Goal: Task Accomplishment & Management: Use online tool/utility

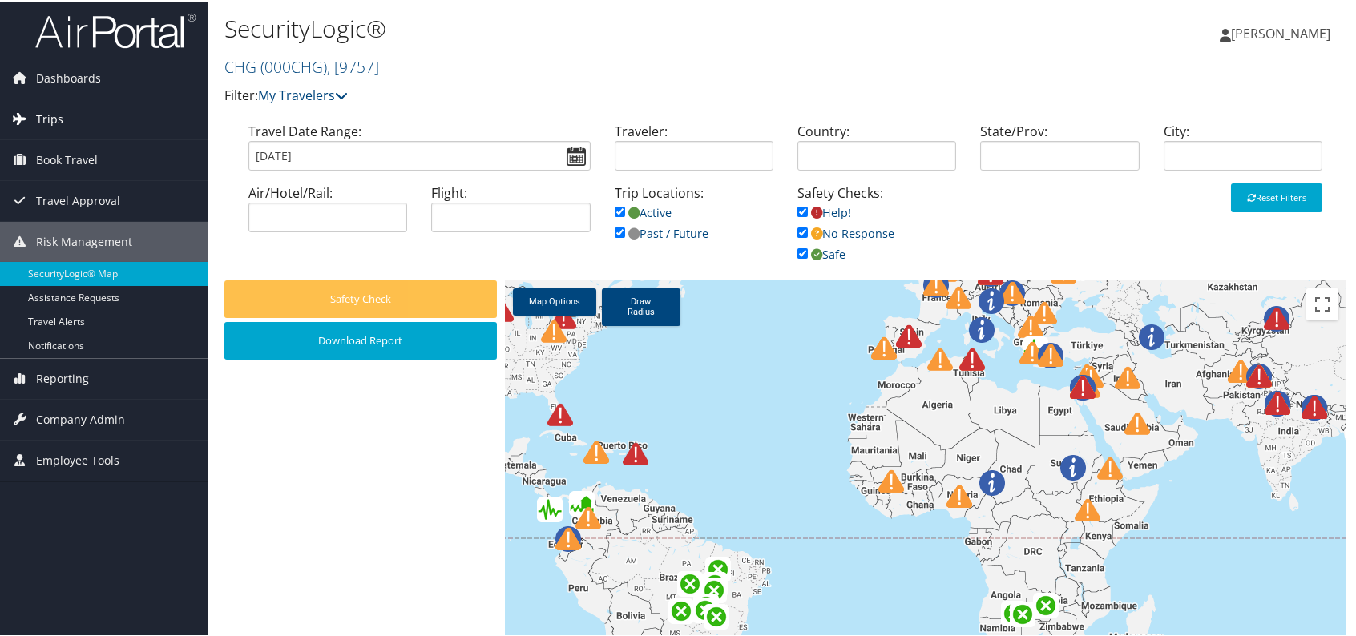
click at [41, 122] on span "Trips" at bounding box center [49, 118] width 27 height 40
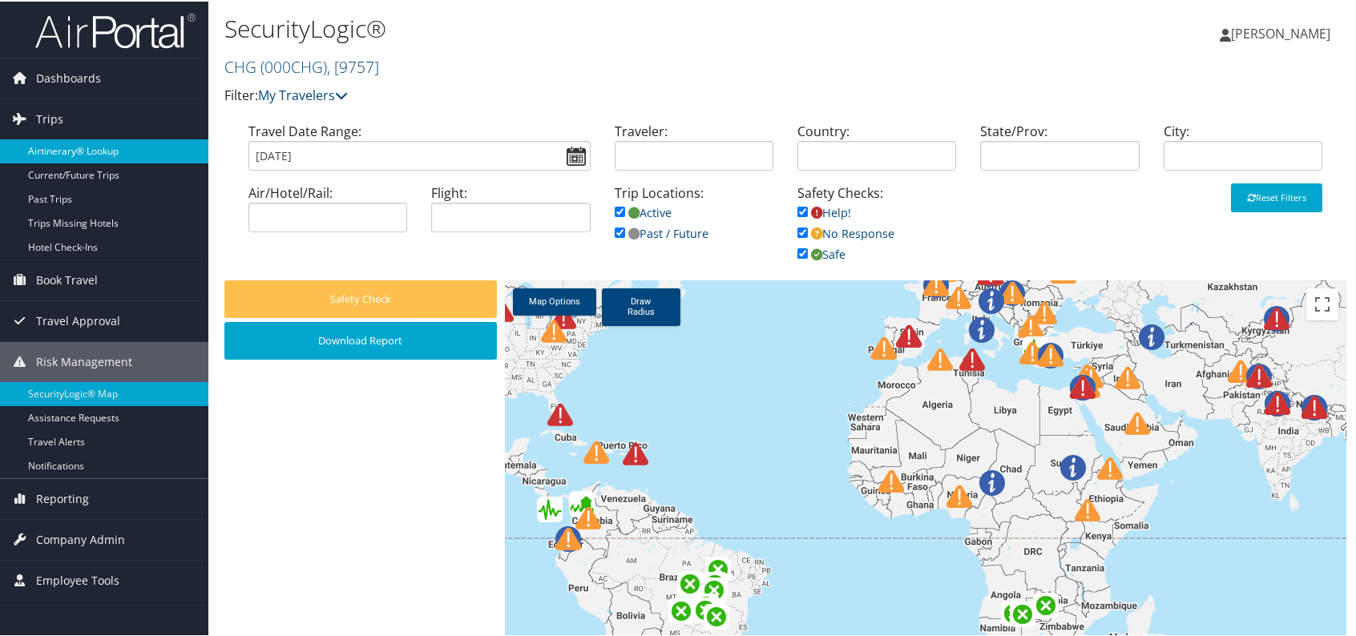
click at [117, 149] on link "Airtinerary® Lookup" at bounding box center [104, 150] width 208 height 24
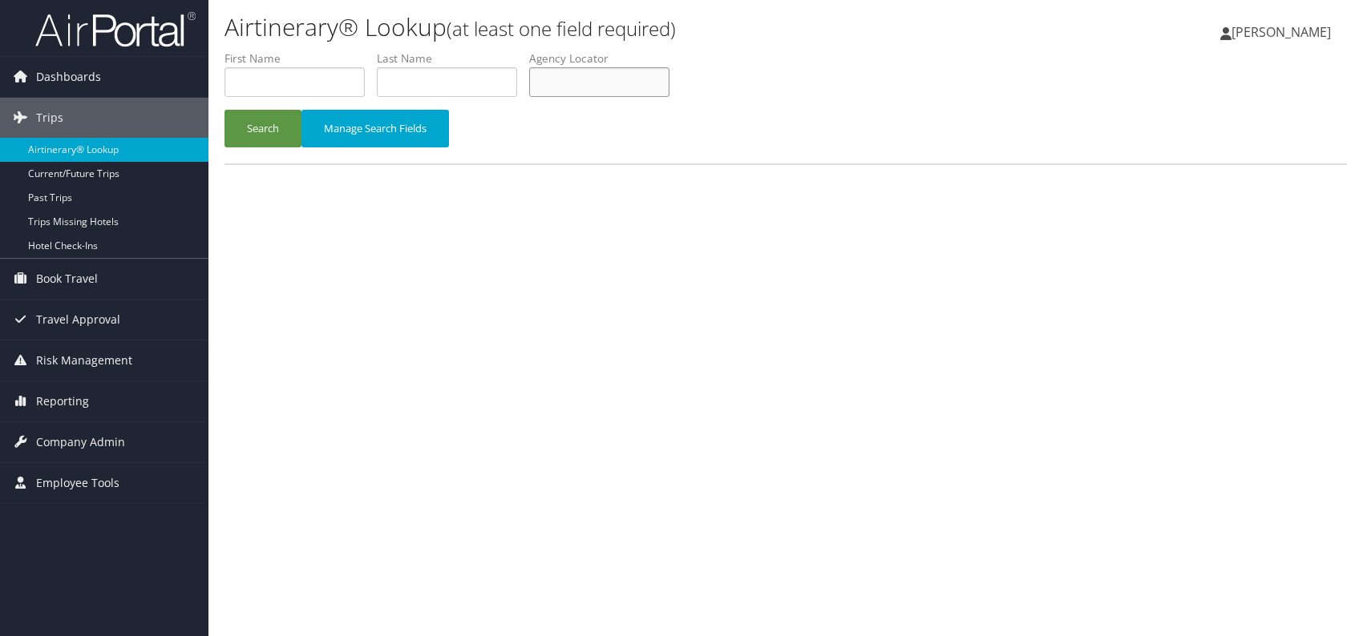
paste input "UVCRSD"
type input "UVCRSD"
click at [272, 119] on button "Search" at bounding box center [262, 129] width 77 height 38
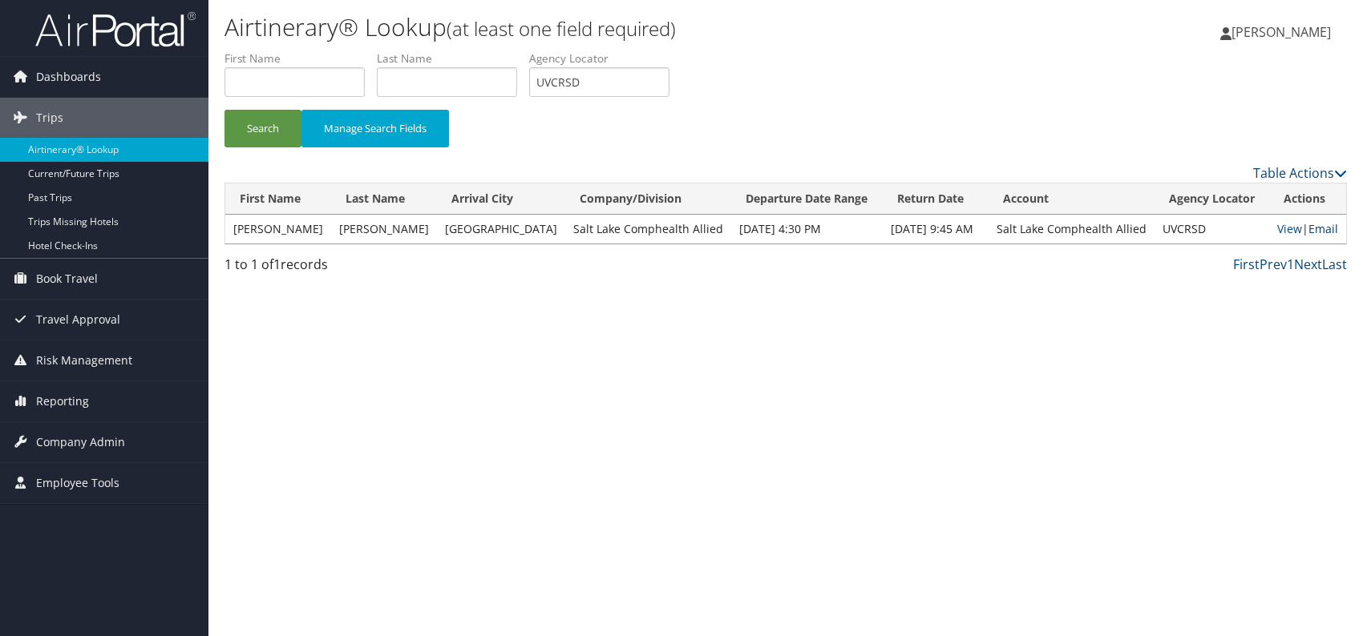
click at [1319, 227] on link "Email" at bounding box center [1323, 228] width 30 height 15
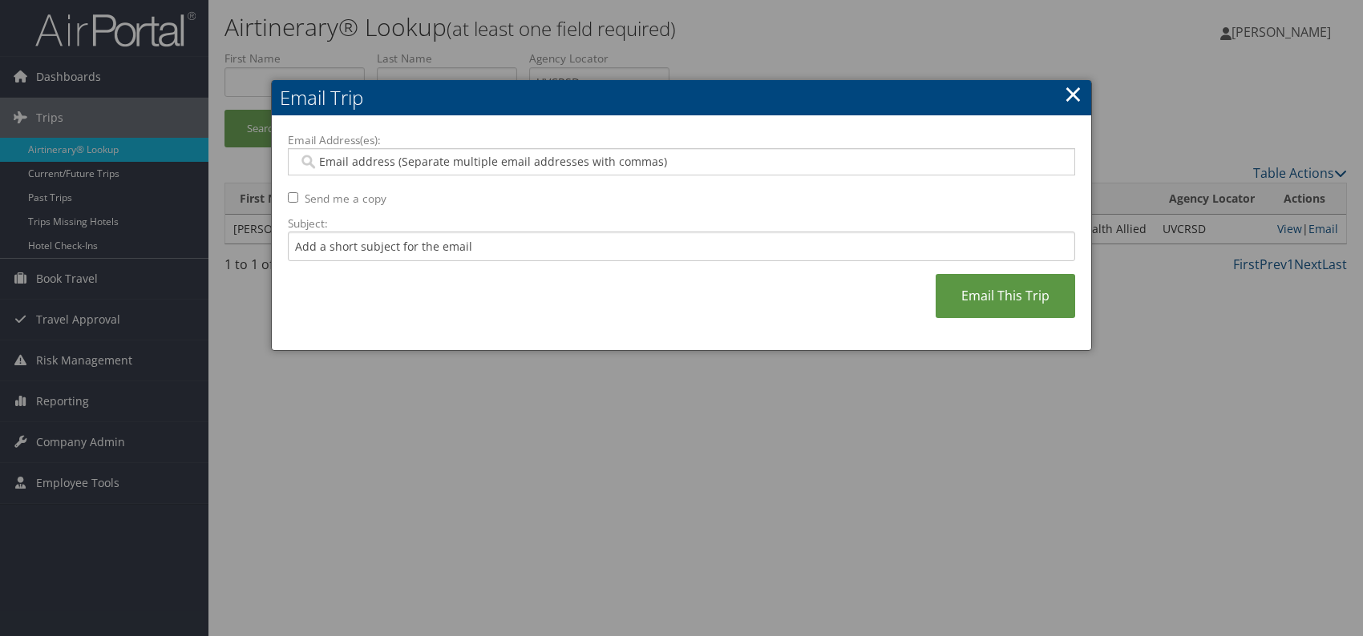
paste input "genna.cialone@comphealth.com"
type input "genna.cialone@comphealth.com"
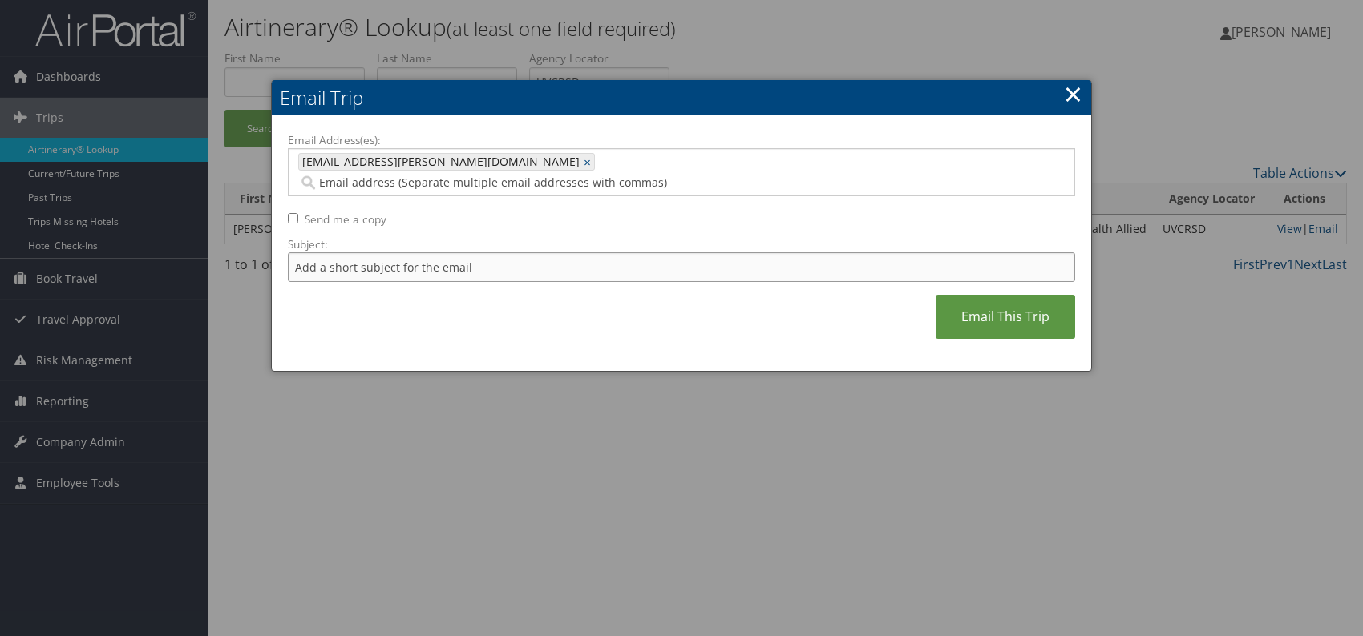
drag, startPoint x: 374, startPoint y: 244, endPoint x: 383, endPoint y: 250, distance: 10.9
click at [376, 252] on input "Subject:" at bounding box center [681, 267] width 787 height 30
click at [514, 252] on input "Itinerary change. Please see notes in TR-752077" at bounding box center [681, 267] width 787 height 30
paste input "6070"
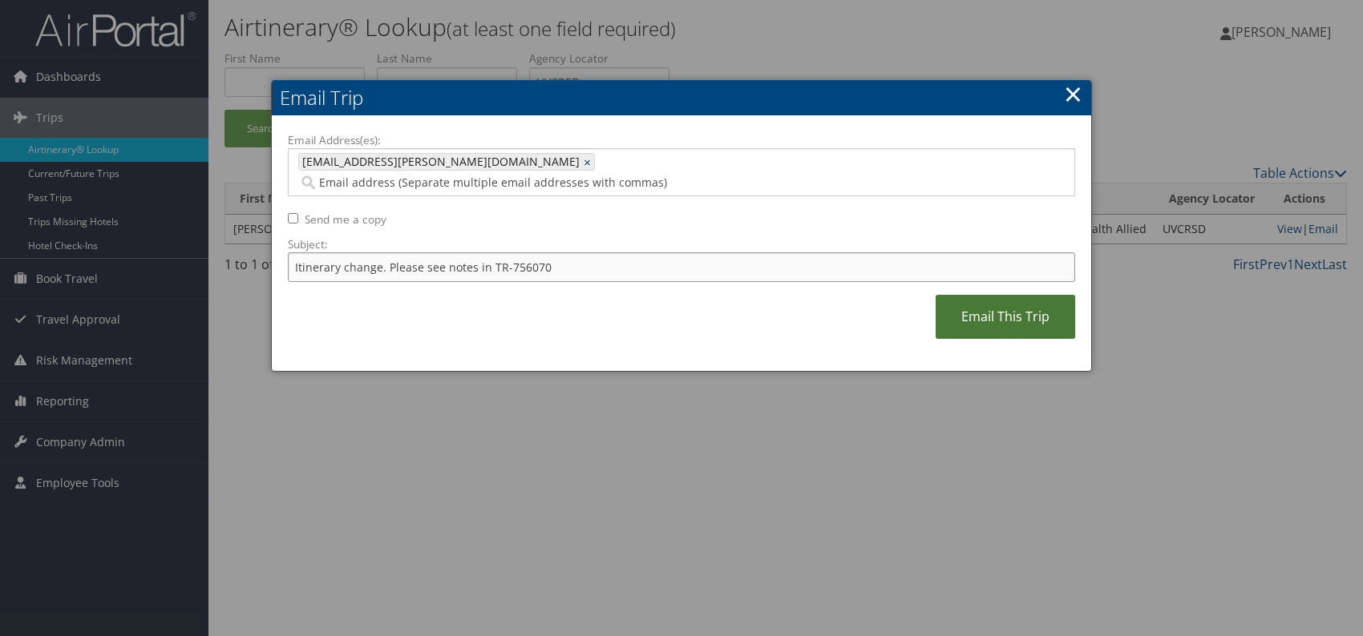
type input "Itinerary change. Please see notes in TR-756070"
click at [997, 298] on link "Email This Trip" at bounding box center [1004, 317] width 139 height 44
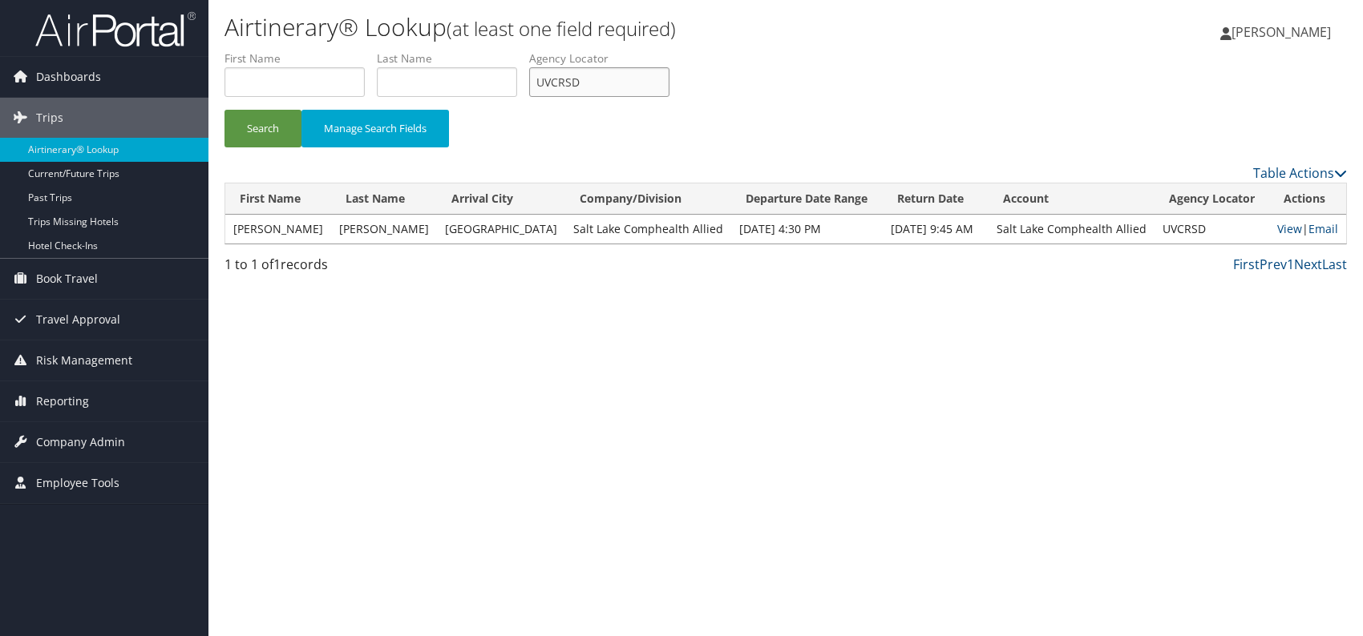
drag, startPoint x: 598, startPoint y: 78, endPoint x: 536, endPoint y: 85, distance: 62.1
click at [536, 85] on input "UVCRSD" at bounding box center [599, 82] width 140 height 30
paste input "HQONSK"
type input "HQONSK"
click at [277, 131] on button "Search" at bounding box center [262, 129] width 77 height 38
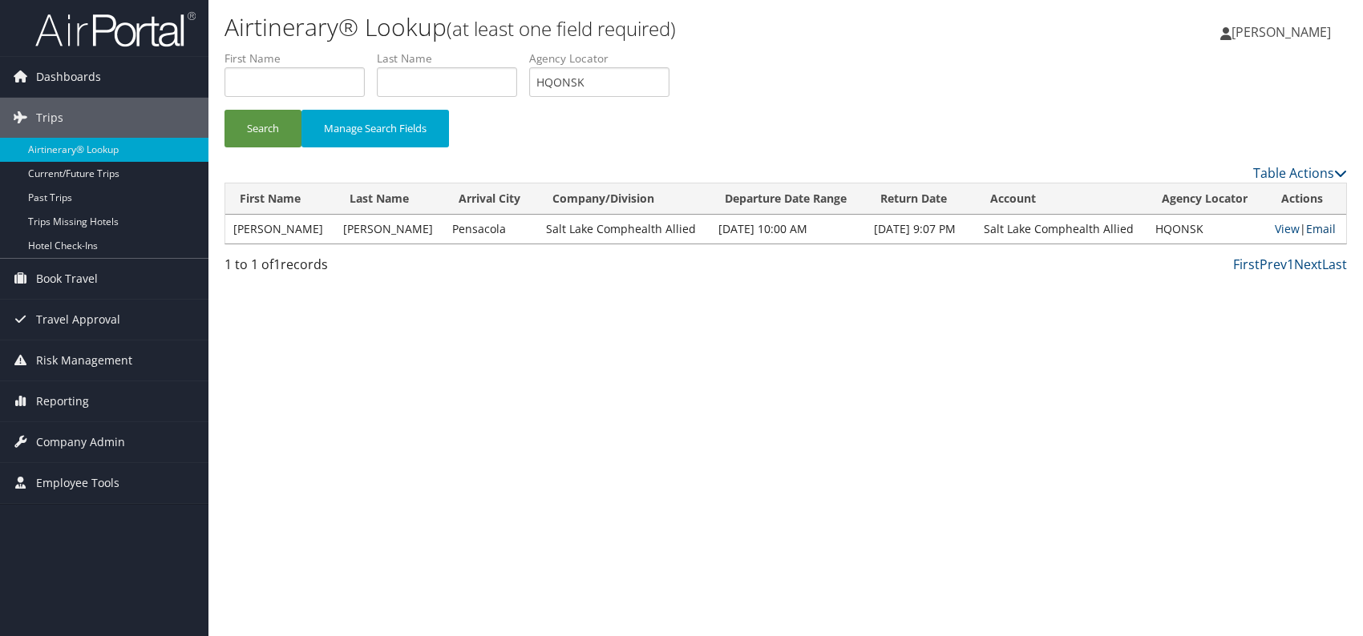
click at [1319, 231] on link "Email" at bounding box center [1321, 228] width 30 height 15
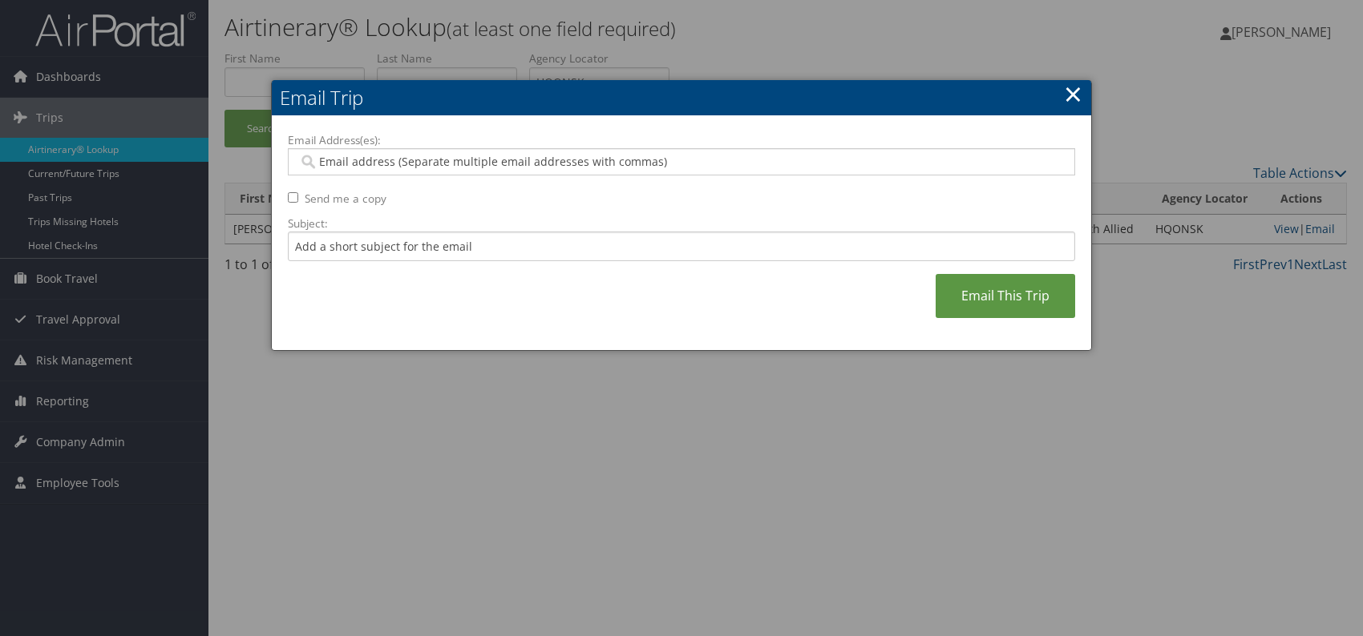
paste input "genna.cialone@comphealth.com"
type input "genna.cialone@comphealth.com"
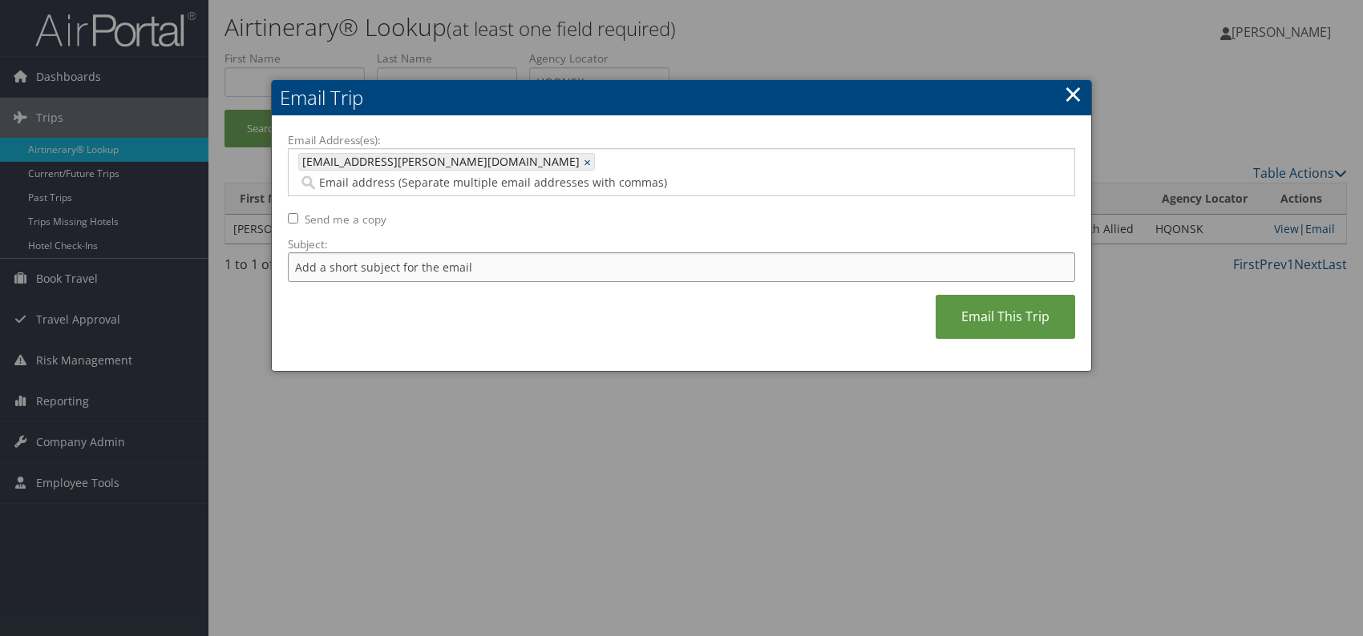
click at [409, 252] on input "Subject:" at bounding box center [681, 267] width 787 height 30
drag, startPoint x: 503, startPoint y: 246, endPoint x: 565, endPoint y: 248, distance: 61.8
click at [565, 252] on input "Itinerary change. Please see notes in TR-756070" at bounding box center [681, 267] width 787 height 30
paste input "279"
type input "Itinerary change. Please see notes in TR-756279"
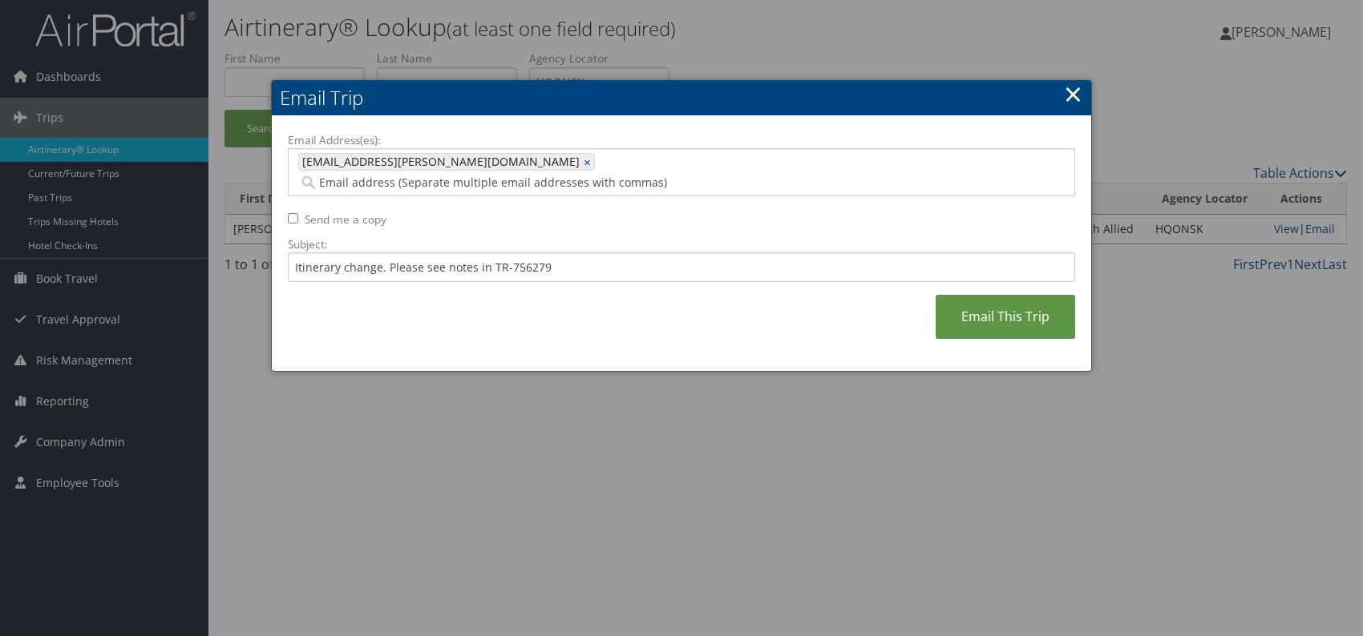
click at [668, 309] on div "Email Address(es): genna.cialone@comphealth.com genna.cialone@comphealth.com × …" at bounding box center [681, 244] width 787 height 224
click at [999, 295] on link "Email This Trip" at bounding box center [1004, 317] width 139 height 44
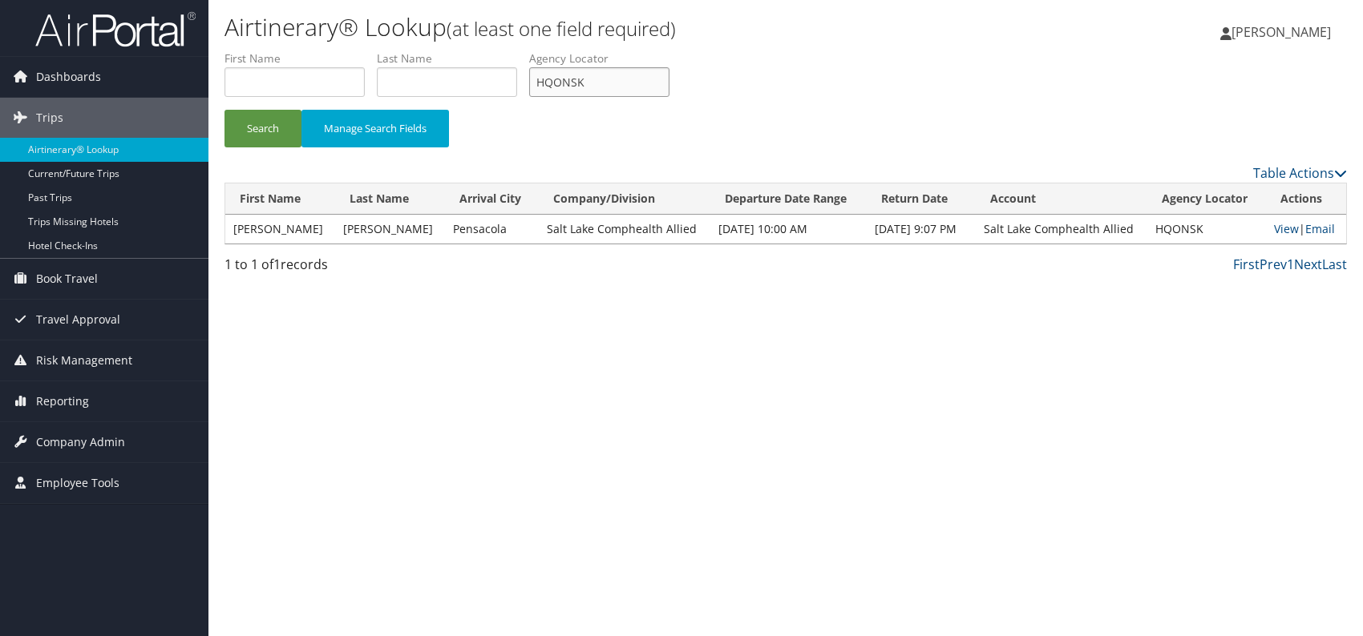
drag, startPoint x: 594, startPoint y: 89, endPoint x: 551, endPoint y: 87, distance: 42.5
click at [533, 77] on input "HQONSK" at bounding box center [599, 82] width 140 height 30
paste input "JAILOJ"
click at [240, 133] on button "Search" at bounding box center [262, 129] width 77 height 38
drag, startPoint x: 592, startPoint y: 87, endPoint x: 527, endPoint y: 79, distance: 65.5
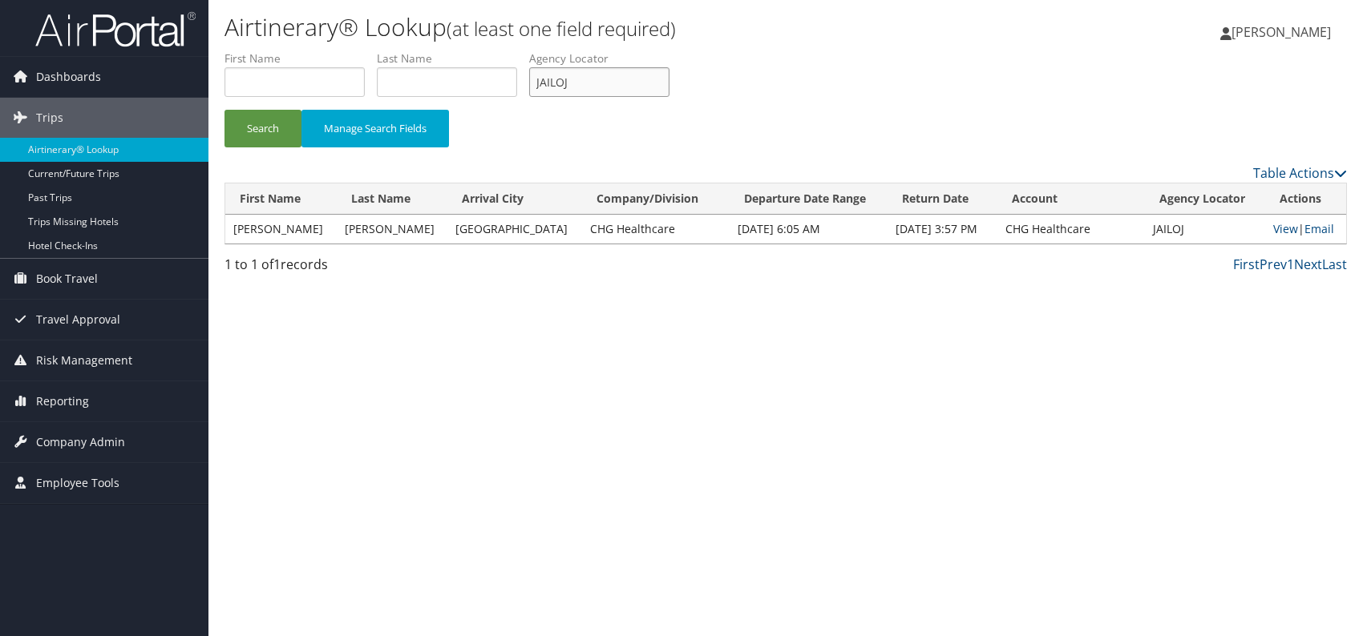
click at [527, 50] on ul "First Name Last Name Departure City Arrival City Company/Division Airport/City …" at bounding box center [785, 50] width 1122 height 0
paste input "WAYCZN"
click at [274, 127] on button "Search" at bounding box center [262, 129] width 77 height 38
drag, startPoint x: 601, startPoint y: 83, endPoint x: 537, endPoint y: 82, distance: 64.1
click at [537, 82] on input "WAYCZN" at bounding box center [599, 82] width 140 height 30
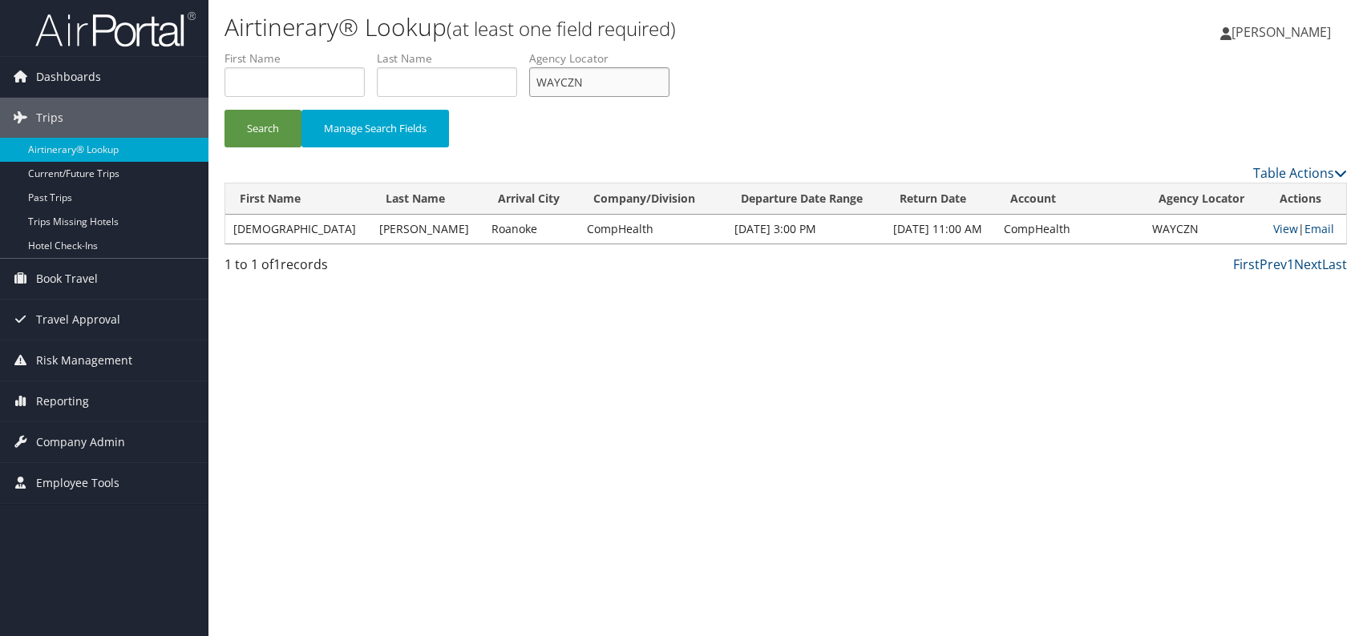
paste input "NLRADH"
drag, startPoint x: 275, startPoint y: 131, endPoint x: 289, endPoint y: 75, distance: 57.7
click at [276, 128] on button "Search" at bounding box center [262, 129] width 77 height 38
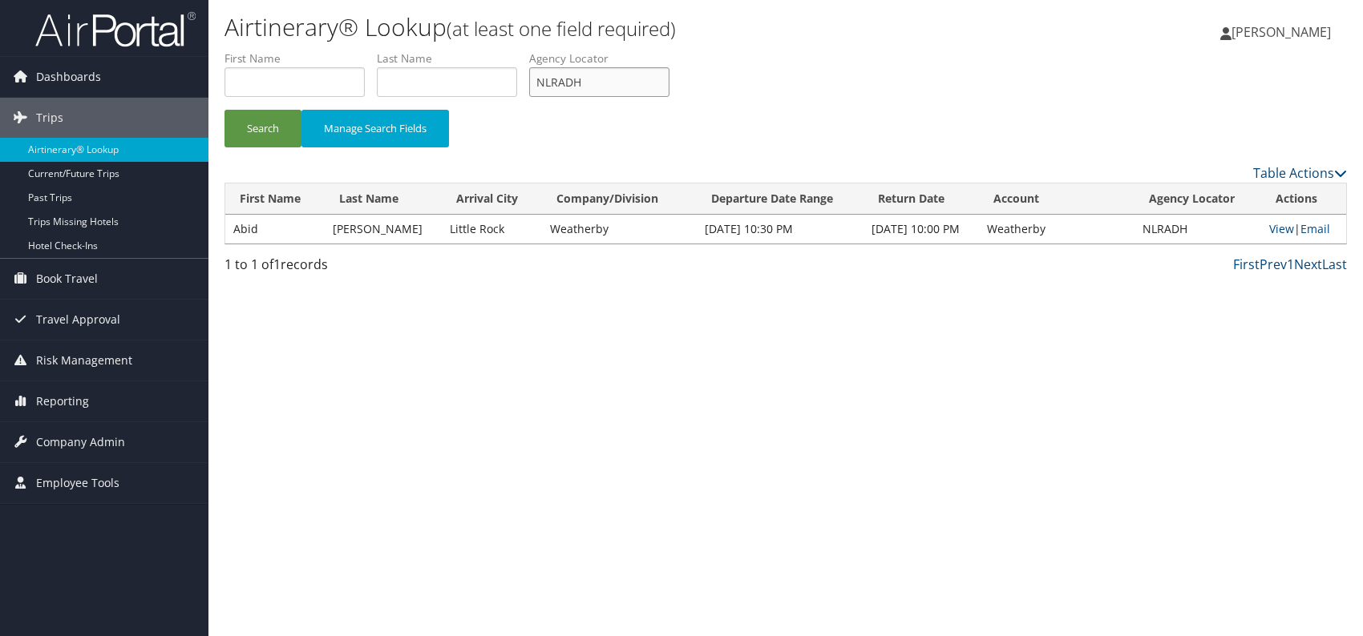
click at [547, 77] on input "NLRADH" at bounding box center [599, 82] width 140 height 30
drag, startPoint x: 598, startPoint y: 81, endPoint x: 549, endPoint y: 82, distance: 48.9
click at [549, 82] on input "NLRADH" at bounding box center [599, 82] width 140 height 30
type input "N"
paste input "JPJGOF"
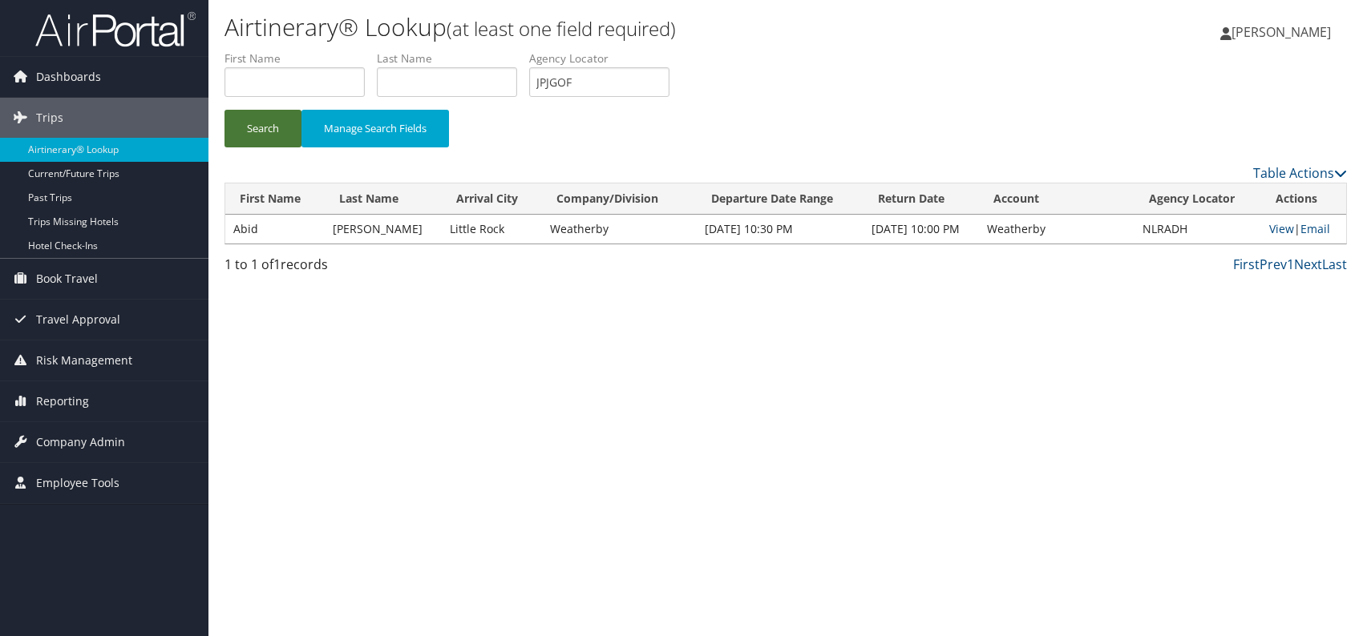
click at [275, 127] on button "Search" at bounding box center [262, 129] width 77 height 38
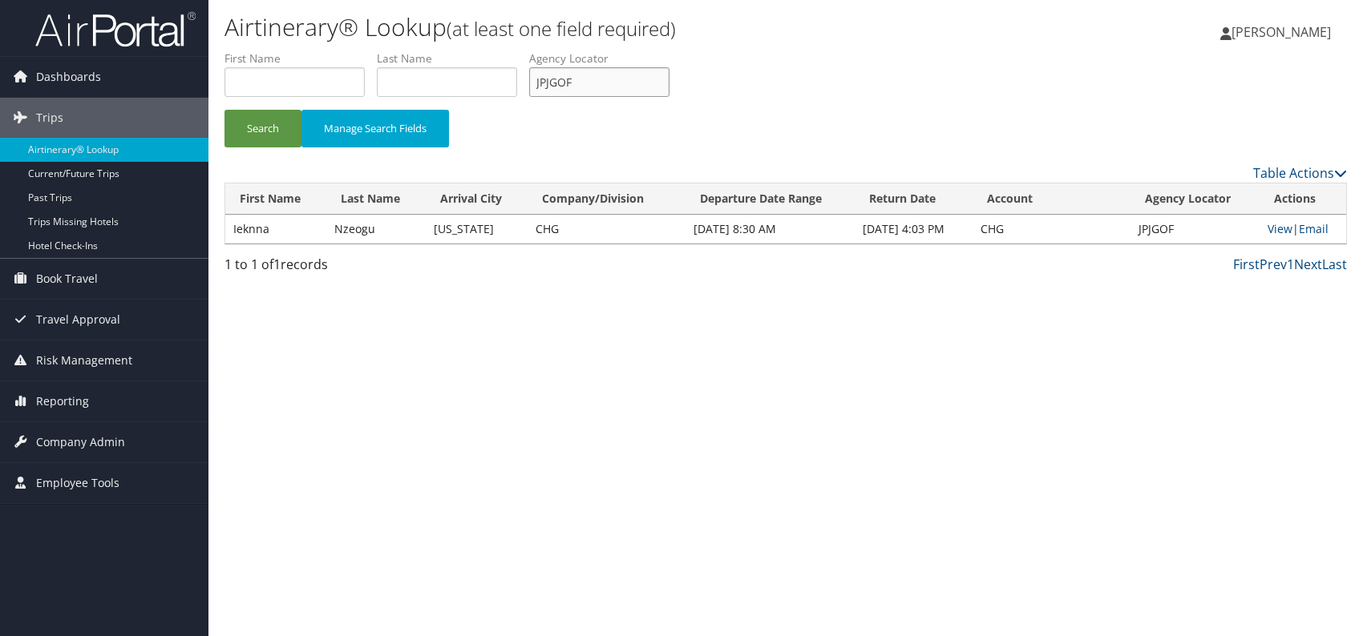
drag, startPoint x: 567, startPoint y: 83, endPoint x: 539, endPoint y: 86, distance: 27.4
click at [516, 50] on ul "First Name Last Name Departure City Arrival City Company/Division Airport/City …" at bounding box center [785, 50] width 1122 height 0
paste input "UZDLFL"
type input "UZDLFL"
click at [250, 122] on button "Search" at bounding box center [262, 129] width 77 height 38
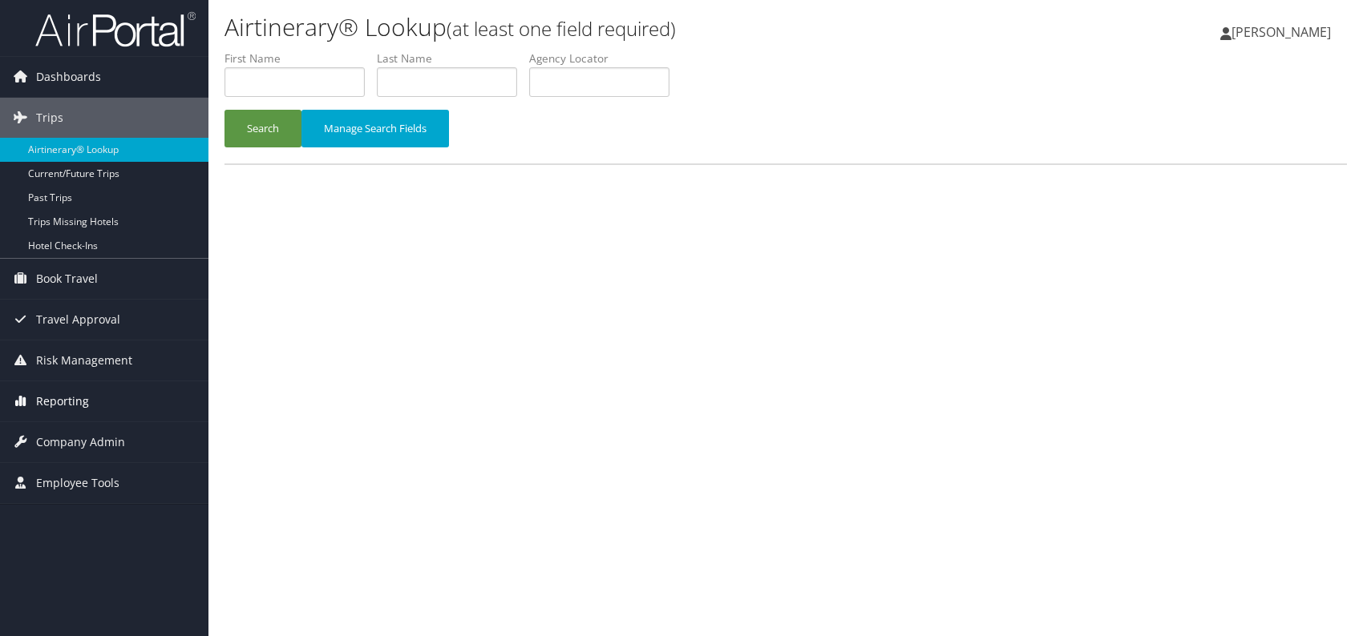
click at [73, 409] on span "Reporting" at bounding box center [62, 402] width 53 height 40
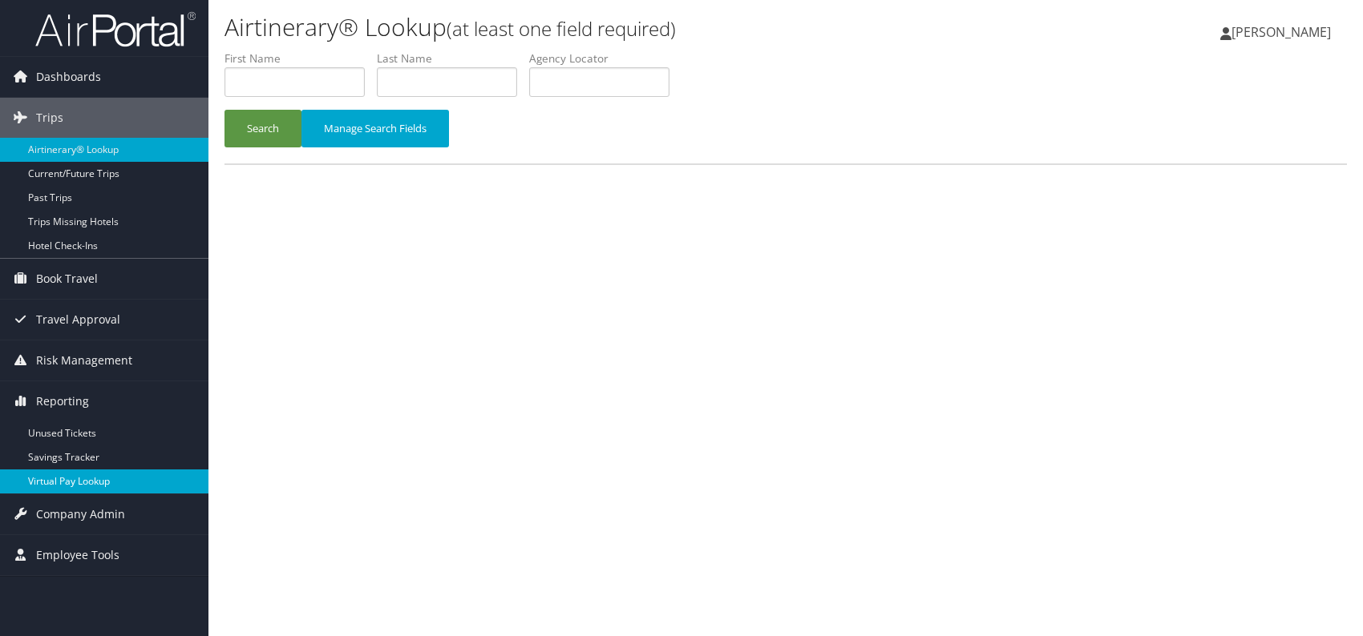
click at [88, 481] on link "Virtual Pay Lookup" at bounding box center [104, 482] width 208 height 24
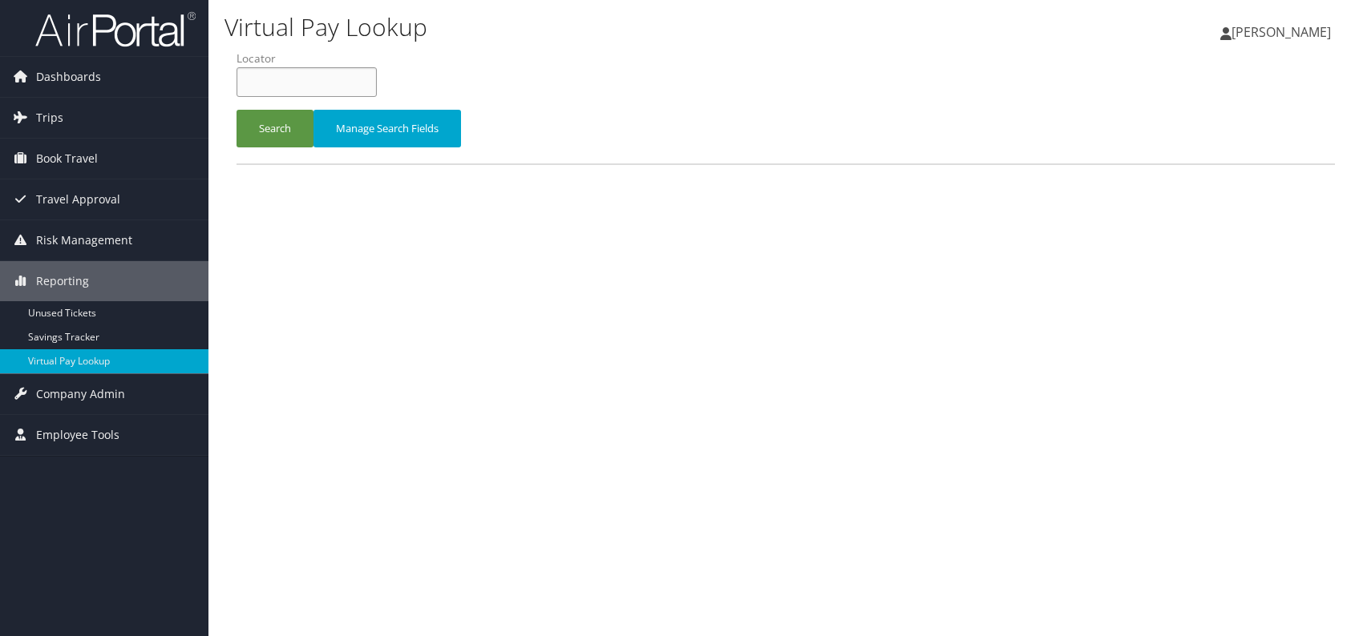
paste input "JJVZGR"
click at [268, 86] on input "JJVZGR" at bounding box center [306, 82] width 140 height 30
click at [269, 131] on button "Search" at bounding box center [274, 129] width 77 height 38
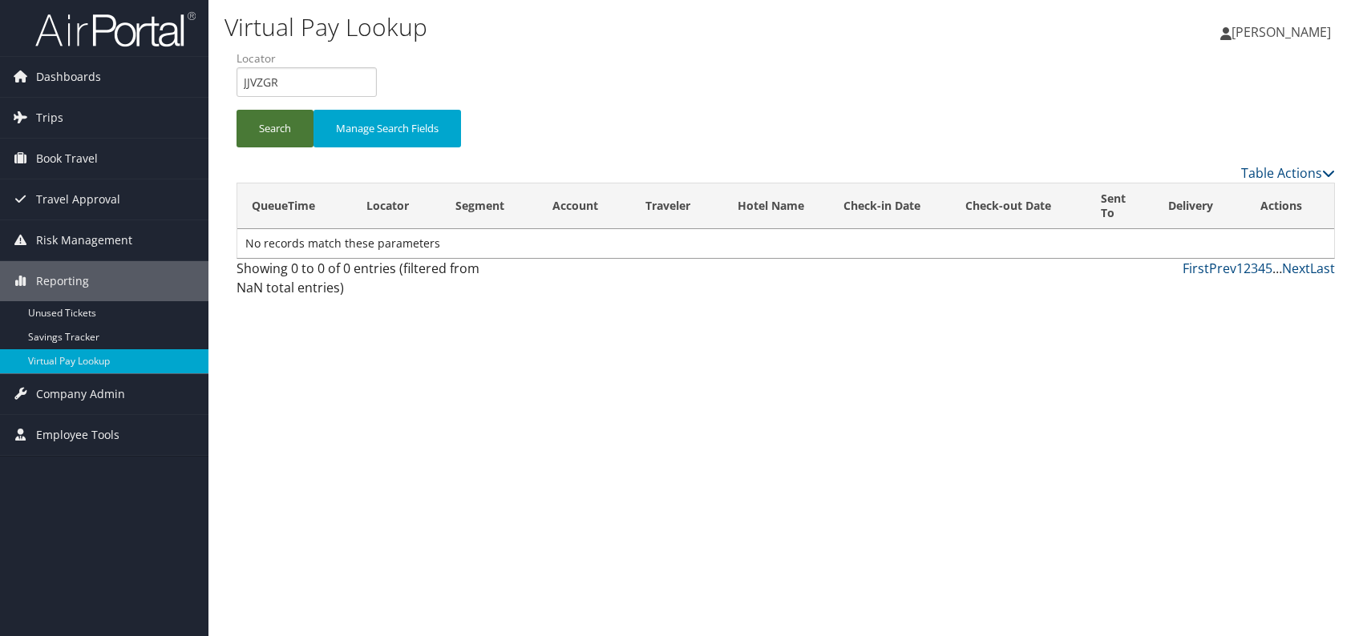
click at [291, 132] on button "Search" at bounding box center [274, 129] width 77 height 38
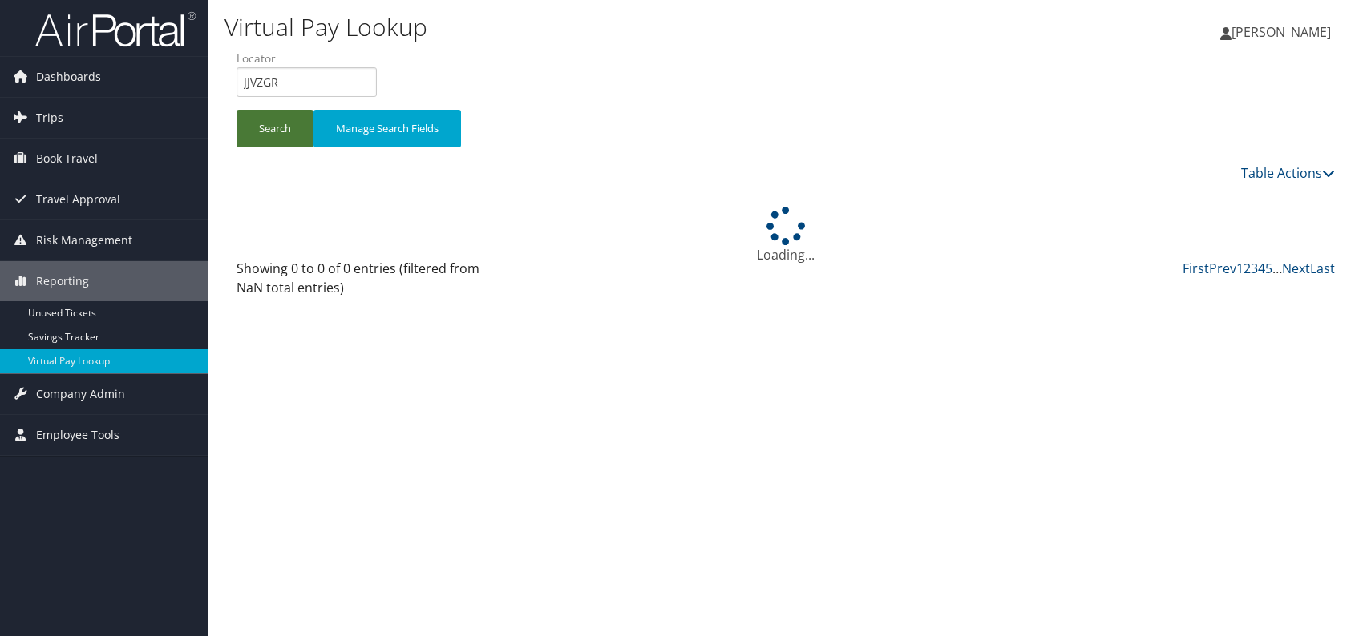
click at [291, 132] on button "Search" at bounding box center [274, 129] width 77 height 38
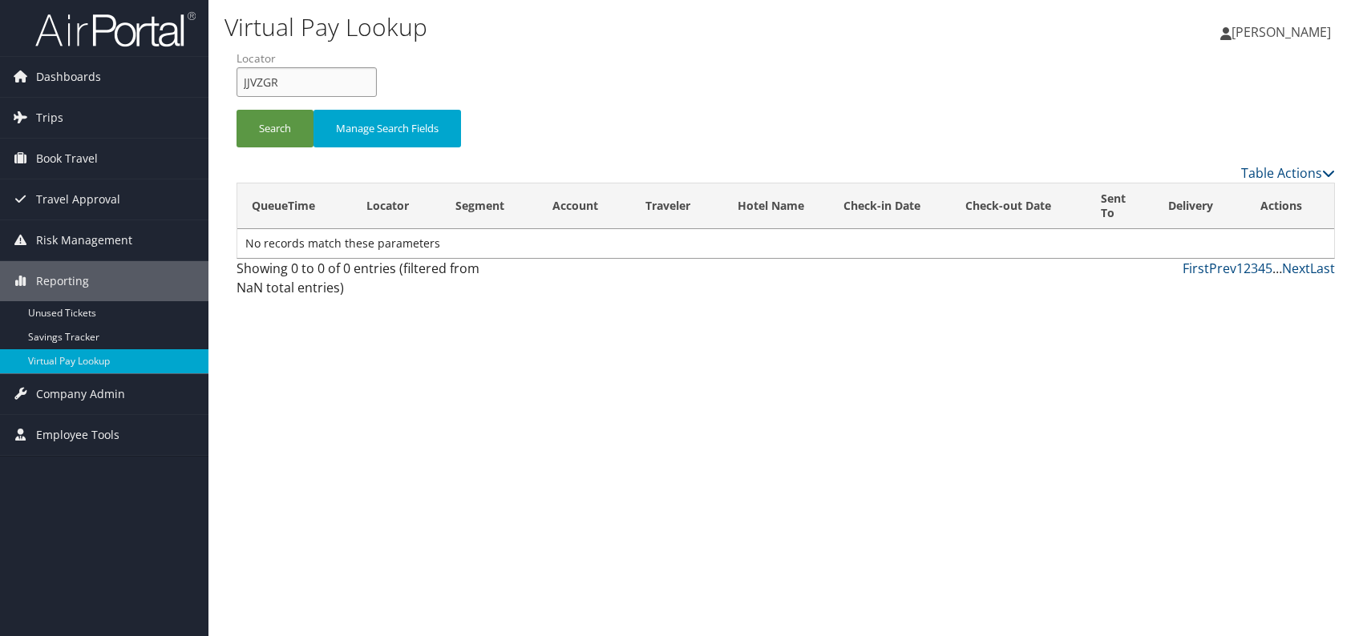
drag, startPoint x: 255, startPoint y: 82, endPoint x: 240, endPoint y: 82, distance: 15.2
click at [240, 82] on input "JJVZGR" at bounding box center [306, 82] width 140 height 30
paste input "LATHBX"
click at [273, 83] on input "LATHBX" at bounding box center [306, 82] width 140 height 30
click at [248, 136] on button "Search" at bounding box center [274, 129] width 77 height 38
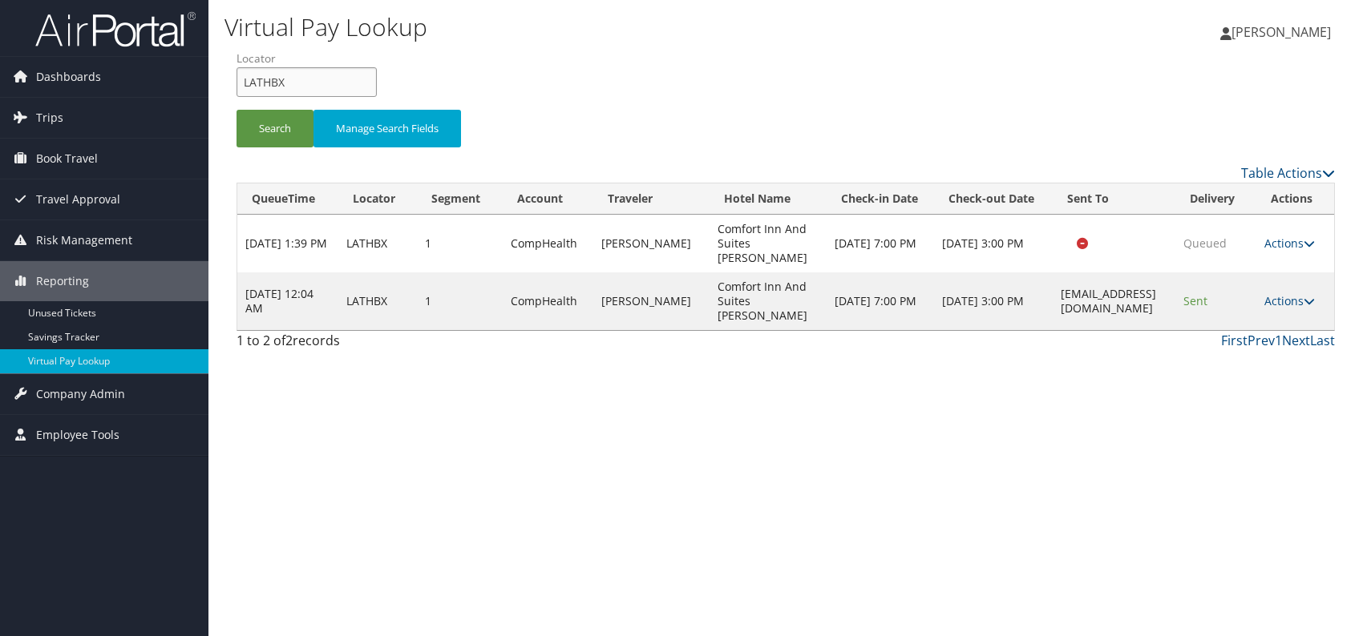
drag, startPoint x: 252, startPoint y: 92, endPoint x: 228, endPoint y: 89, distance: 24.3
click at [236, 89] on form "QueueTime Locator LATHBX Segment Account Traveler Hotel Name Check-in Date Chec…" at bounding box center [785, 106] width 1098 height 112
paste input "NZAZVY"
click at [270, 84] on input "NZAZVY" at bounding box center [306, 82] width 140 height 30
click at [275, 131] on button "Search" at bounding box center [274, 129] width 77 height 38
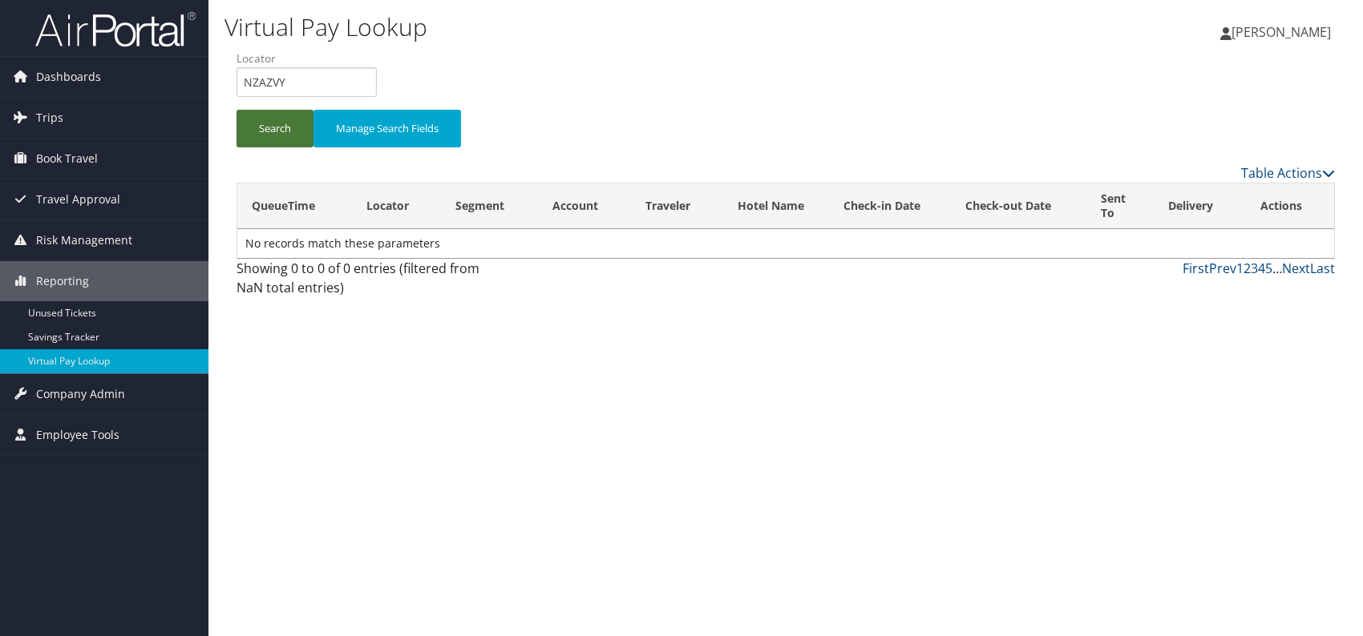
click at [273, 115] on button "Search" at bounding box center [274, 129] width 77 height 38
click at [273, 114] on button "Search" at bounding box center [274, 129] width 77 height 38
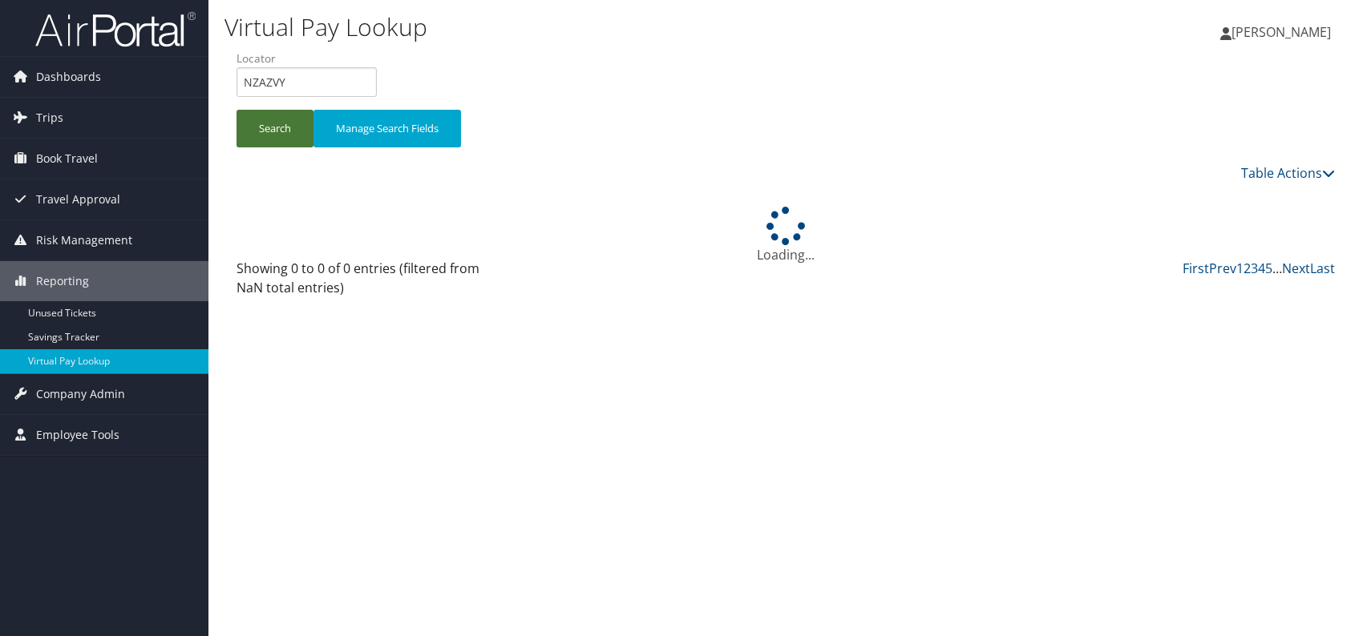
click at [273, 114] on button "Search" at bounding box center [274, 129] width 77 height 38
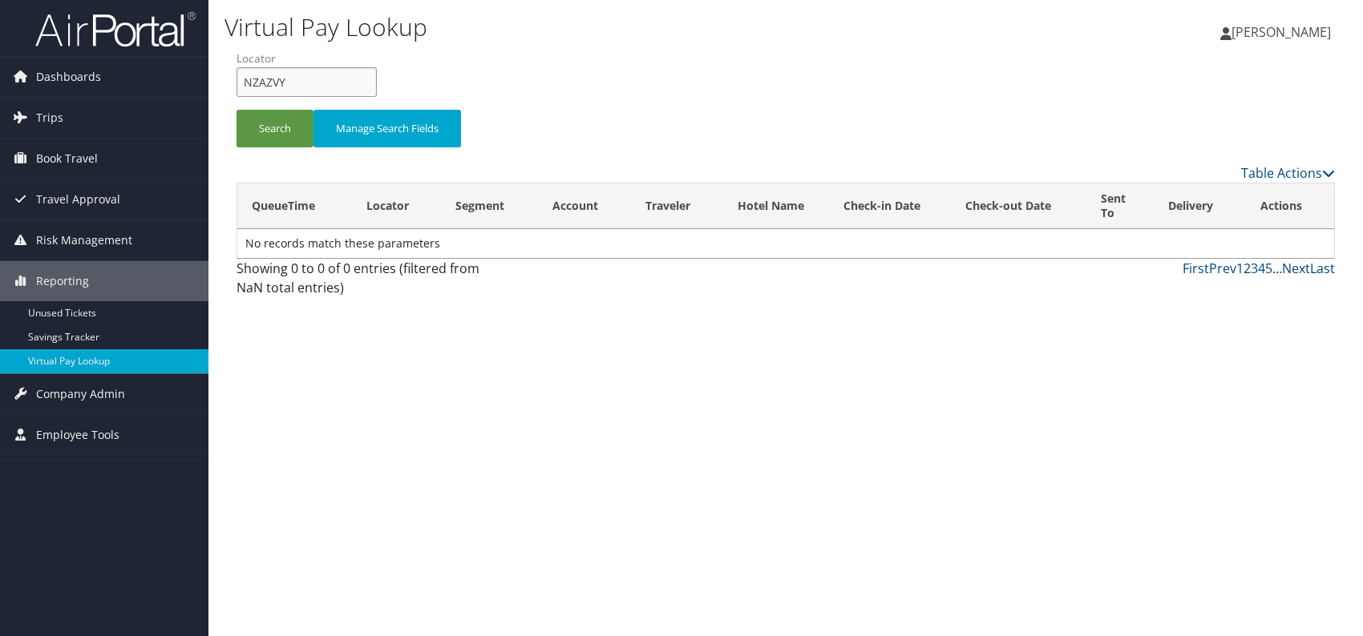
drag, startPoint x: 296, startPoint y: 75, endPoint x: 253, endPoint y: 79, distance: 42.7
click at [240, 83] on input "NZAZVY" at bounding box center [306, 82] width 140 height 30
paste input "GKIGDM"
click at [269, 134] on button "Search" at bounding box center [274, 129] width 77 height 38
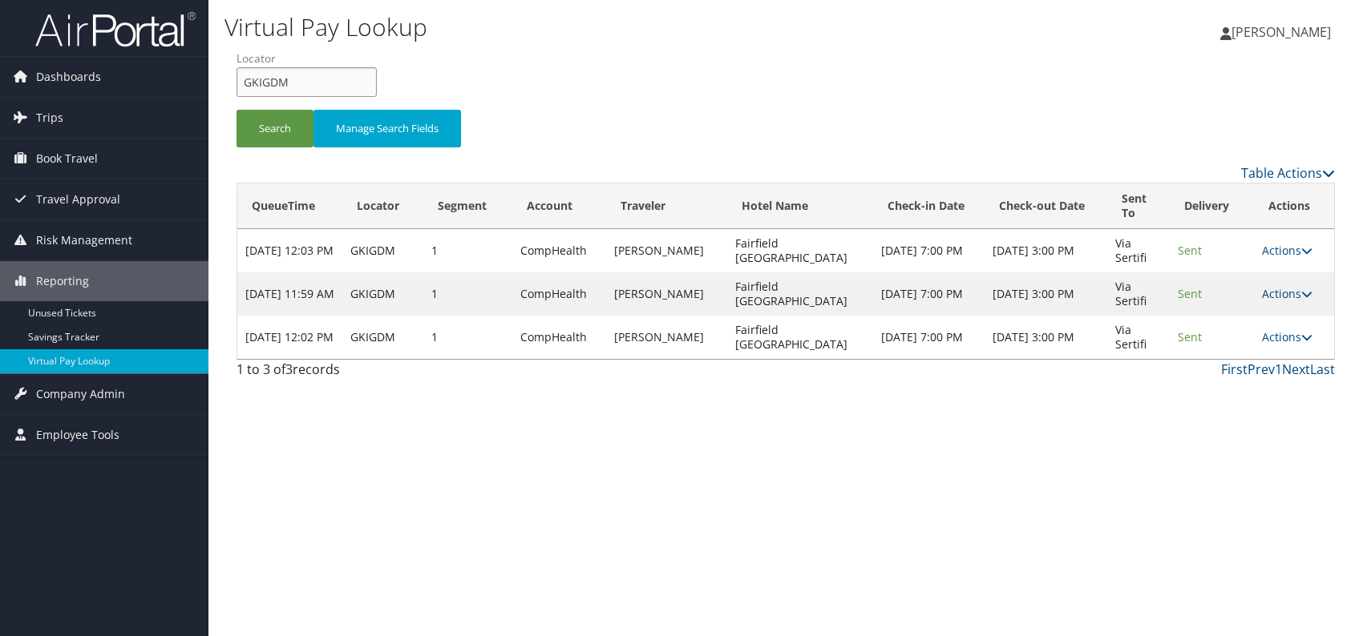
drag, startPoint x: 297, startPoint y: 77, endPoint x: 240, endPoint y: 76, distance: 56.9
click at [240, 76] on input "GKIGDM" at bounding box center [306, 82] width 140 height 30
paste input "DLPXFV"
click at [276, 134] on button "Search" at bounding box center [274, 129] width 77 height 38
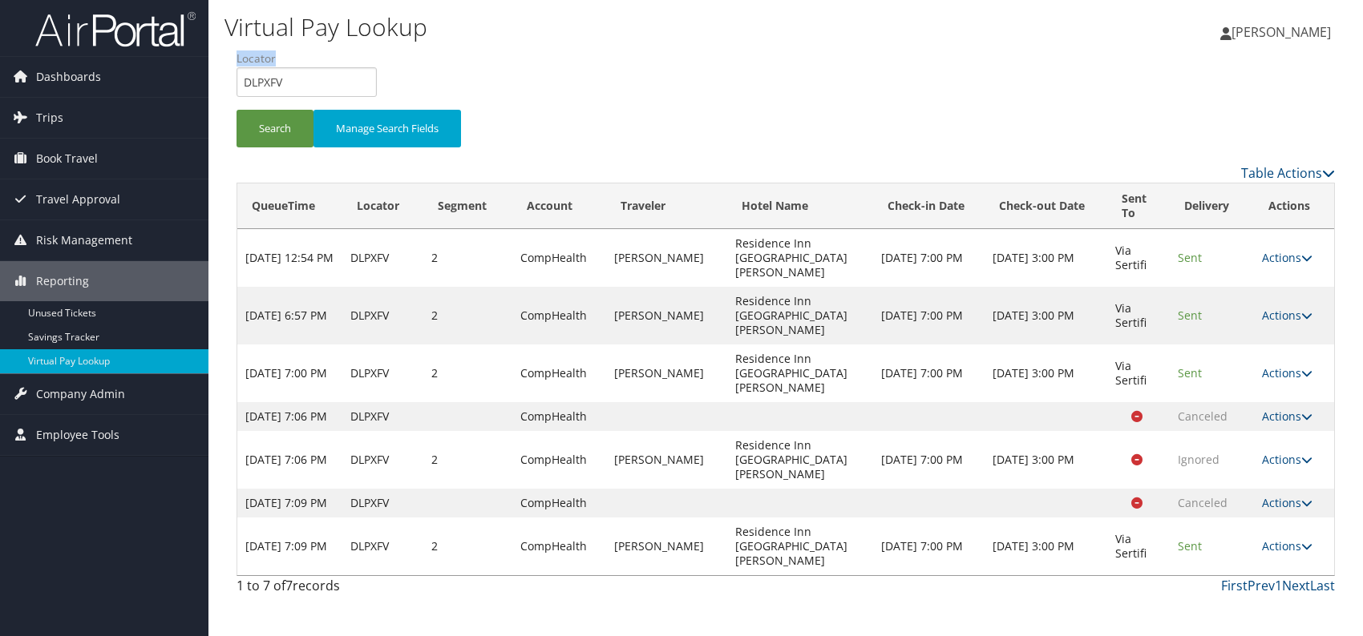
drag, startPoint x: 313, startPoint y: 67, endPoint x: 244, endPoint y: 75, distance: 69.4
click at [244, 75] on li "Locator DLPXFV" at bounding box center [312, 79] width 152 height 59
drag, startPoint x: 320, startPoint y: 75, endPoint x: 243, endPoint y: 85, distance: 77.5
click at [243, 85] on input "DLPXFV" at bounding box center [306, 82] width 140 height 30
paste input "EIRYYB"
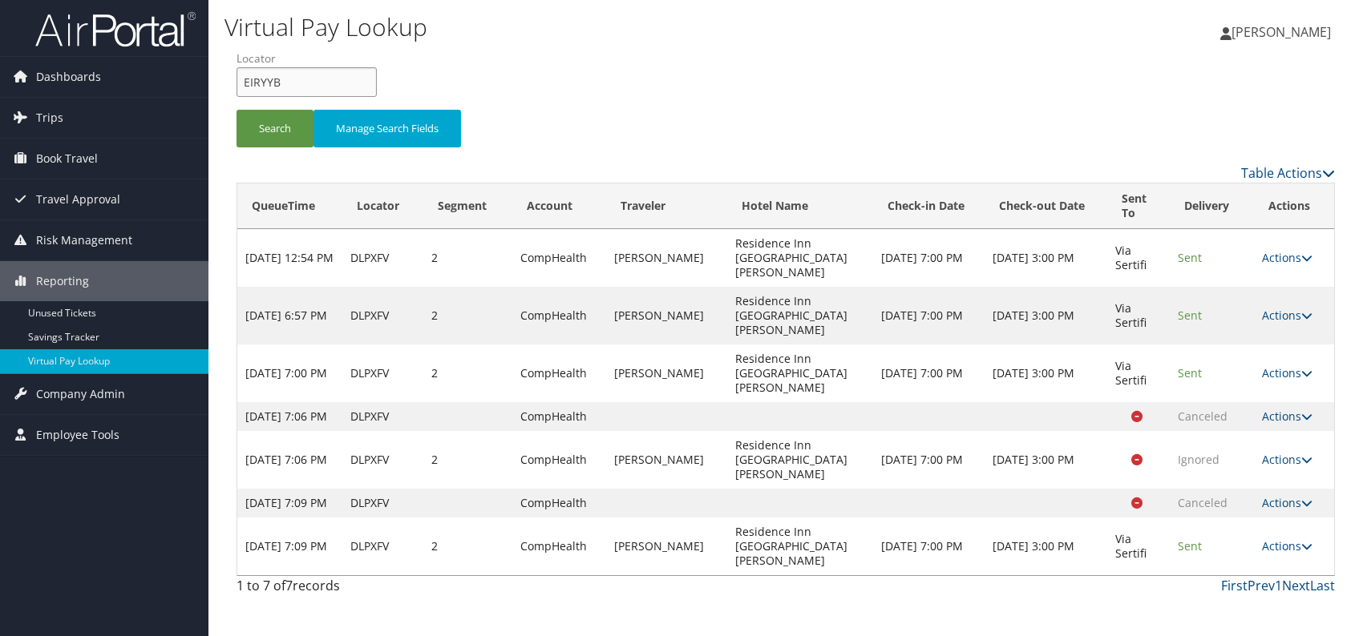
click at [270, 77] on input "EIRYYB" at bounding box center [306, 82] width 140 height 30
click at [274, 132] on button "Search" at bounding box center [274, 129] width 77 height 38
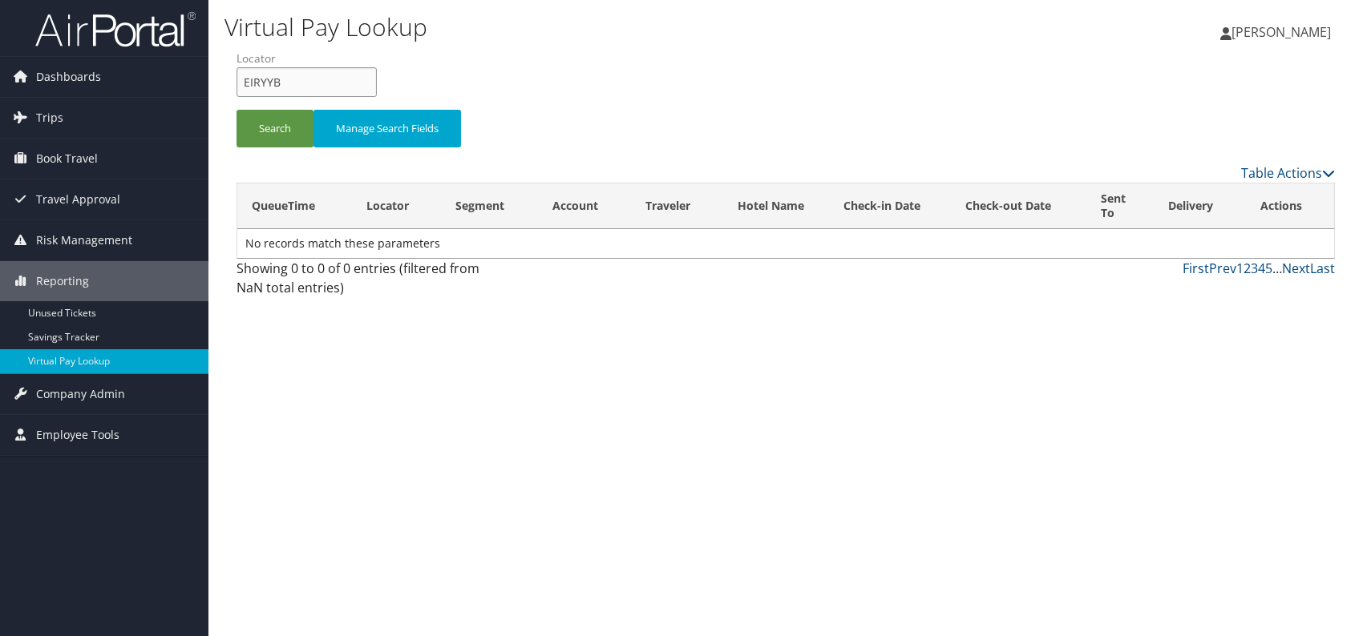
drag, startPoint x: 316, startPoint y: 83, endPoint x: 250, endPoint y: 77, distance: 66.0
click at [239, 77] on input "EIRYYB" at bounding box center [306, 82] width 140 height 30
paste input "QANRDZ"
click at [277, 128] on button "Search" at bounding box center [274, 129] width 77 height 38
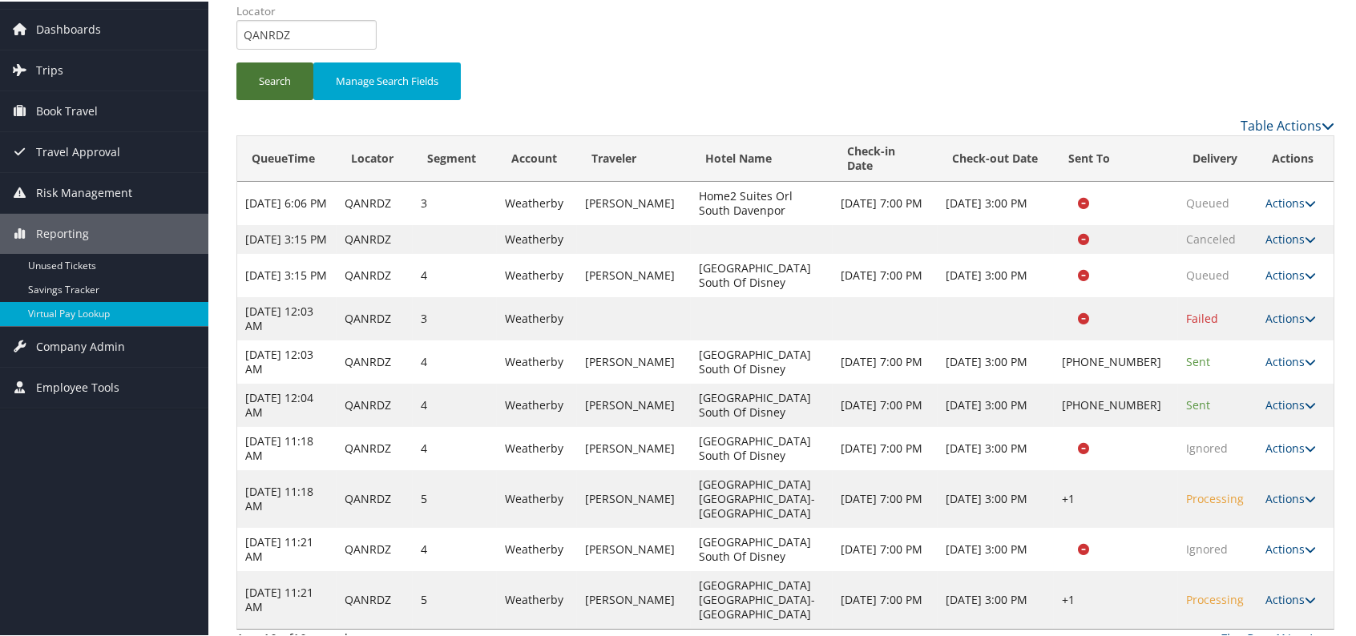
scroll to position [96, 0]
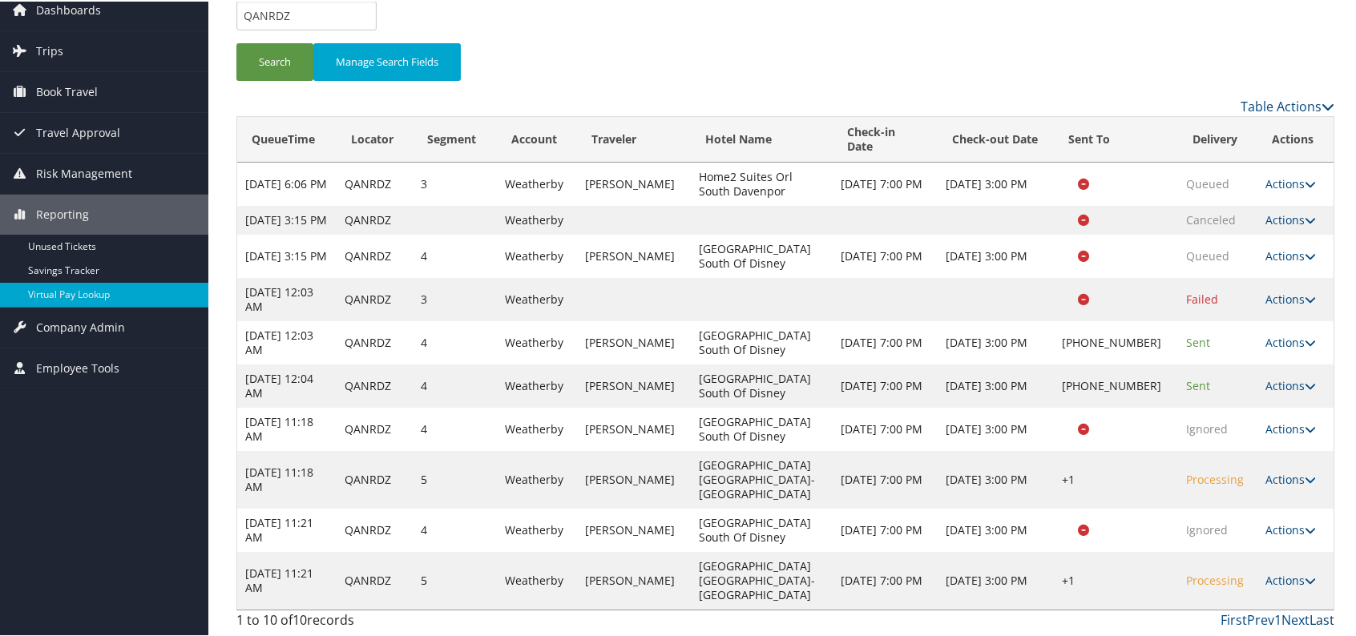
click at [1313, 620] on link "Last" at bounding box center [1322, 619] width 25 height 18
click at [1315, 620] on link "Last" at bounding box center [1322, 619] width 25 height 18
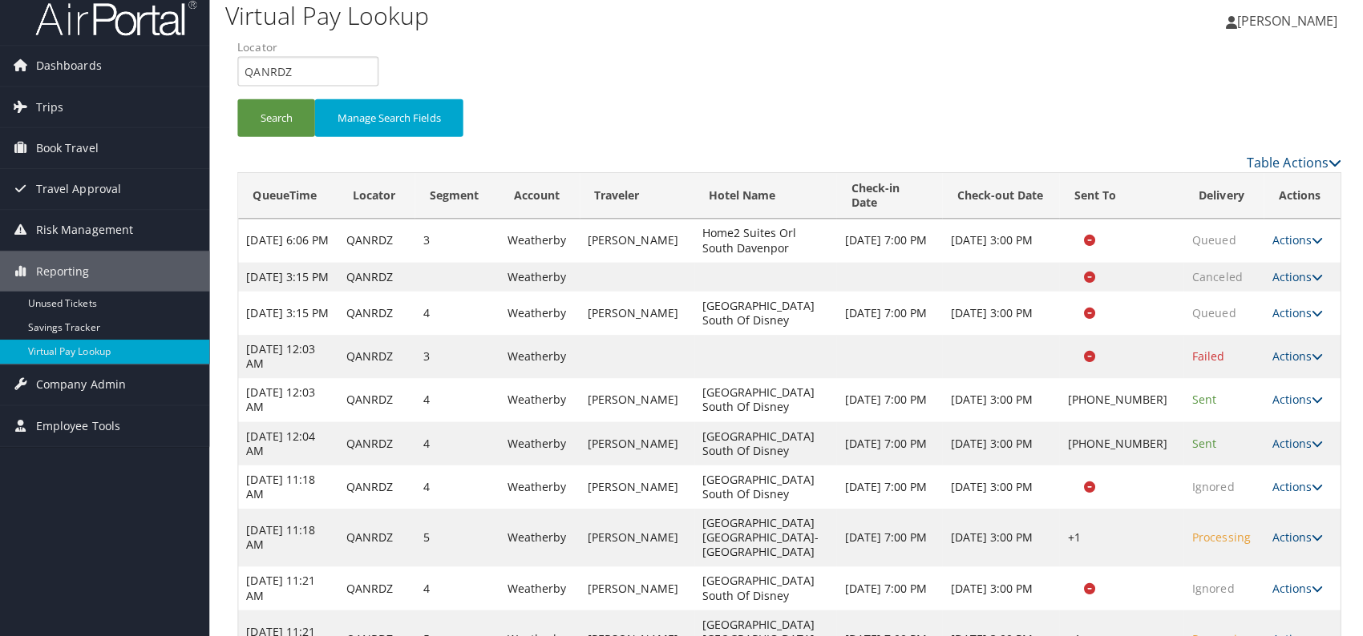
scroll to position [0, 0]
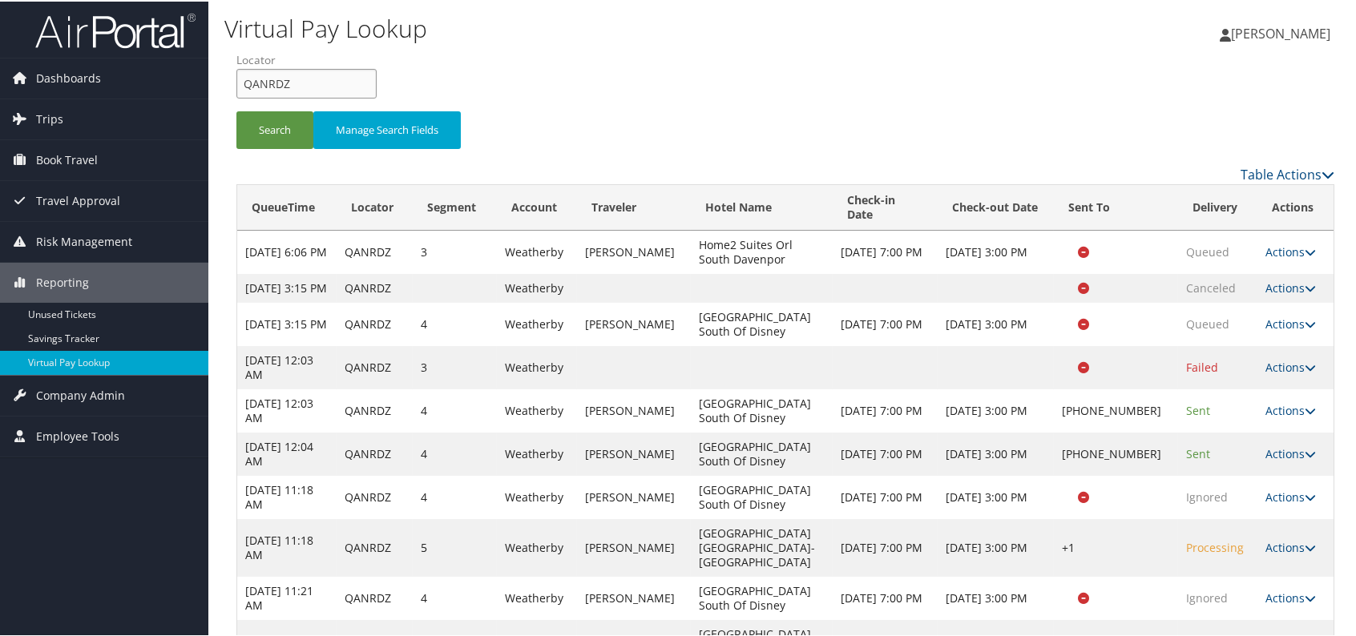
drag, startPoint x: 304, startPoint y: 80, endPoint x: 233, endPoint y: 76, distance: 70.7
click at [236, 76] on form "QueueTime Locator QANRDZ Segment Account Traveler Hotel Name Check-in Date Chec…" at bounding box center [785, 106] width 1098 height 112
paste input "UOETHO"
click at [267, 79] on input "UOETHO" at bounding box center [306, 82] width 140 height 30
click at [266, 82] on input "UOETHO" at bounding box center [306, 82] width 140 height 30
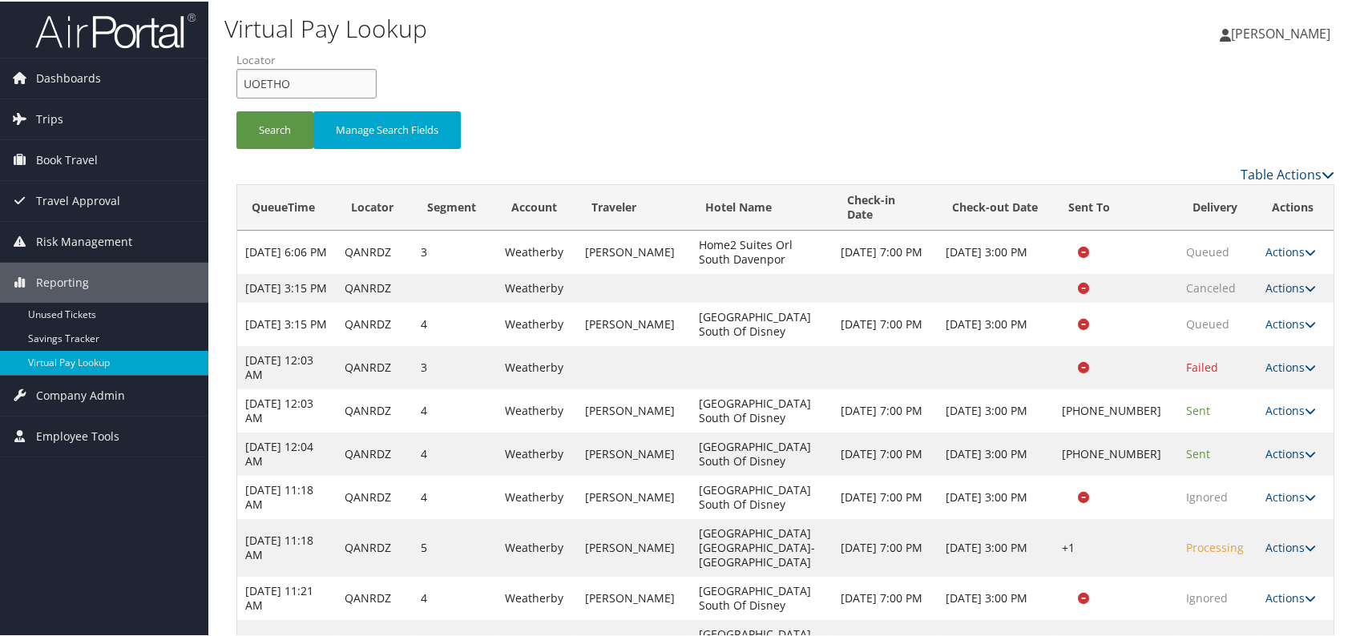
click at [270, 82] on input "UOETHO" at bounding box center [306, 82] width 140 height 30
click at [273, 127] on button "Search" at bounding box center [274, 129] width 77 height 38
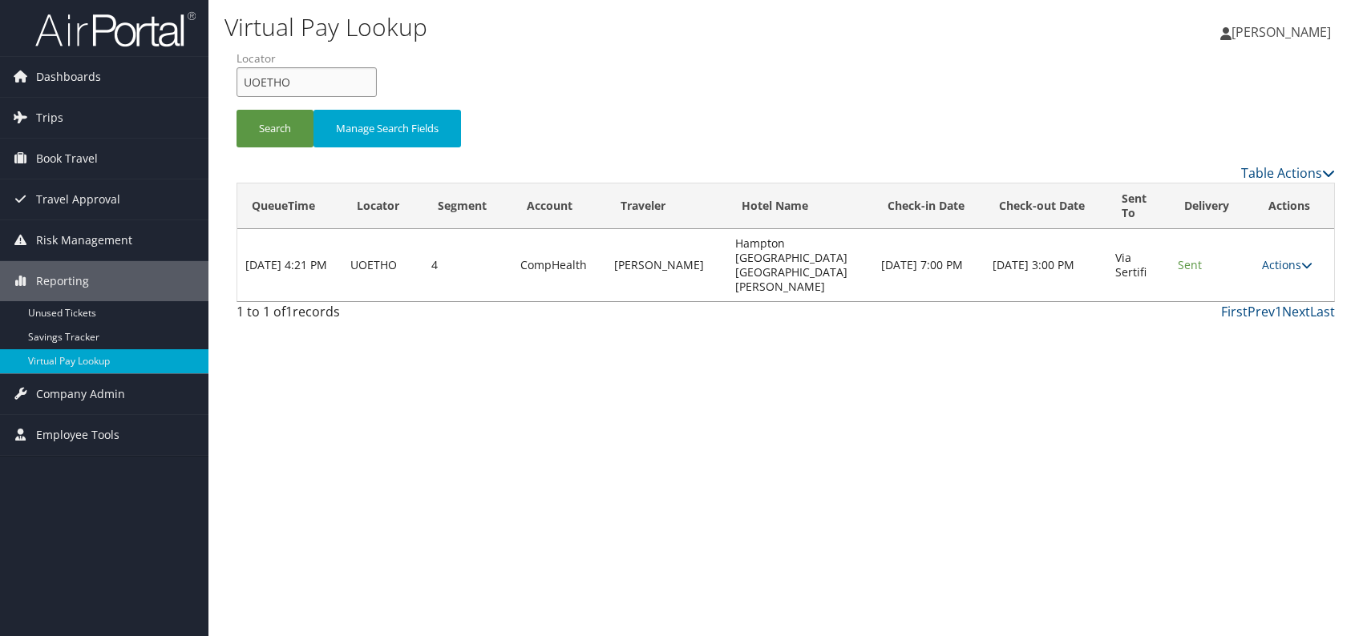
drag, startPoint x: 283, startPoint y: 83, endPoint x: 243, endPoint y: 83, distance: 40.1
click at [243, 83] on input "UOETHO" at bounding box center [306, 82] width 140 height 30
paste input "GPYGPD"
click at [275, 79] on input "GPYGPD" at bounding box center [306, 82] width 140 height 30
click at [271, 83] on input "GPYGPD" at bounding box center [306, 82] width 140 height 30
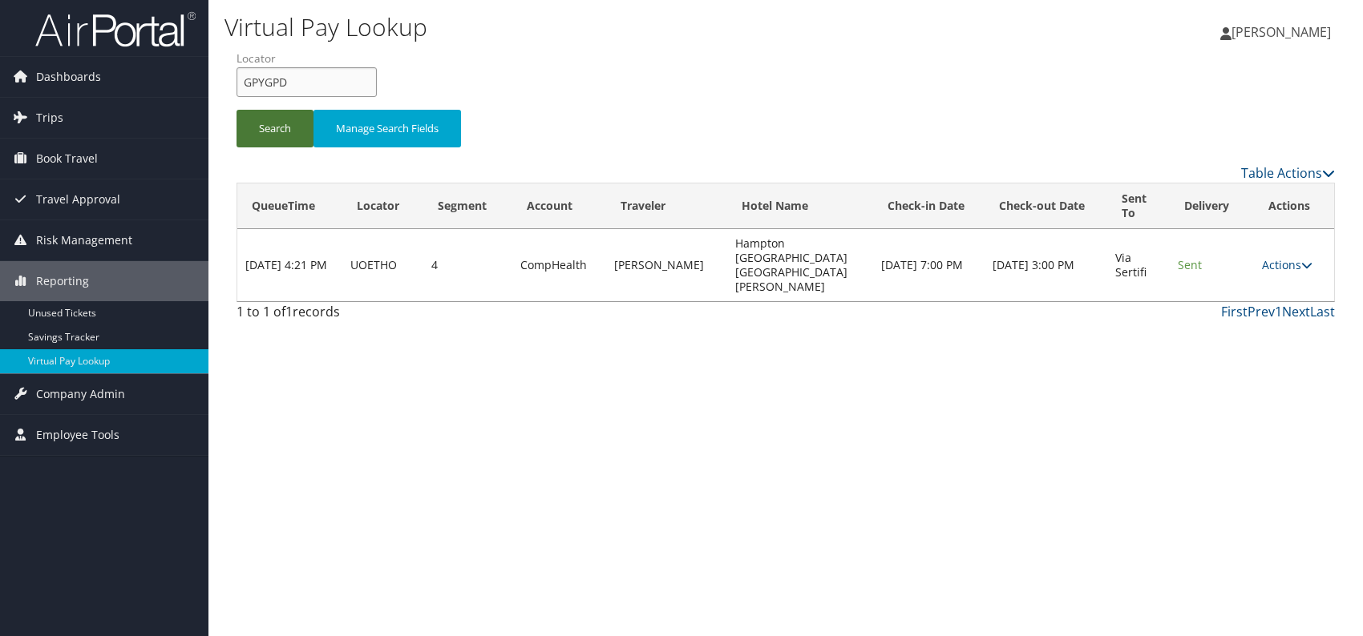
type input "GPYGPD"
click at [260, 124] on button "Search" at bounding box center [274, 129] width 77 height 38
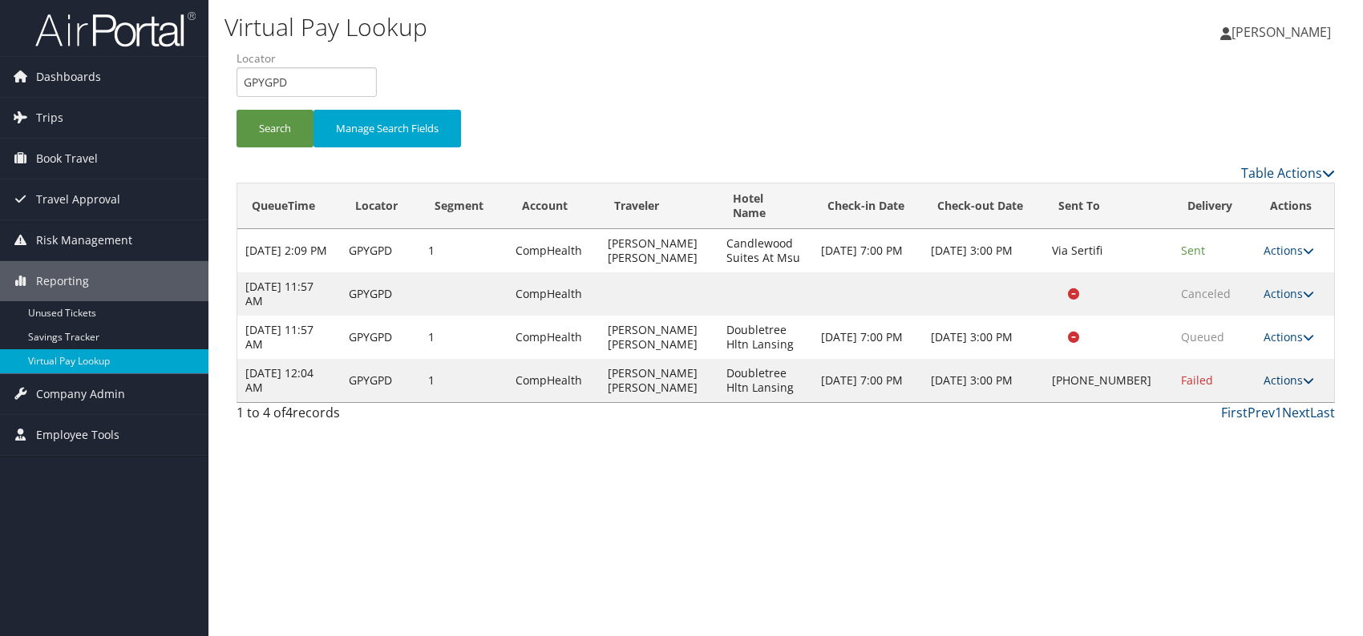
click at [1285, 388] on link "Actions" at bounding box center [1288, 380] width 50 height 15
click at [1230, 465] on link "Logs" at bounding box center [1233, 466] width 137 height 27
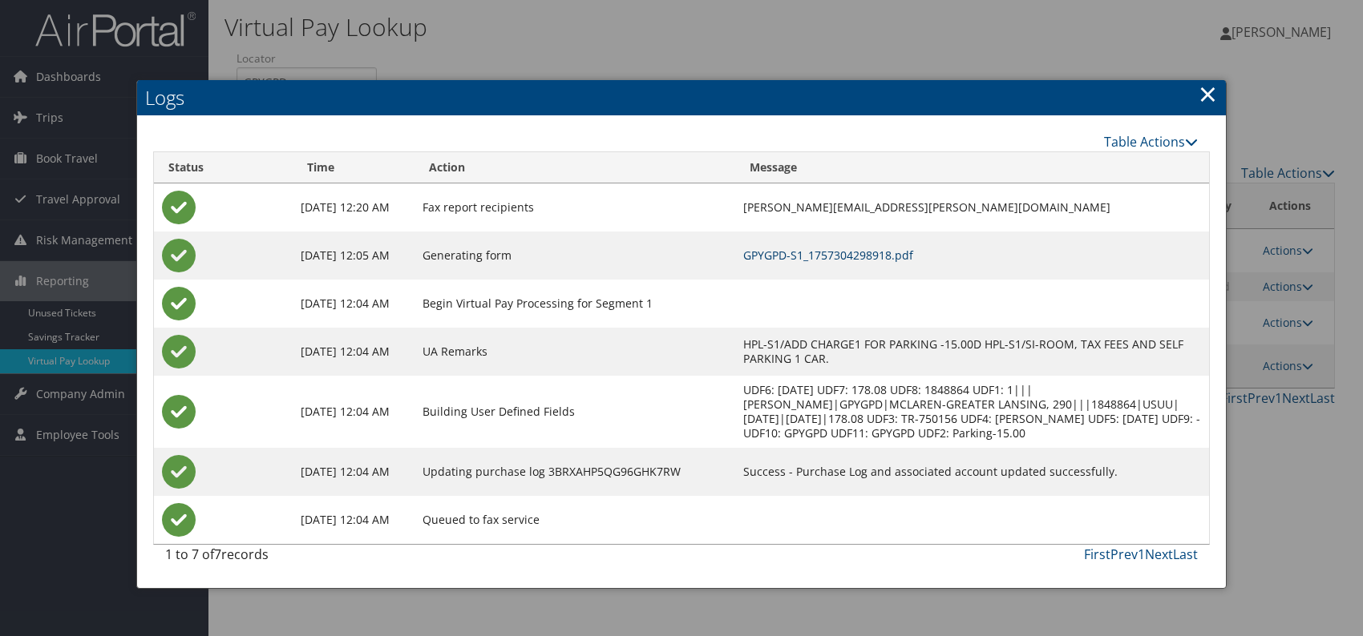
click at [798, 254] on link "GPYGPD-S1_1757304298918.pdf" at bounding box center [828, 255] width 170 height 15
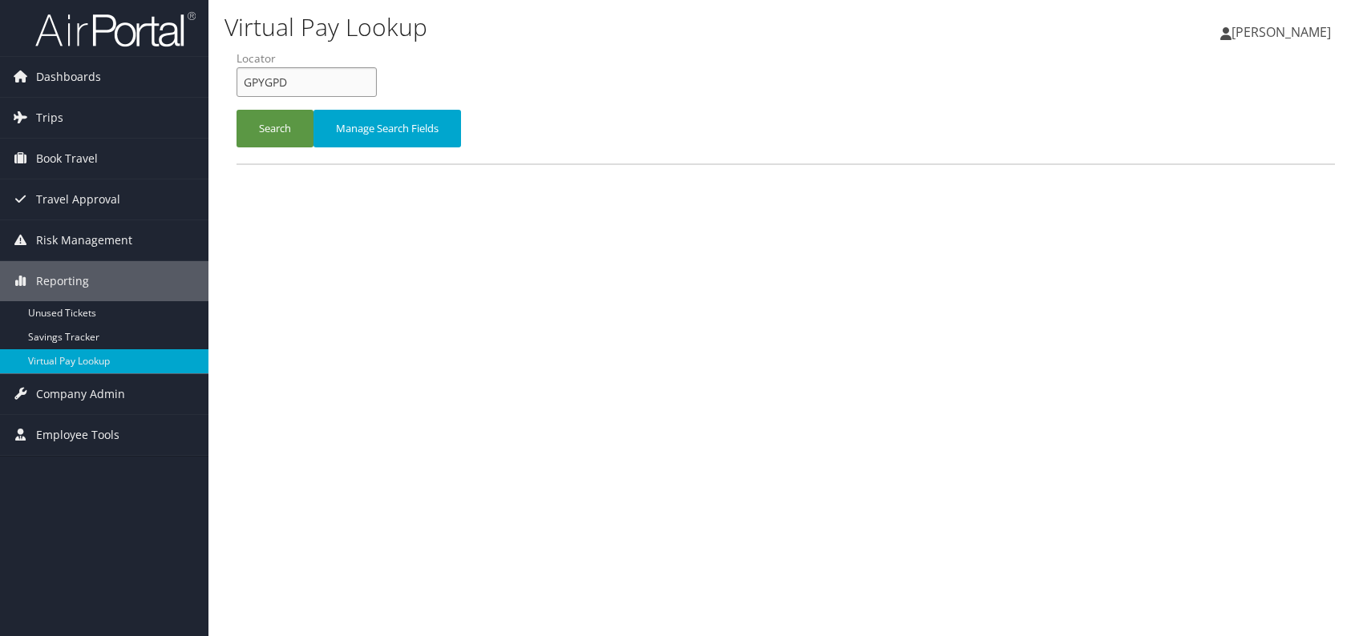
drag, startPoint x: 289, startPoint y: 90, endPoint x: 230, endPoint y: 82, distance: 59.1
click at [236, 82] on form "QueueTime Locator GPYGPD Segment Account Traveler Hotel Name Check-in Date Chec…" at bounding box center [785, 106] width 1098 height 112
paste input "IMIRLK"
click at [270, 83] on input "IMIRLK" at bounding box center [306, 82] width 140 height 30
click at [252, 116] on button "Search" at bounding box center [274, 129] width 77 height 38
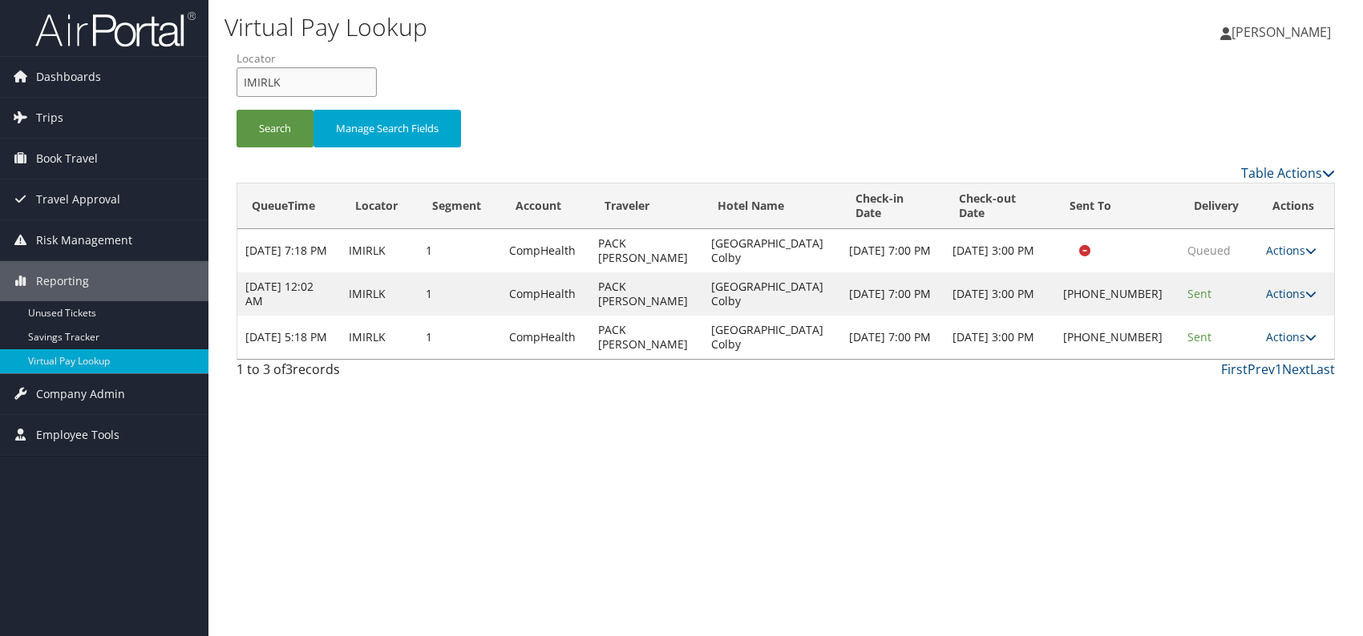
drag, startPoint x: 242, startPoint y: 75, endPoint x: 228, endPoint y: 74, distance: 14.5
click at [236, 74] on form "QueueTime Locator IMIRLK Segment Account Traveler Hotel Name Check-in Date Chec…" at bounding box center [785, 106] width 1098 height 112
paste input "WAPWPO"
click at [270, 82] on input "WAPWPO" at bounding box center [306, 82] width 140 height 30
type input "WAPWPO"
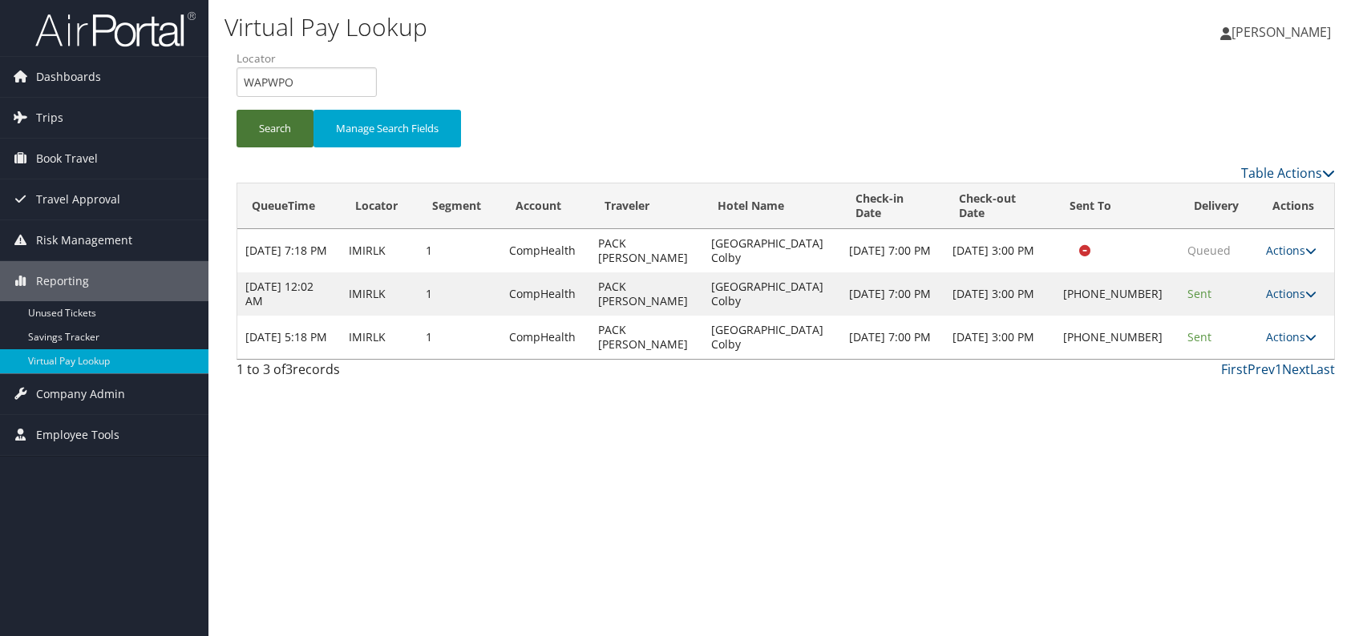
click at [276, 126] on button "Search" at bounding box center [274, 129] width 77 height 38
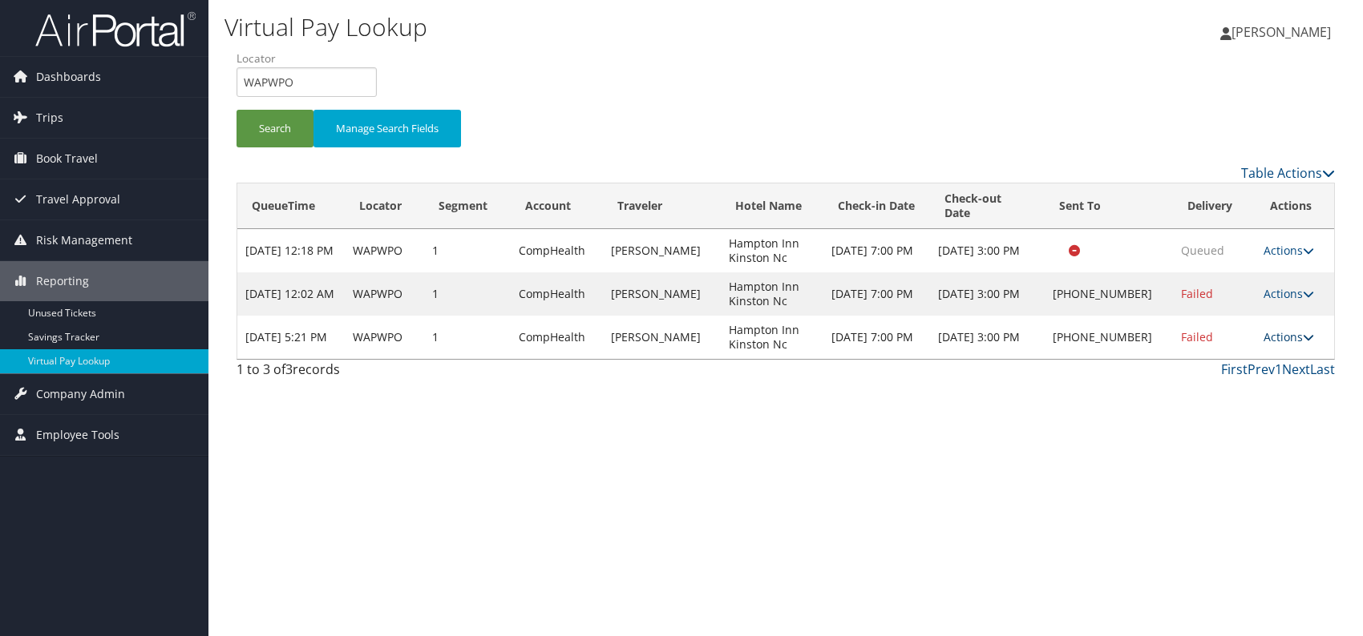
click at [1278, 329] on link "Actions" at bounding box center [1288, 336] width 50 height 15
click at [1205, 373] on link "Logs" at bounding box center [1237, 372] width 137 height 27
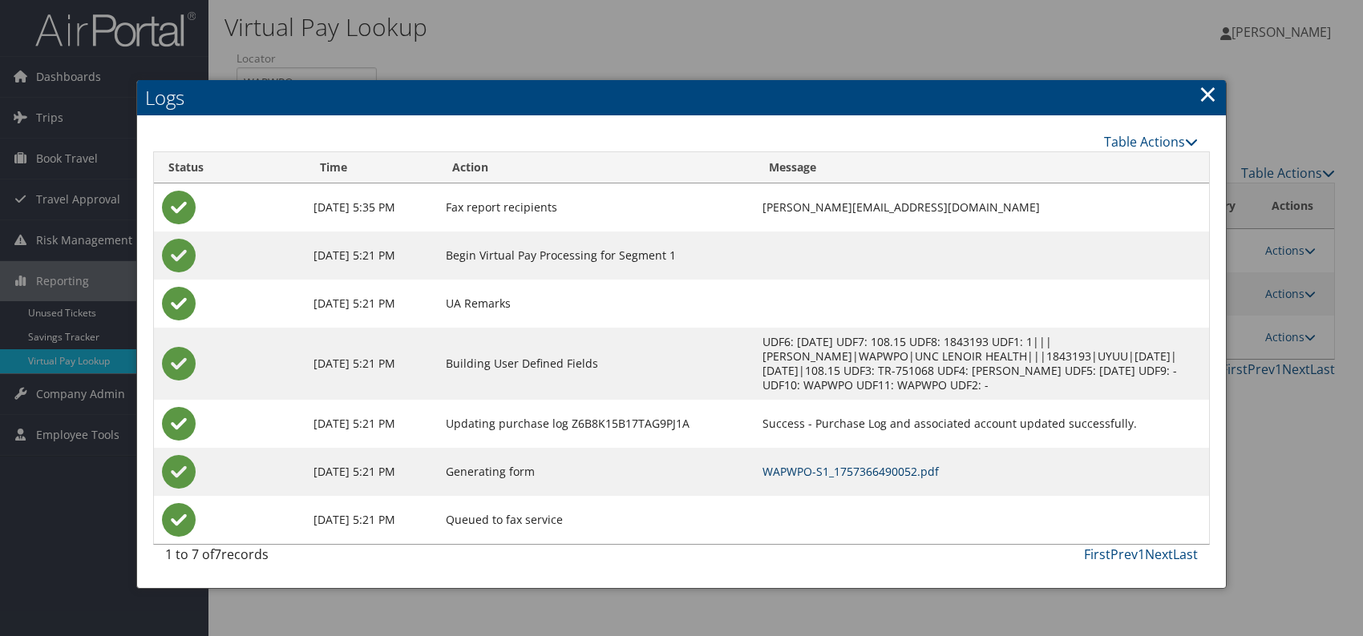
click at [814, 464] on link "WAPWPO-S1_1757366490052.pdf" at bounding box center [850, 471] width 176 height 15
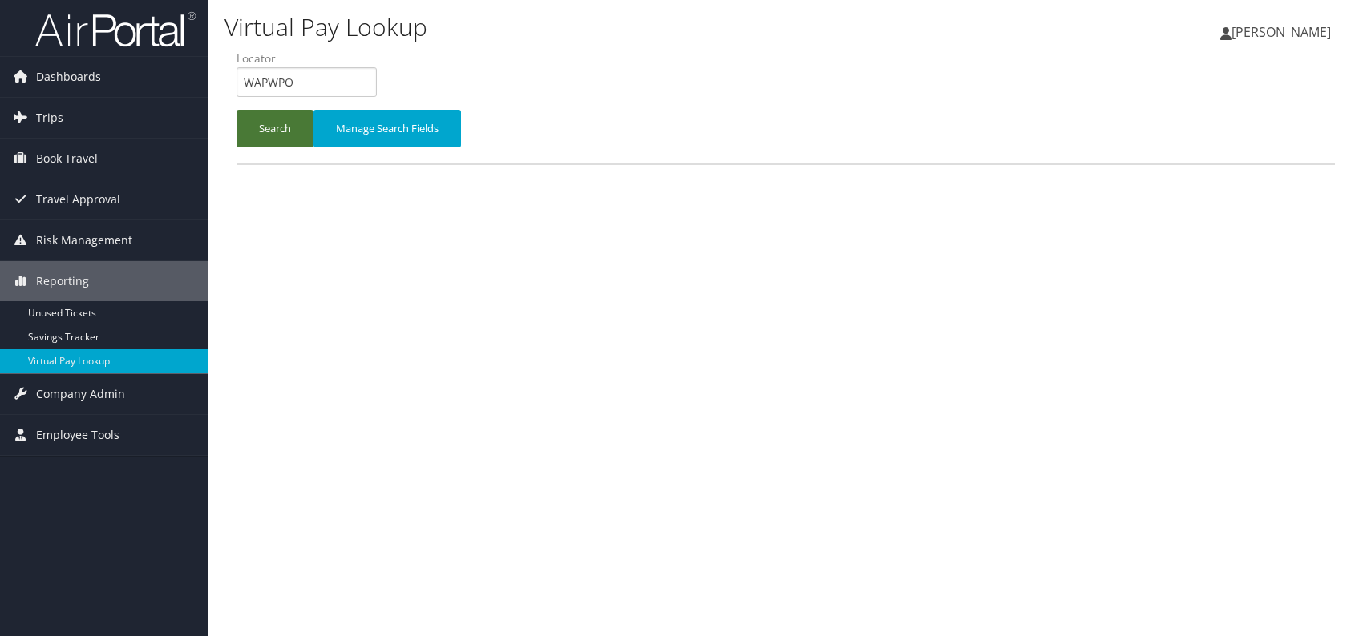
click at [289, 125] on button "Search" at bounding box center [274, 129] width 77 height 38
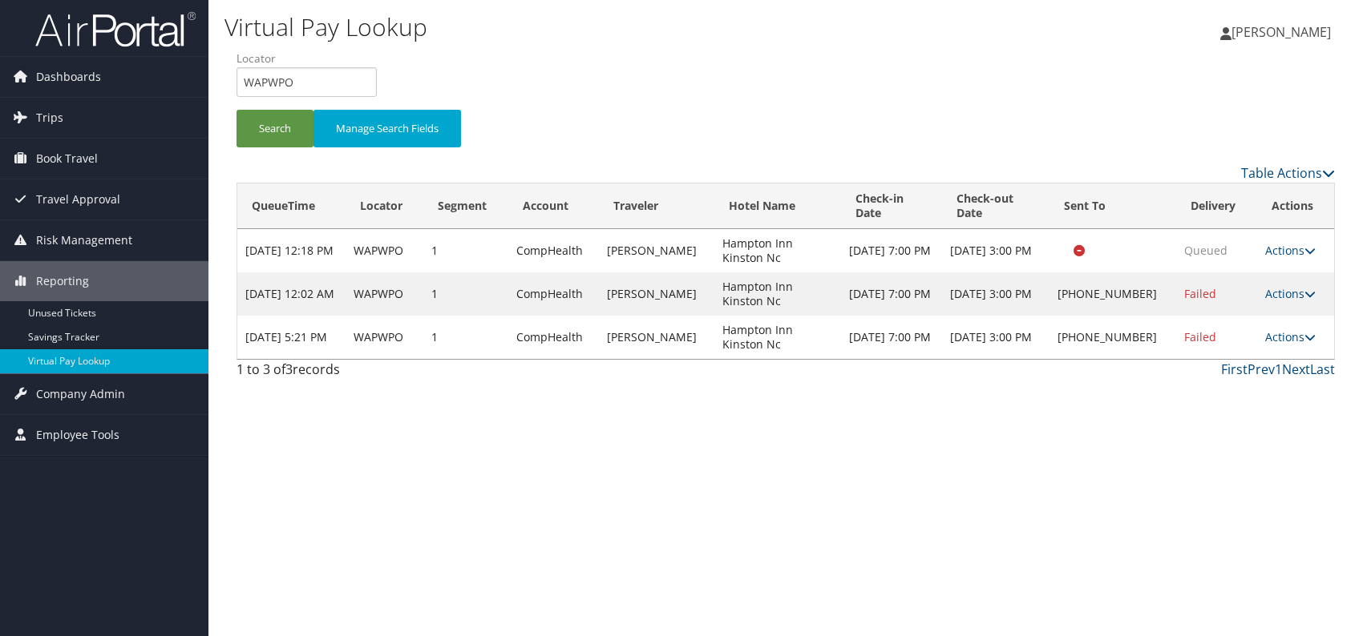
click at [1296, 329] on link "Actions" at bounding box center [1290, 336] width 50 height 15
click at [1226, 349] on link "Resend" at bounding box center [1237, 345] width 137 height 27
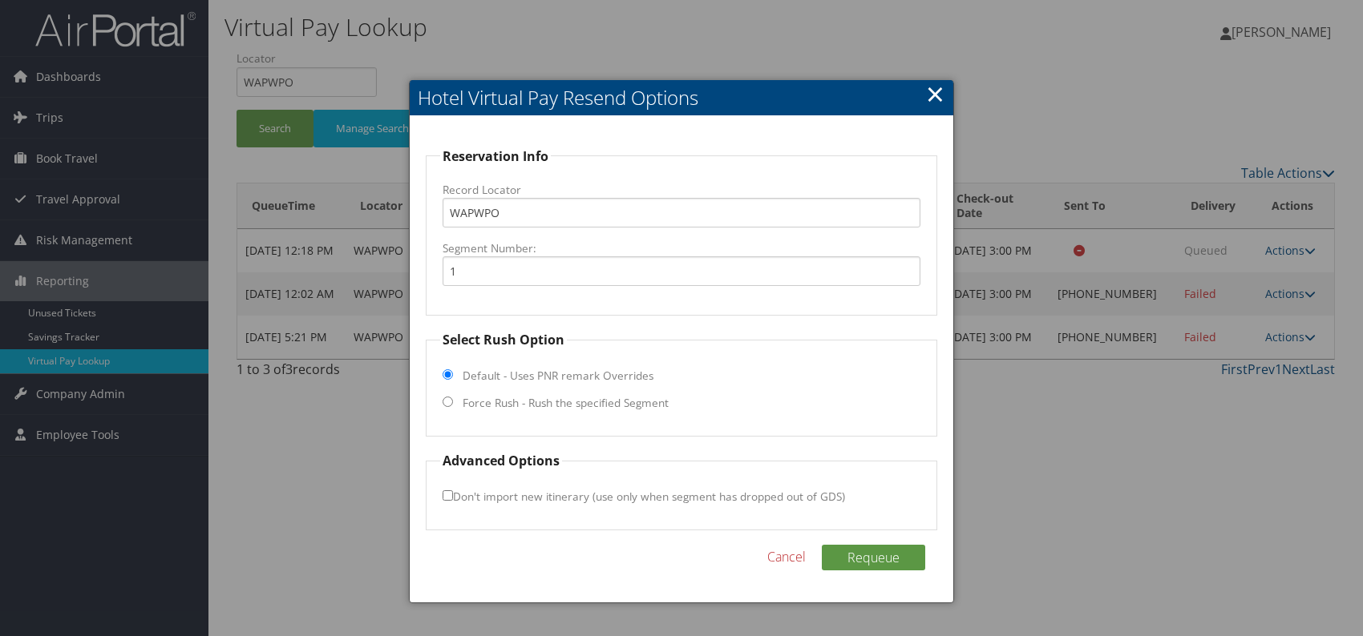
drag, startPoint x: 447, startPoint y: 402, endPoint x: 466, endPoint y: 434, distance: 37.0
click at [448, 402] on input "Force Rush - Rush the specified Segment" at bounding box center [447, 402] width 10 height 10
radio input "true"
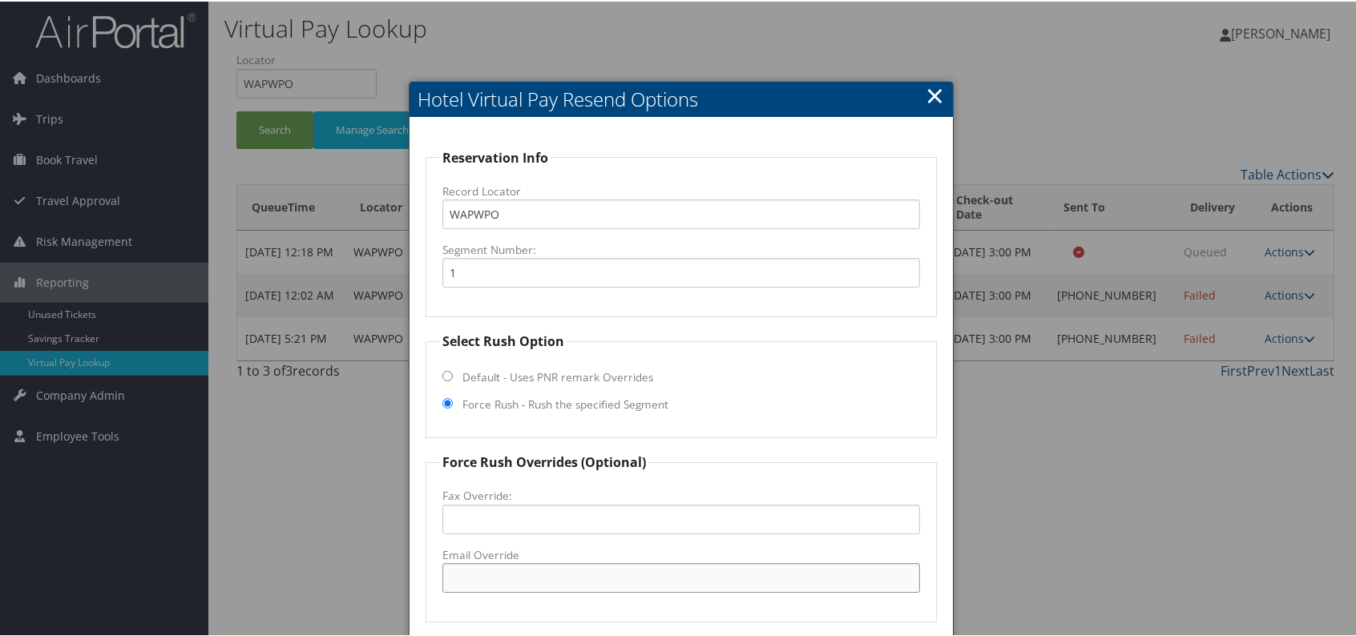
paste input "ISONC_Hampton @[DOMAIN_NAME]"
click at [539, 578] on input "ISONC_Hampton @[DOMAIN_NAME]" at bounding box center [681, 577] width 478 height 30
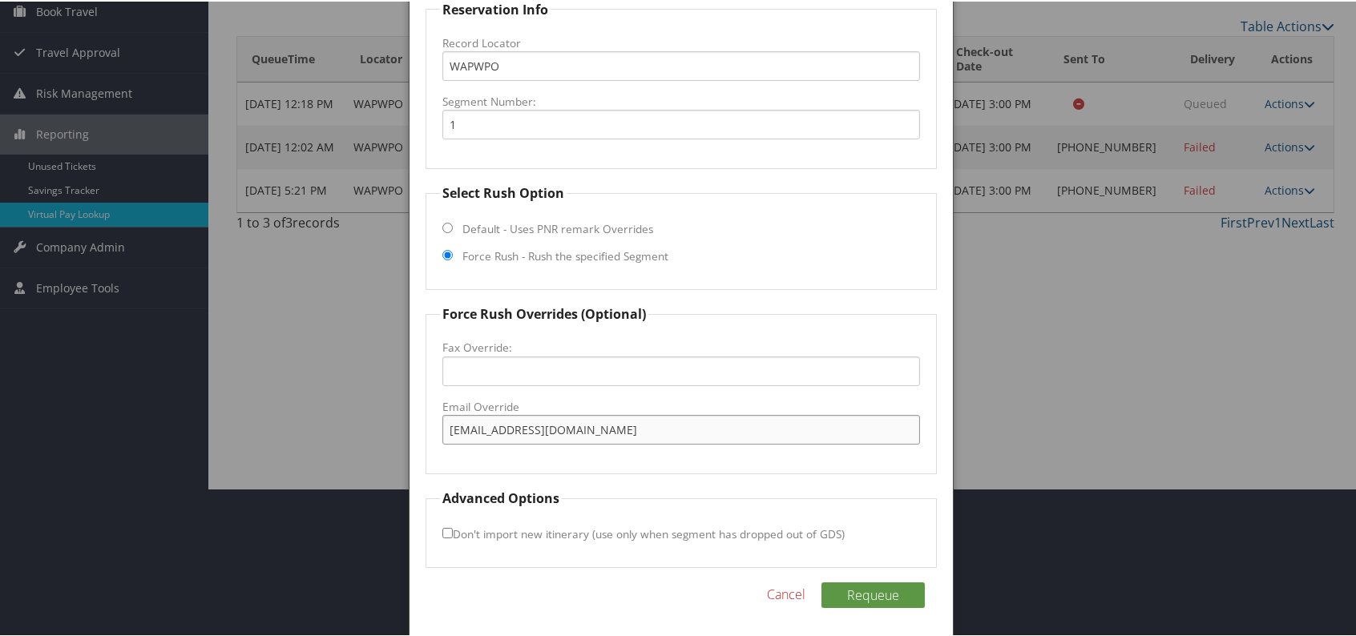
scroll to position [149, 0]
type input "[EMAIL_ADDRESS][DOMAIN_NAME]"
click at [876, 590] on button "Requeue" at bounding box center [873, 593] width 103 height 26
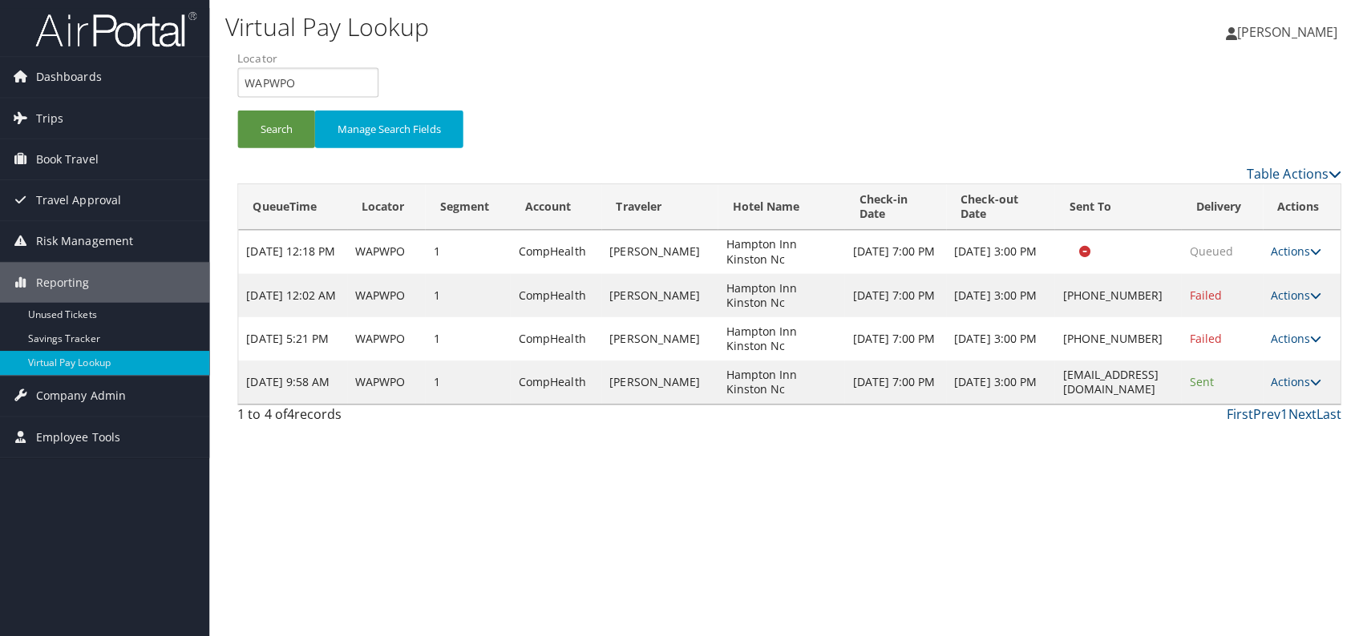
scroll to position [0, 0]
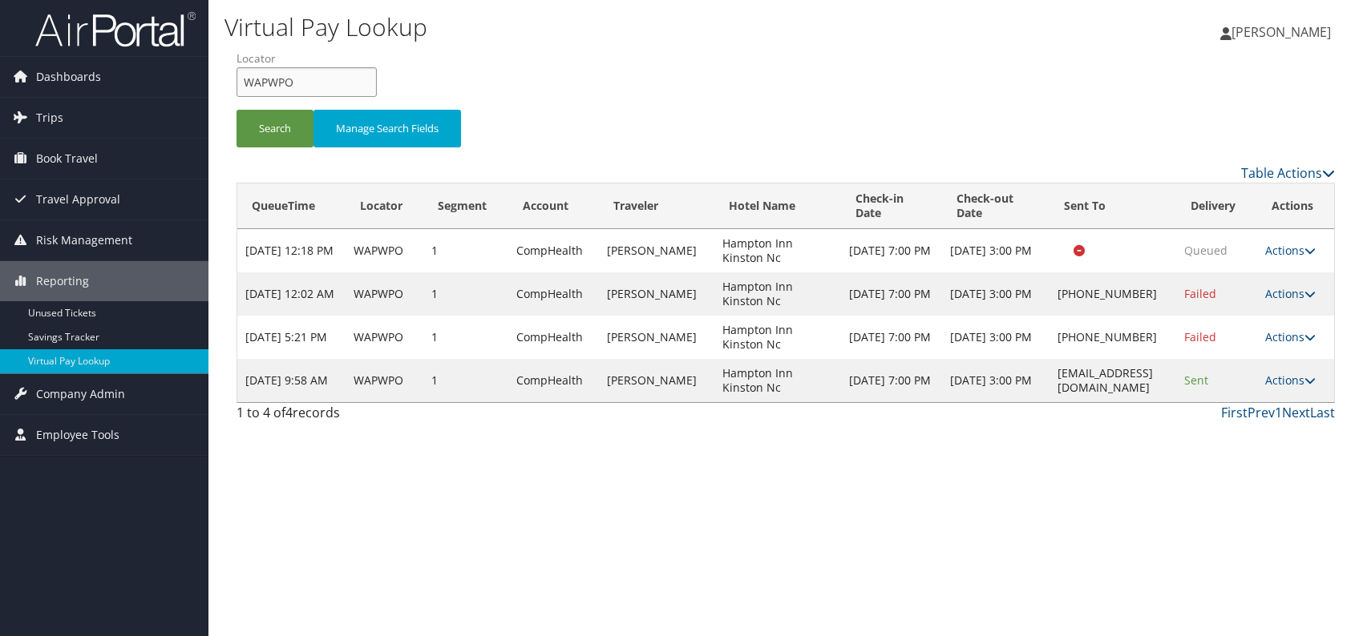
click at [236, 83] on form "QueueTime Locator WAPWPO Segment Account Traveler Hotel Name Check-in Date Chec…" at bounding box center [785, 106] width 1098 height 112
paste input "MKRSKB"
click at [271, 82] on input "MKRSKB" at bounding box center [306, 82] width 140 height 30
type input "MKRSKB"
click at [289, 121] on button "Search" at bounding box center [274, 129] width 77 height 38
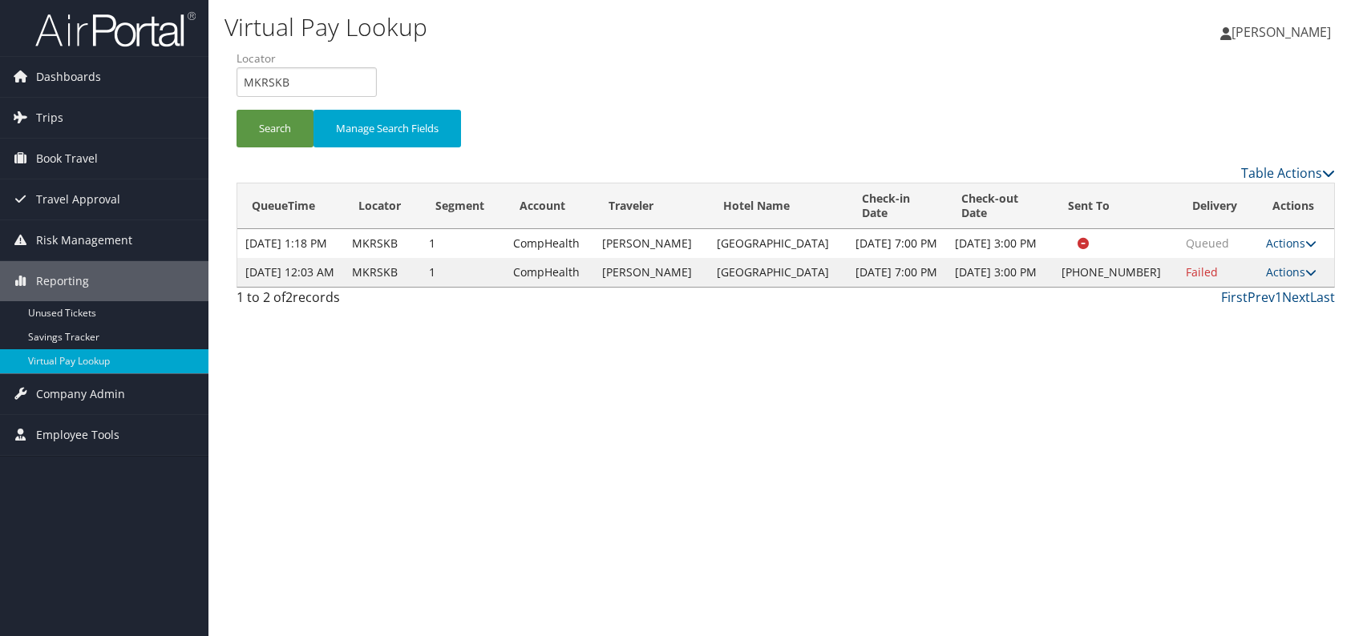
click at [1286, 287] on td "Actions Resend Logs Delivery Information View Itinerary" at bounding box center [1296, 272] width 76 height 29
click at [1284, 281] on td "Actions Resend Logs Delivery Information View Itinerary" at bounding box center [1296, 272] width 76 height 29
click at [1288, 280] on link "Actions" at bounding box center [1291, 272] width 50 height 15
click at [1214, 342] on link "Logs" at bounding box center [1238, 343] width 137 height 27
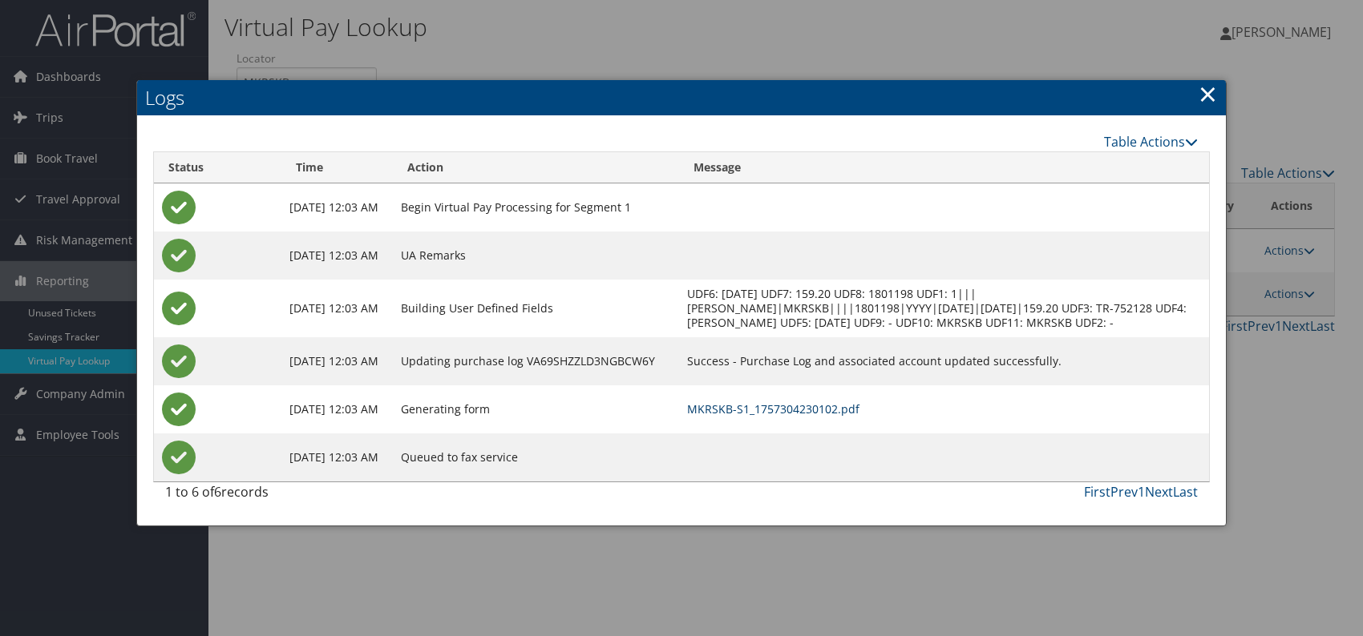
click at [859, 417] on link "MKRSKB-S1_1757304230102.pdf" at bounding box center [773, 409] width 172 height 15
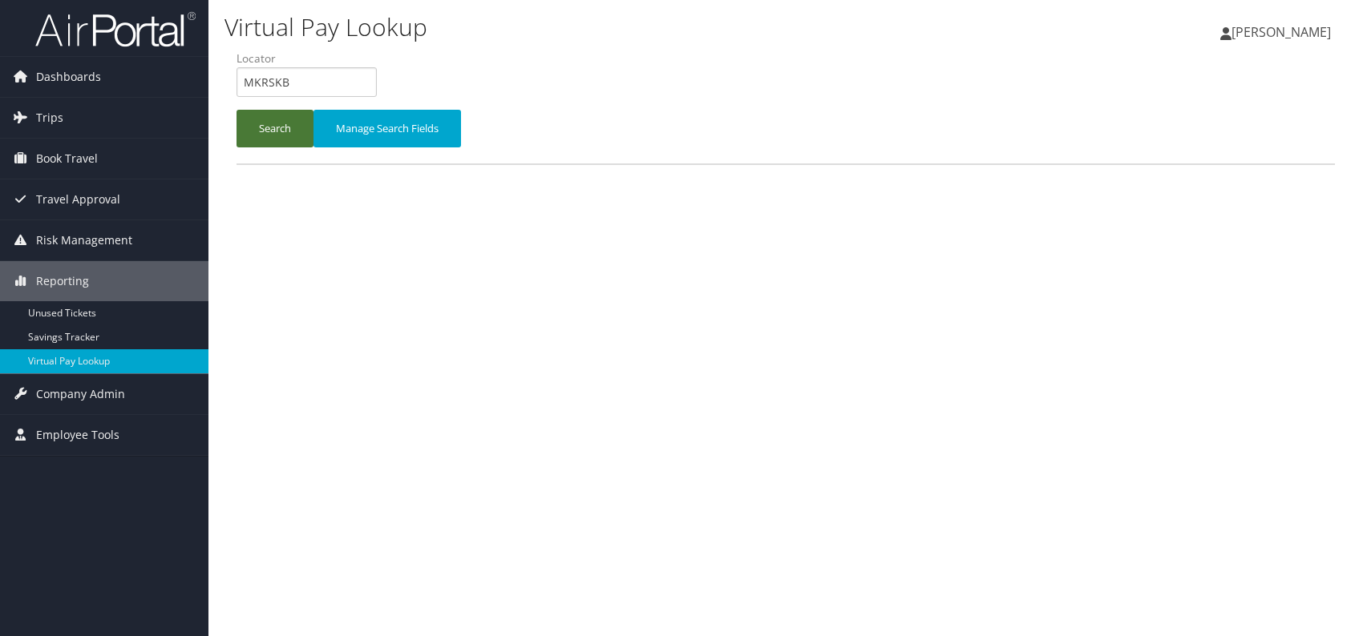
click at [272, 138] on button "Search" at bounding box center [274, 129] width 77 height 38
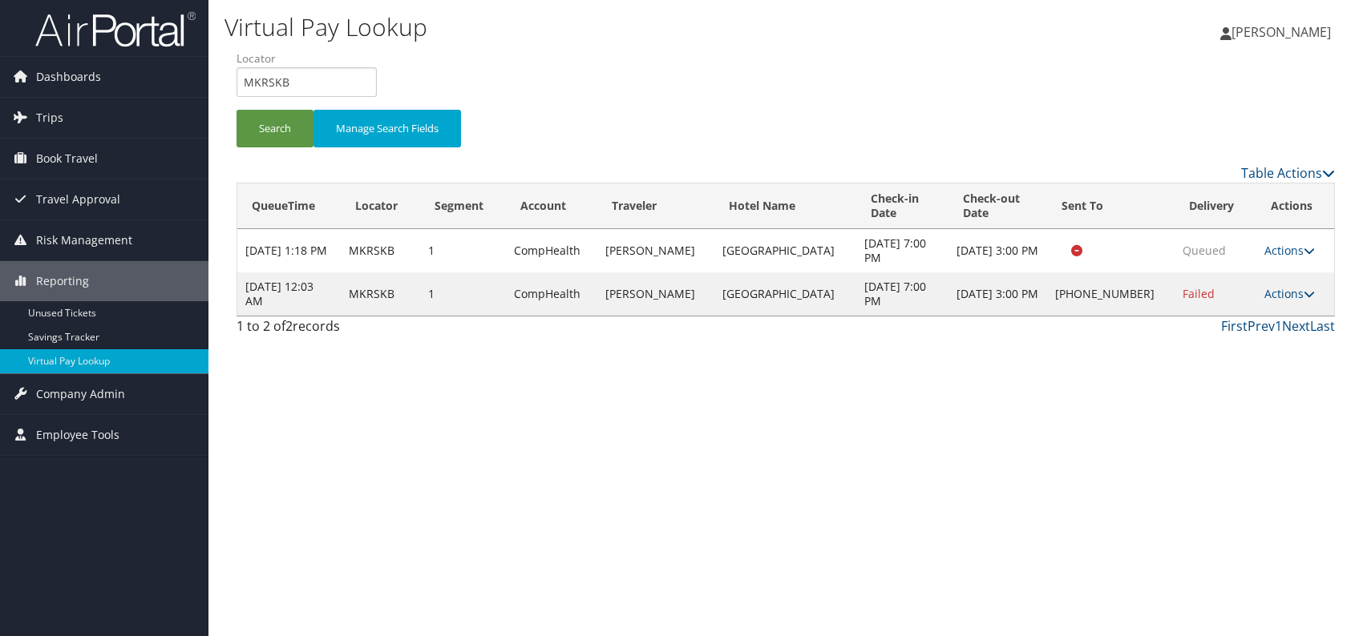
click at [1307, 301] on td "Actions Resend Logs Delivery Information View Itinerary" at bounding box center [1295, 294] width 78 height 43
click at [1277, 286] on link "Actions" at bounding box center [1289, 293] width 50 height 15
click at [1244, 313] on link "Resend" at bounding box center [1237, 316] width 137 height 27
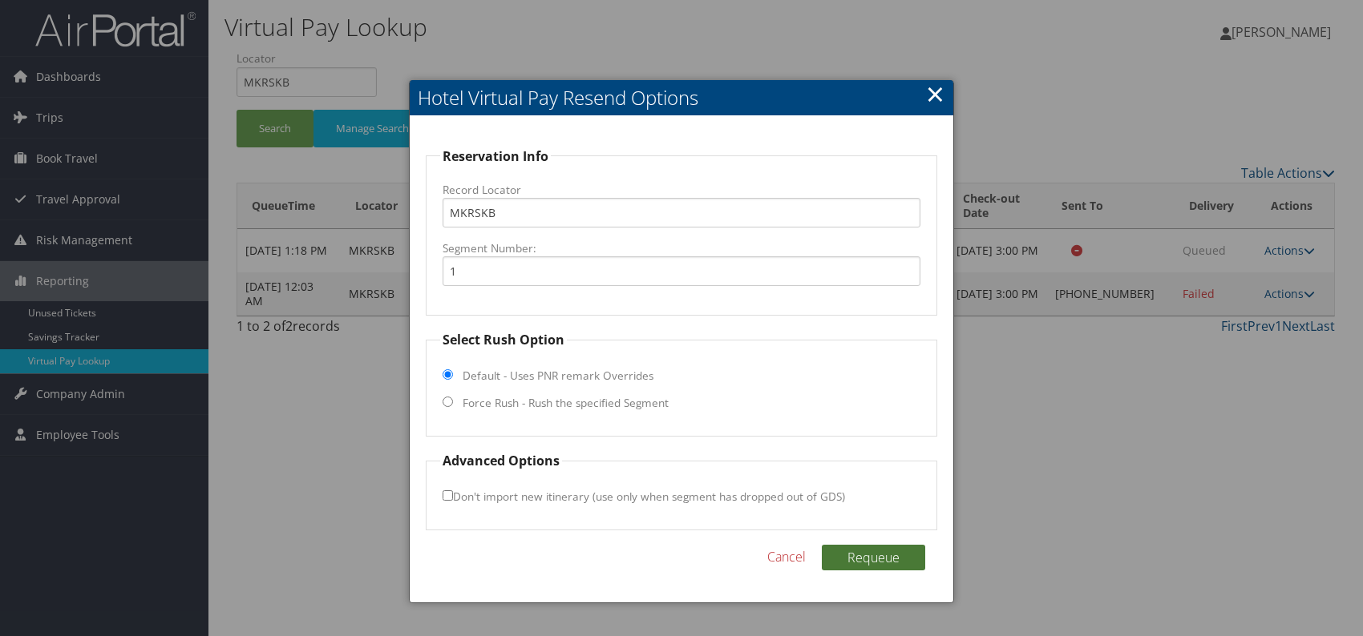
click at [887, 551] on button "Requeue" at bounding box center [873, 558] width 103 height 26
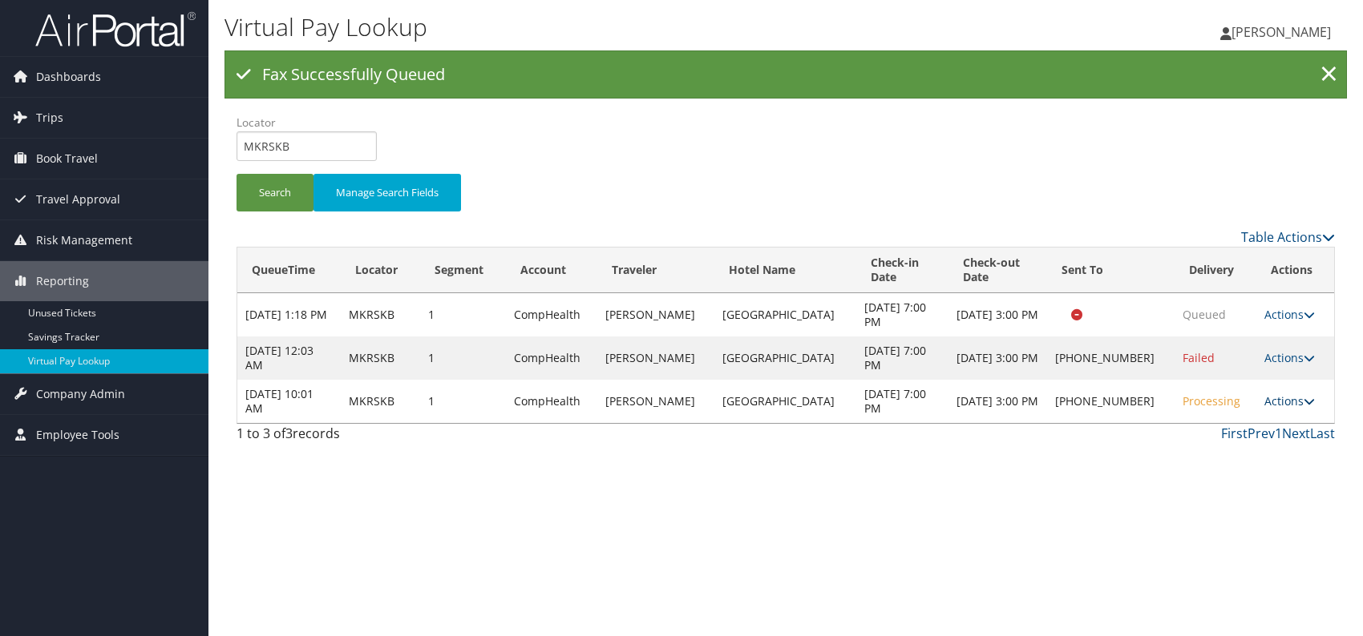
click at [1297, 402] on link "Actions" at bounding box center [1289, 401] width 50 height 15
click at [1233, 428] on link "Resend" at bounding box center [1237, 423] width 137 height 27
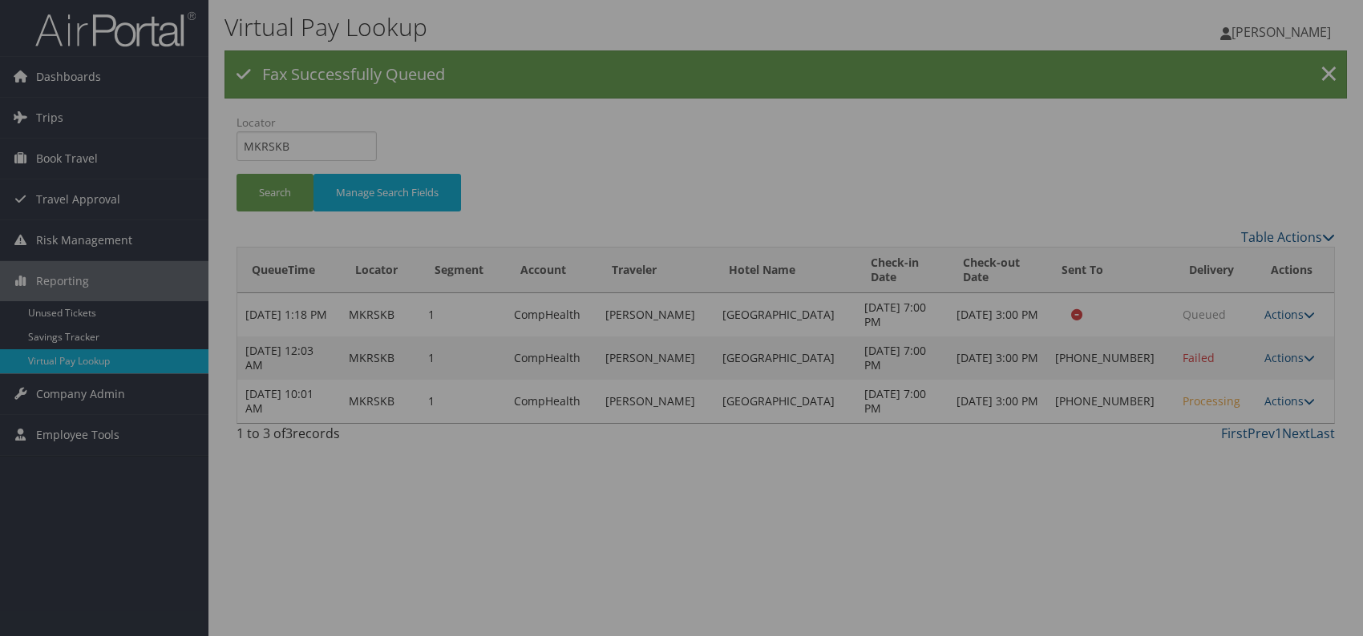
click at [1301, 402] on div at bounding box center [681, 318] width 1363 height 636
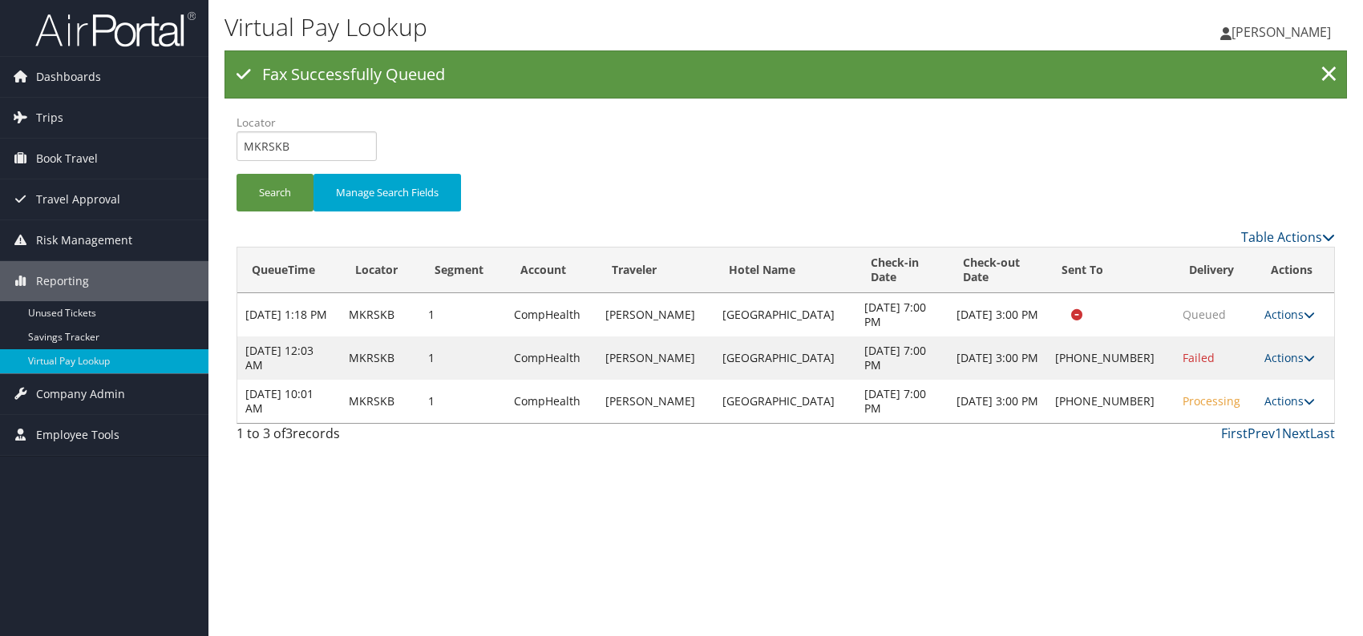
click at [1303, 402] on icon at bounding box center [1308, 401] width 11 height 11
click at [1206, 424] on link "Resend" at bounding box center [1237, 423] width 137 height 27
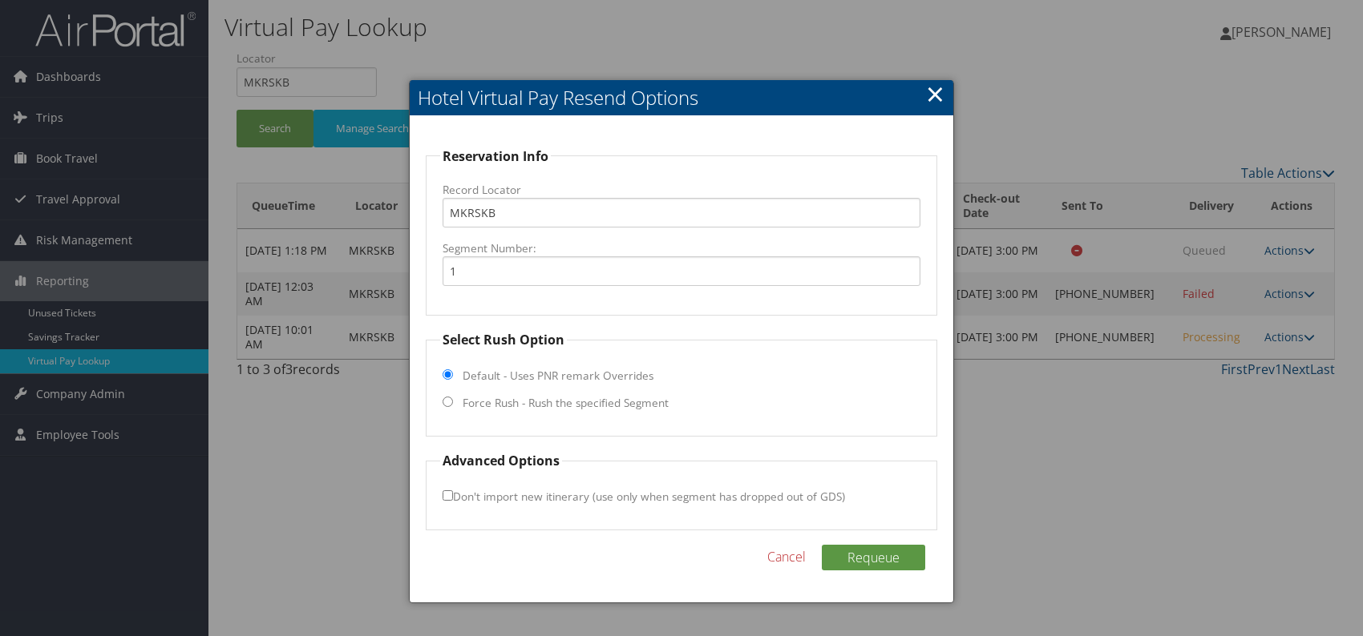
drag, startPoint x: 450, startPoint y: 407, endPoint x: 445, endPoint y: 414, distance: 9.1
click at [450, 406] on fieldset "Select Rush Option Default - Uses PNR remark Overrides Force Rush - Rush the sp…" at bounding box center [681, 383] width 511 height 107
click at [446, 402] on input "Force Rush - Rush the specified Segment" at bounding box center [447, 402] width 10 height 10
radio input "true"
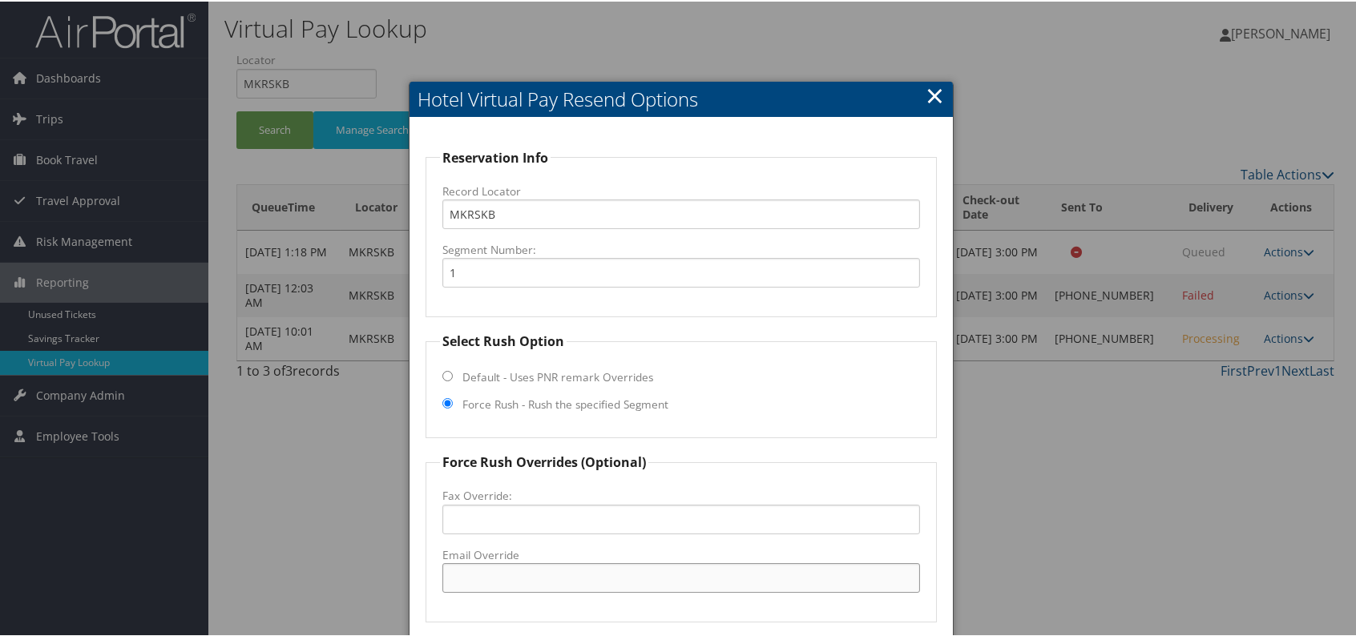
paste input "[EMAIL_ADDRESS][DOMAIN_NAME]"
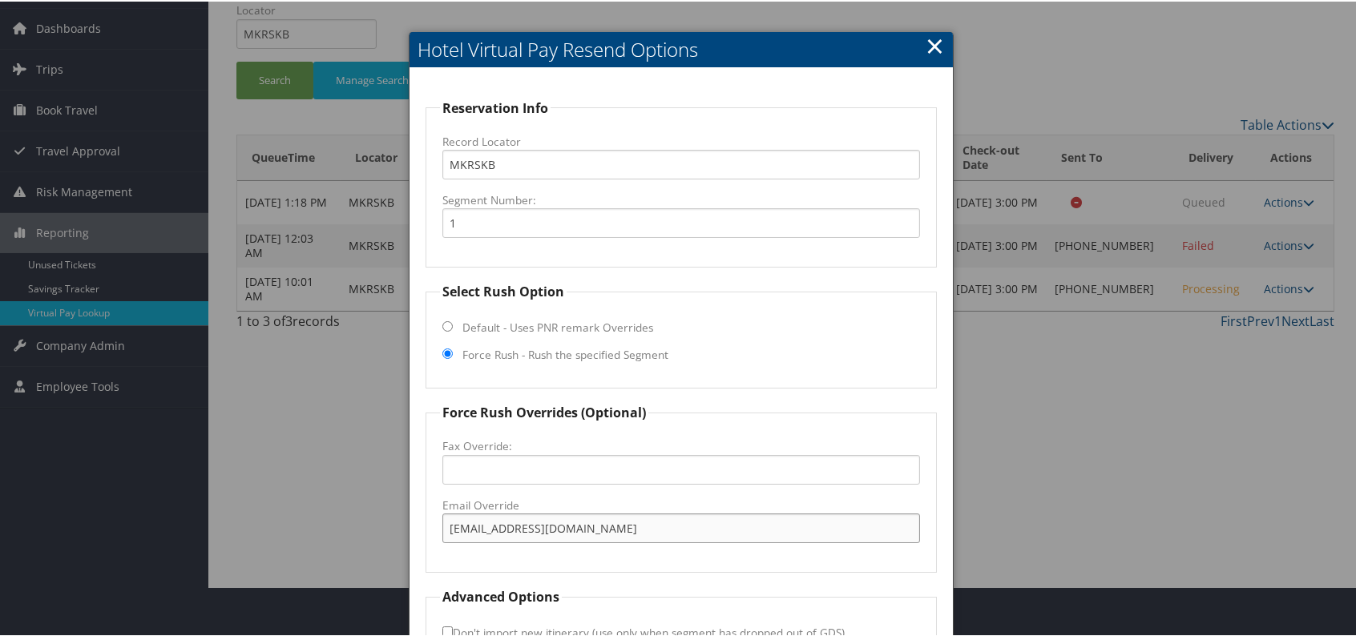
scroll to position [149, 0]
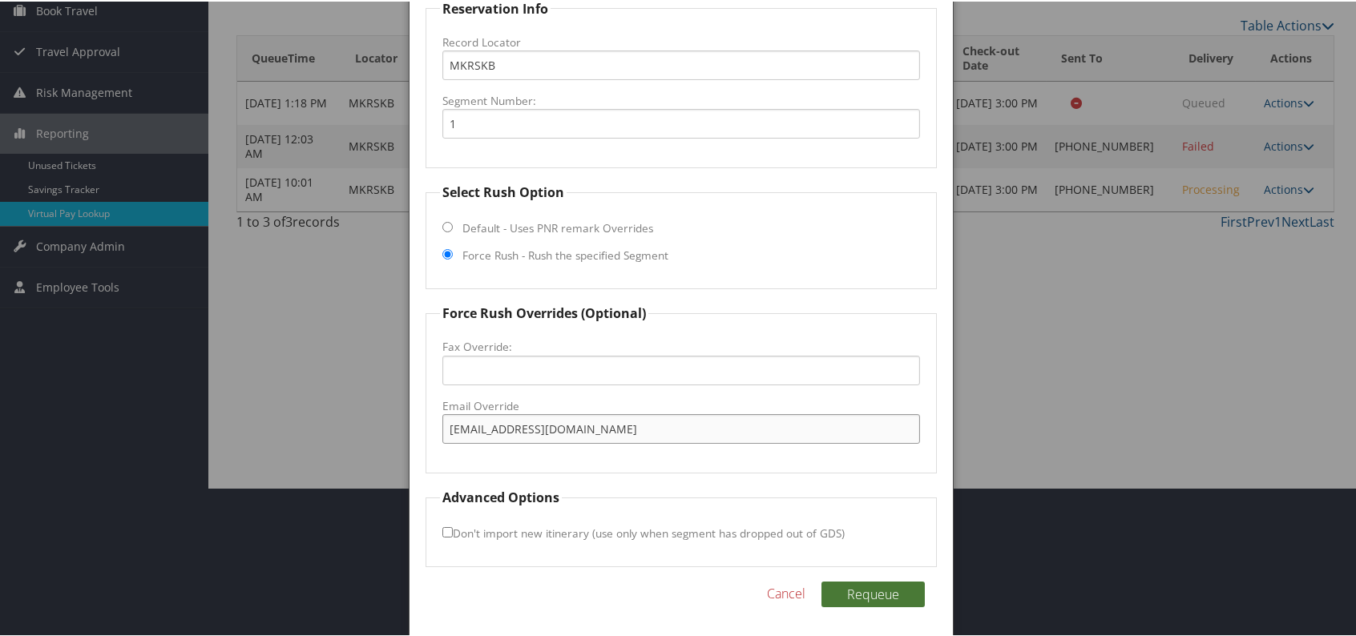
type input "[EMAIL_ADDRESS][DOMAIN_NAME]"
click at [884, 590] on button "Requeue" at bounding box center [873, 593] width 103 height 26
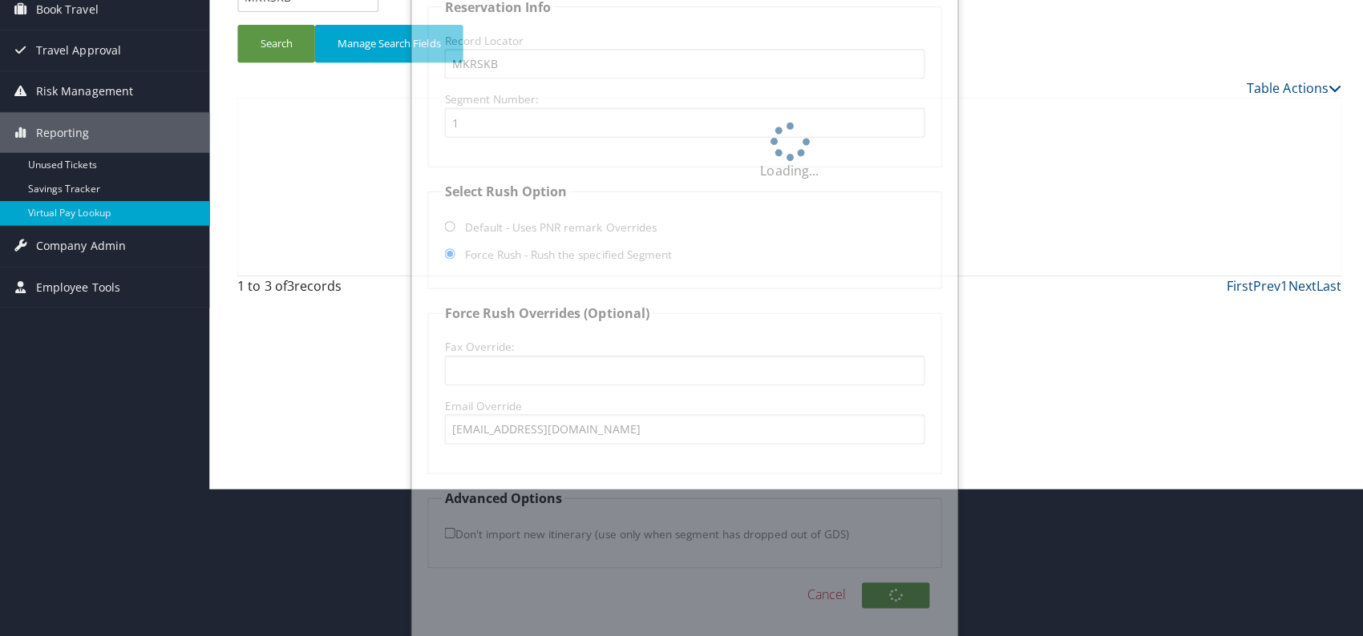
scroll to position [0, 0]
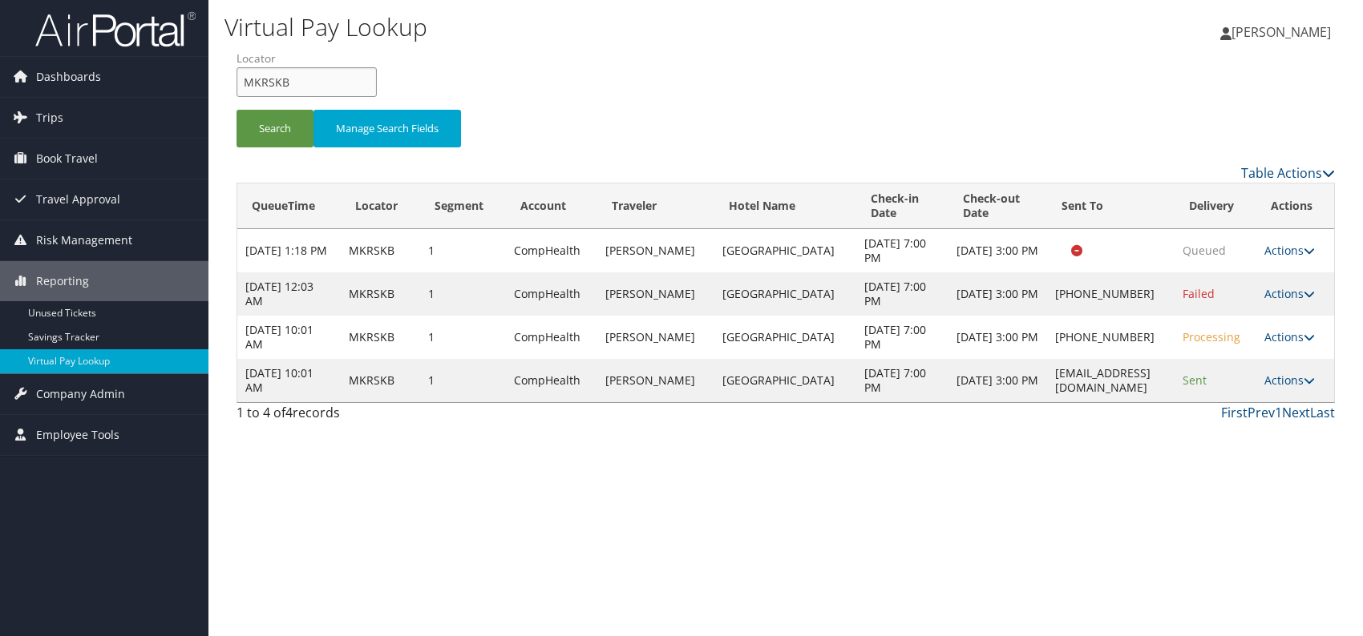
drag, startPoint x: 272, startPoint y: 92, endPoint x: 235, endPoint y: 85, distance: 37.6
click at [236, 85] on form "QueueTime Locator MKRSKB Segment Account Traveler Hotel Name Check-in Date Chec…" at bounding box center [785, 106] width 1098 height 112
paste input "SBIGHR"
click at [271, 80] on input "SBIGHR" at bounding box center [306, 82] width 140 height 30
click at [263, 130] on button "Search" at bounding box center [274, 129] width 77 height 38
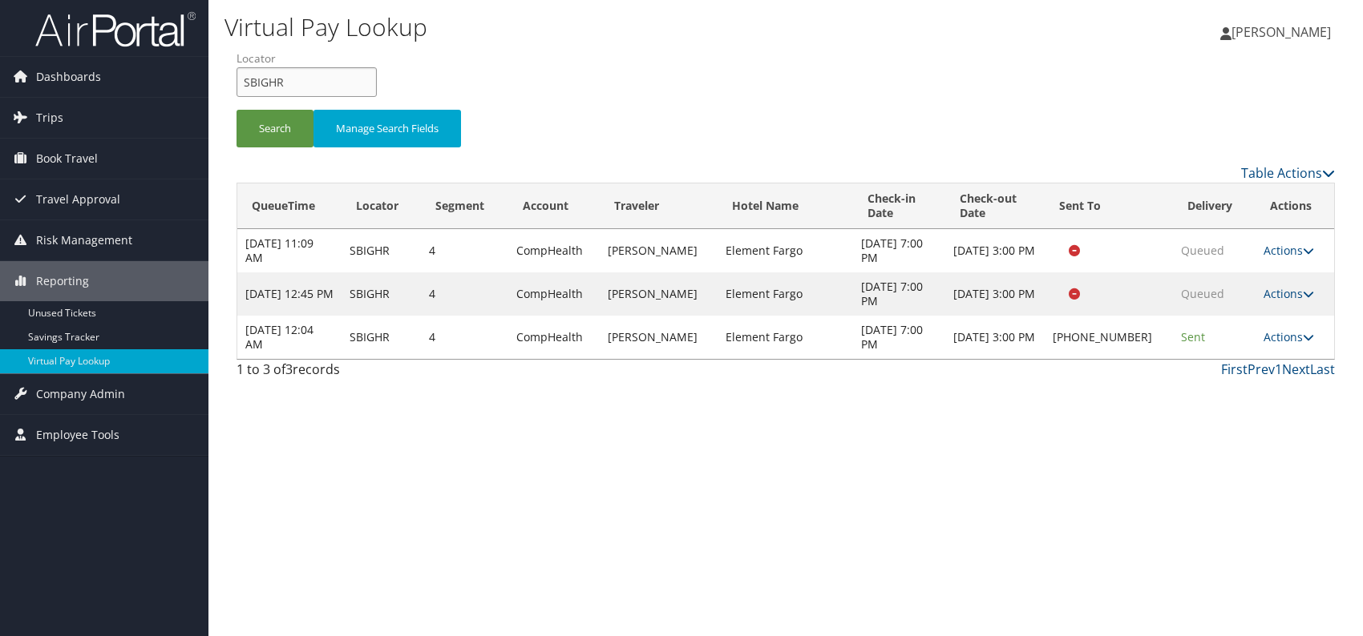
drag, startPoint x: 285, startPoint y: 85, endPoint x: 232, endPoint y: 87, distance: 52.9
click at [236, 87] on form "QueueTime Locator SBIGHR Segment Account Traveler Hotel Name Check-in Date Chec…" at bounding box center [785, 106] width 1098 height 112
paste input "CITWAL"
click at [277, 131] on button "Search" at bounding box center [274, 129] width 77 height 38
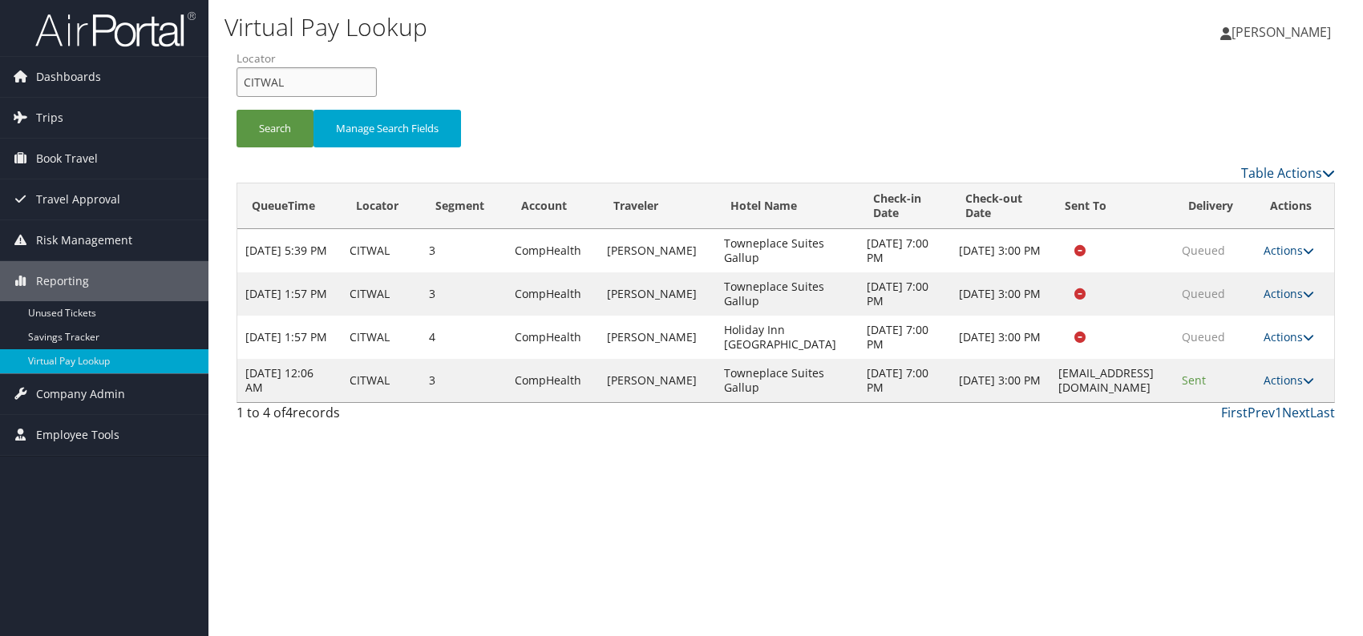
drag, startPoint x: 277, startPoint y: 84, endPoint x: 246, endPoint y: 83, distance: 31.3
click at [246, 83] on input "CITWAL" at bounding box center [306, 82] width 140 height 30
paste input "KEFDKY"
type input "KEFDKY"
click at [273, 130] on button "Search" at bounding box center [274, 129] width 77 height 38
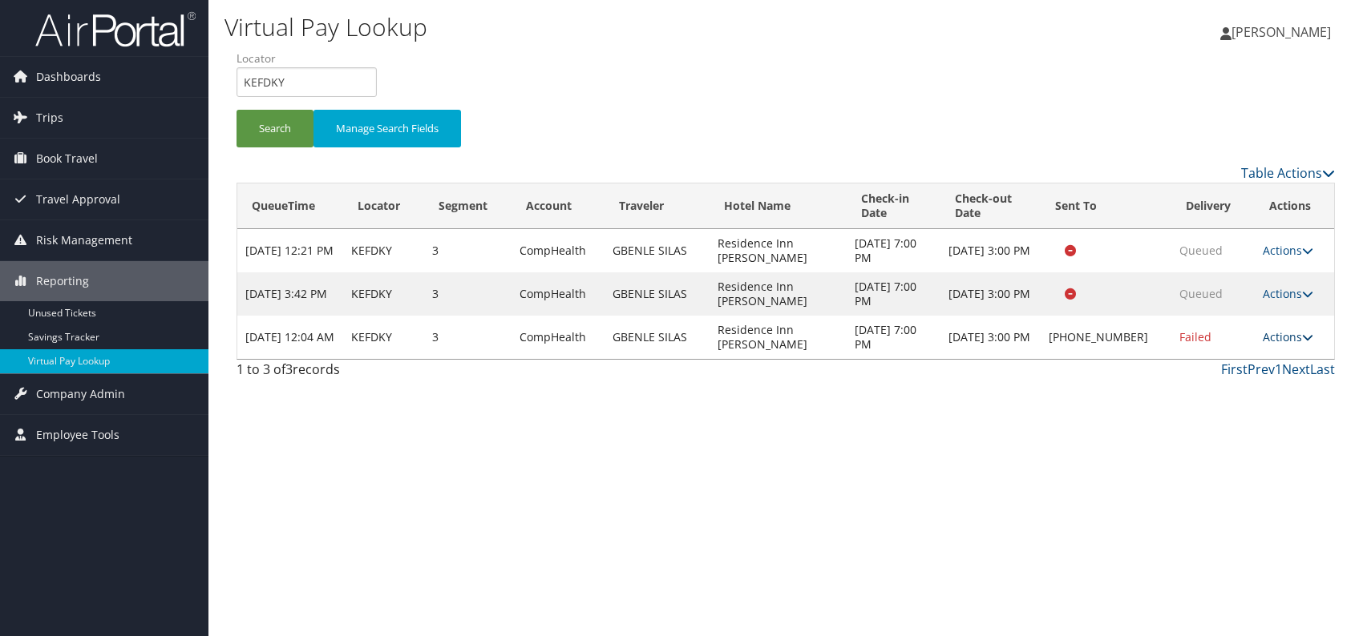
click at [1285, 336] on link "Actions" at bounding box center [1287, 336] width 50 height 15
click at [1222, 389] on link "Logs" at bounding box center [1237, 387] width 137 height 27
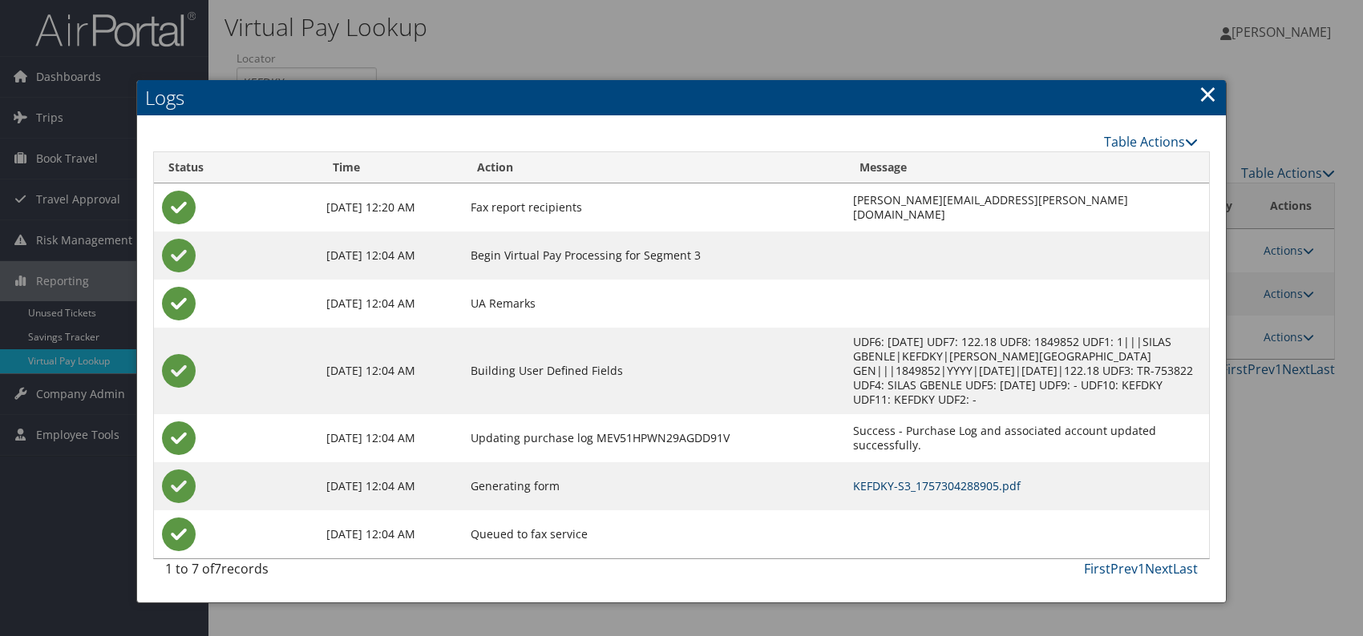
click at [923, 483] on link "KEFDKY-S3_1757304288905.pdf" at bounding box center [937, 486] width 168 height 15
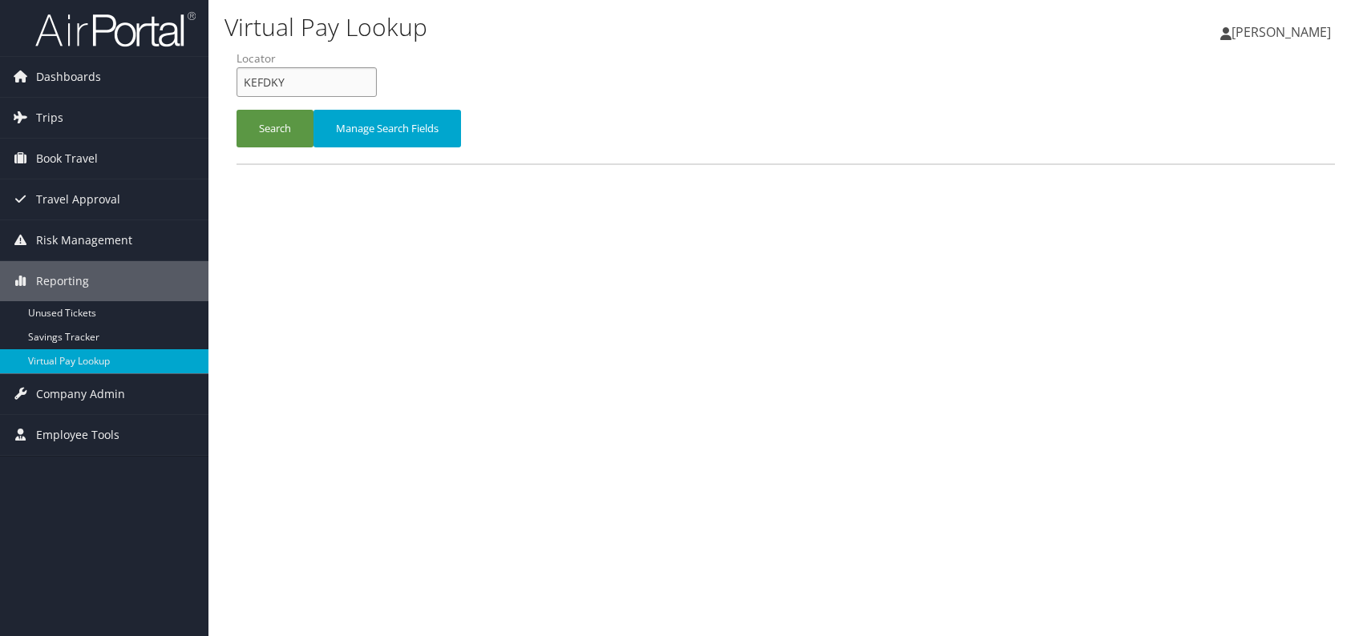
drag, startPoint x: 284, startPoint y: 80, endPoint x: 241, endPoint y: 81, distance: 42.5
click at [241, 81] on input "KEFDKY" at bounding box center [306, 82] width 140 height 30
paste input "FRAJDU"
click at [271, 79] on input "FRAJDU" at bounding box center [306, 82] width 140 height 30
type input "FRAJDU"
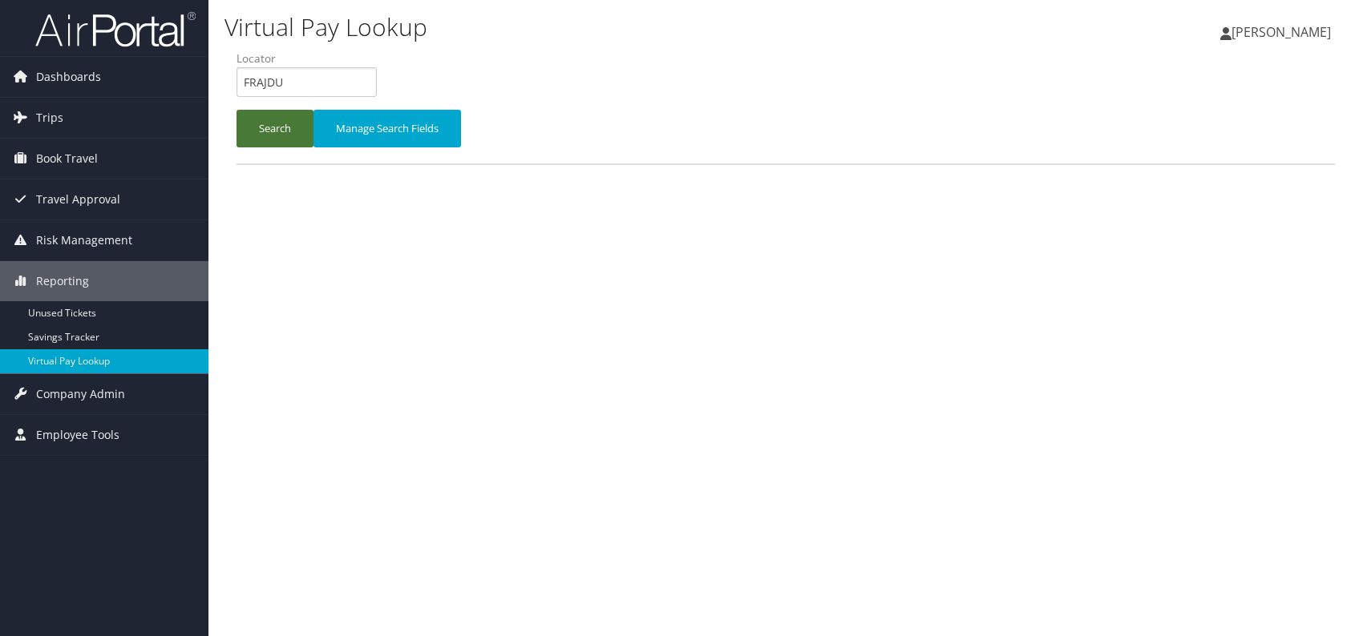
click at [282, 141] on button "Search" at bounding box center [274, 129] width 77 height 38
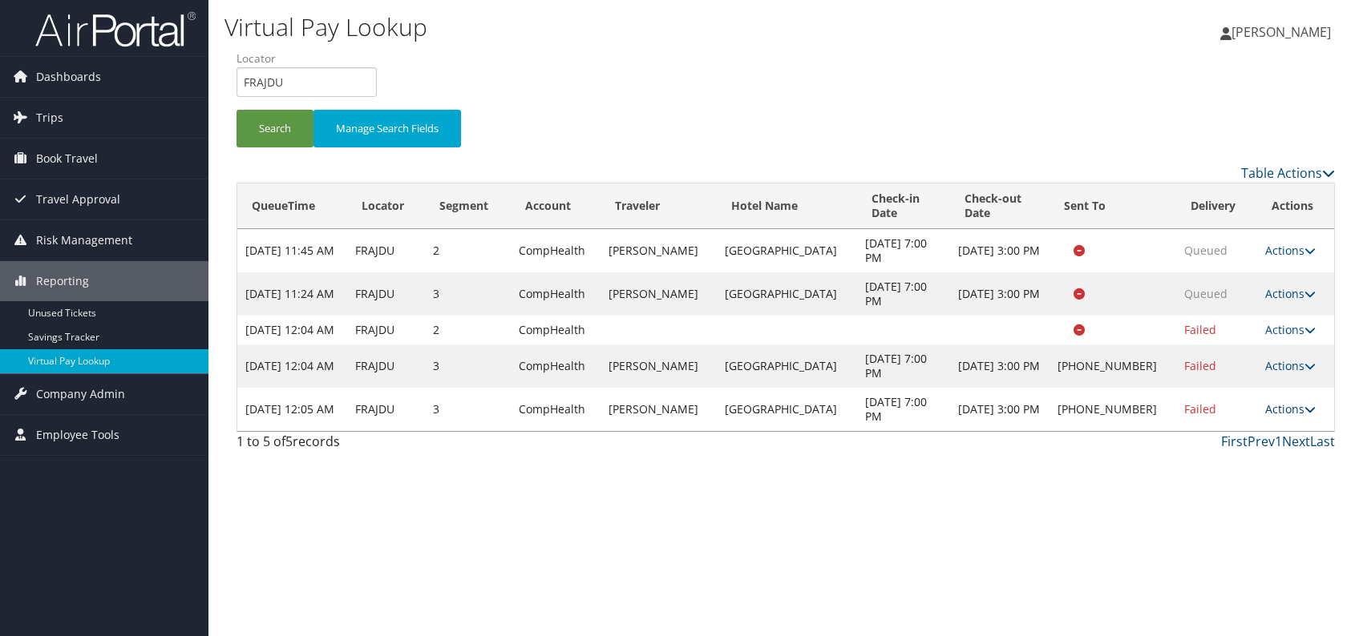
click at [1295, 417] on link "Actions" at bounding box center [1290, 409] width 50 height 15
click at [1218, 471] on link "Logs" at bounding box center [1237, 473] width 137 height 27
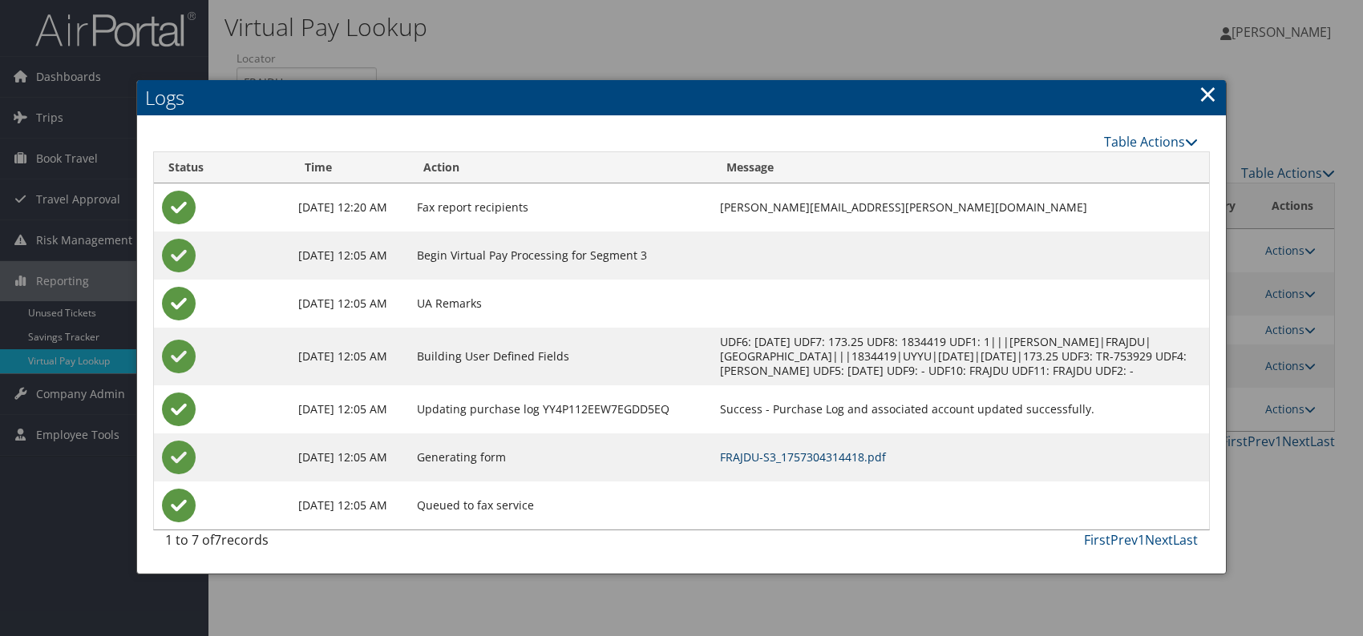
click at [869, 465] on link "FRAJDU-S3_1757304314418.pdf" at bounding box center [803, 457] width 166 height 15
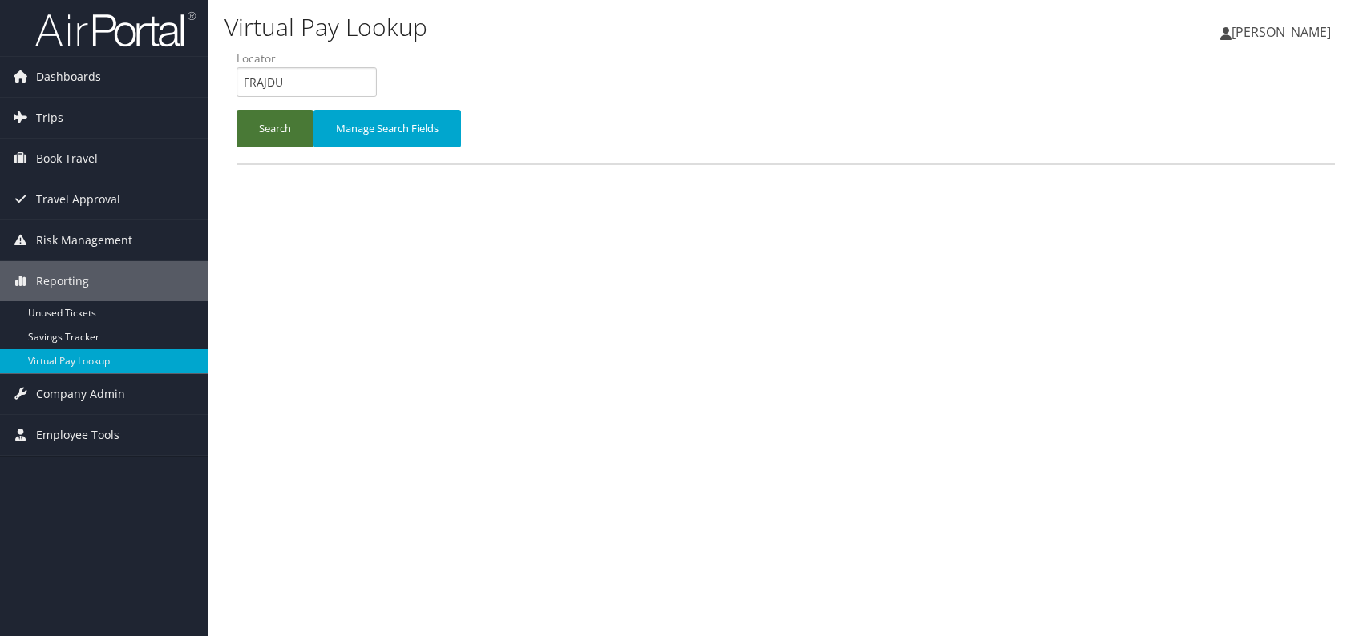
click at [260, 120] on button "Search" at bounding box center [274, 129] width 77 height 38
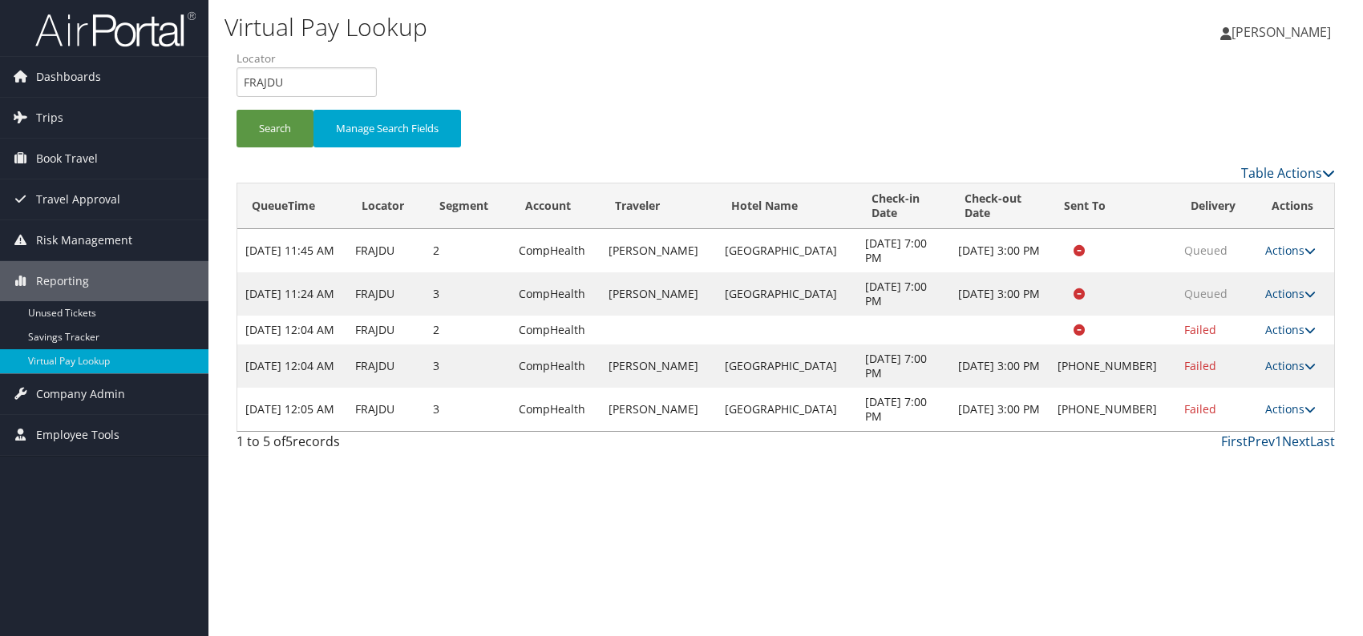
click at [1281, 431] on td "Actions Resend Logs Delivery Information View Itinerary" at bounding box center [1295, 409] width 77 height 43
click at [1276, 417] on link "Actions" at bounding box center [1290, 409] width 50 height 15
click at [1233, 441] on link "Resend" at bounding box center [1237, 446] width 137 height 27
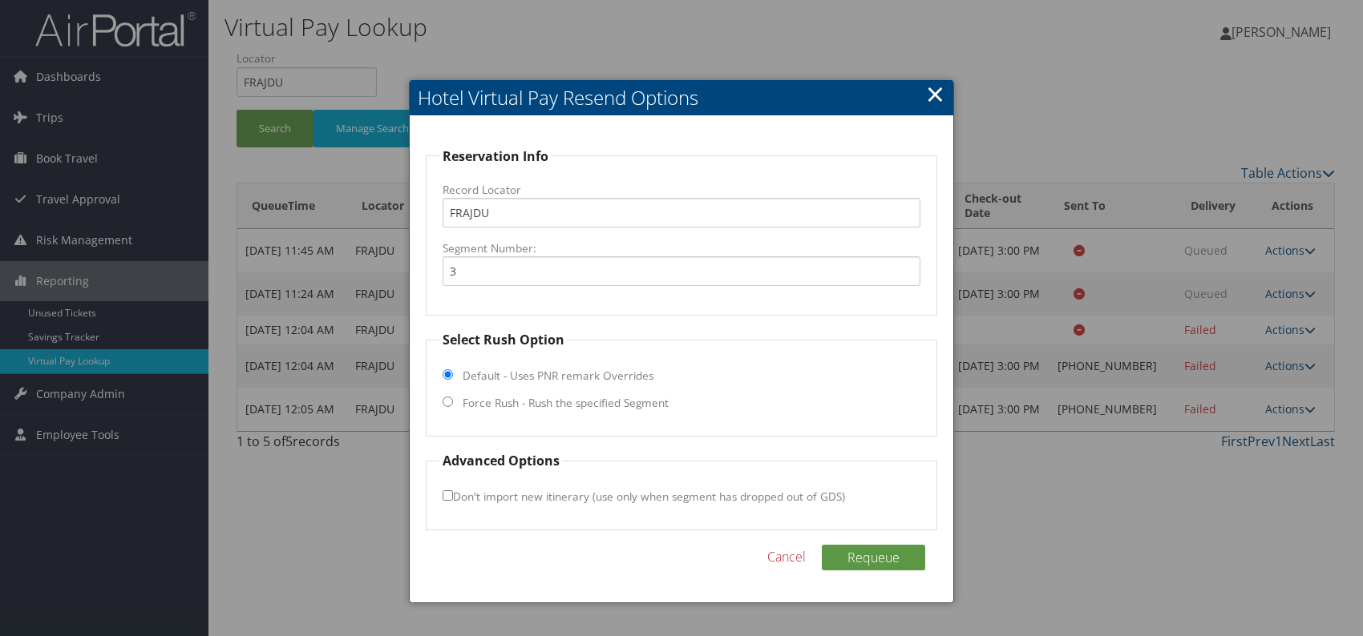
click at [445, 405] on input "Force Rush - Rush the specified Segment" at bounding box center [447, 402] width 10 height 10
radio input "true"
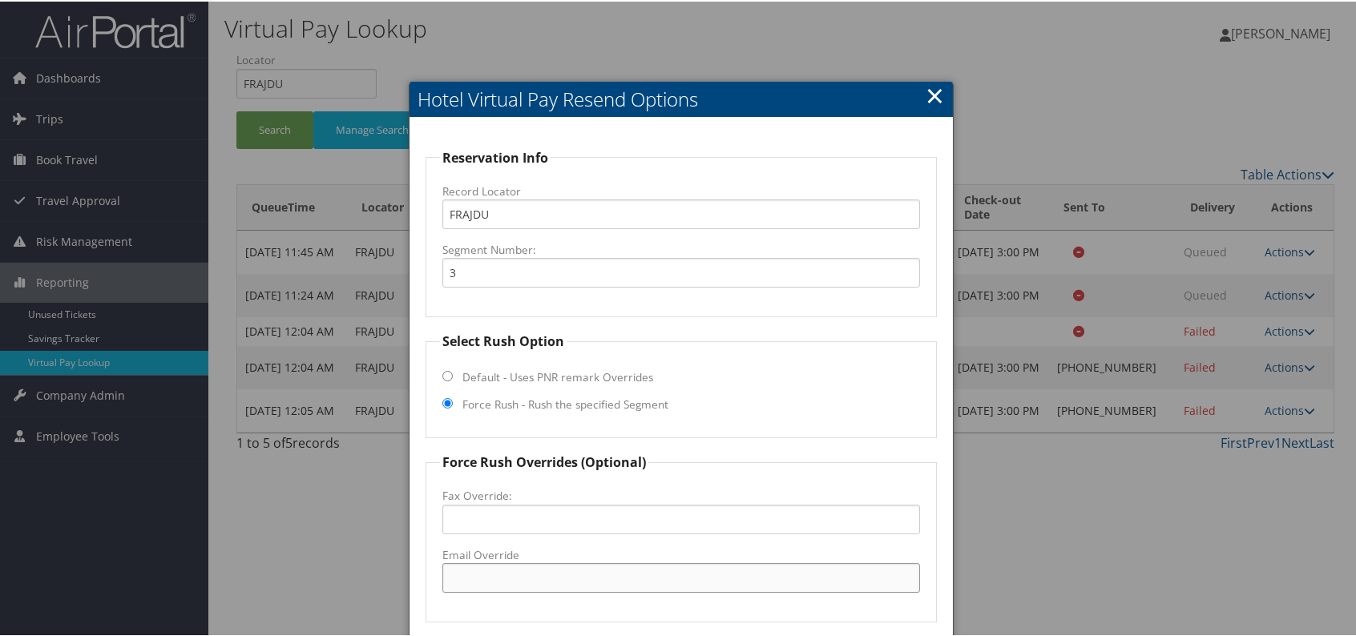
paste input "HHHBF_GM @hilton.com"
click at [511, 571] on input "HHHBF_GM @hilton.com" at bounding box center [681, 577] width 478 height 30
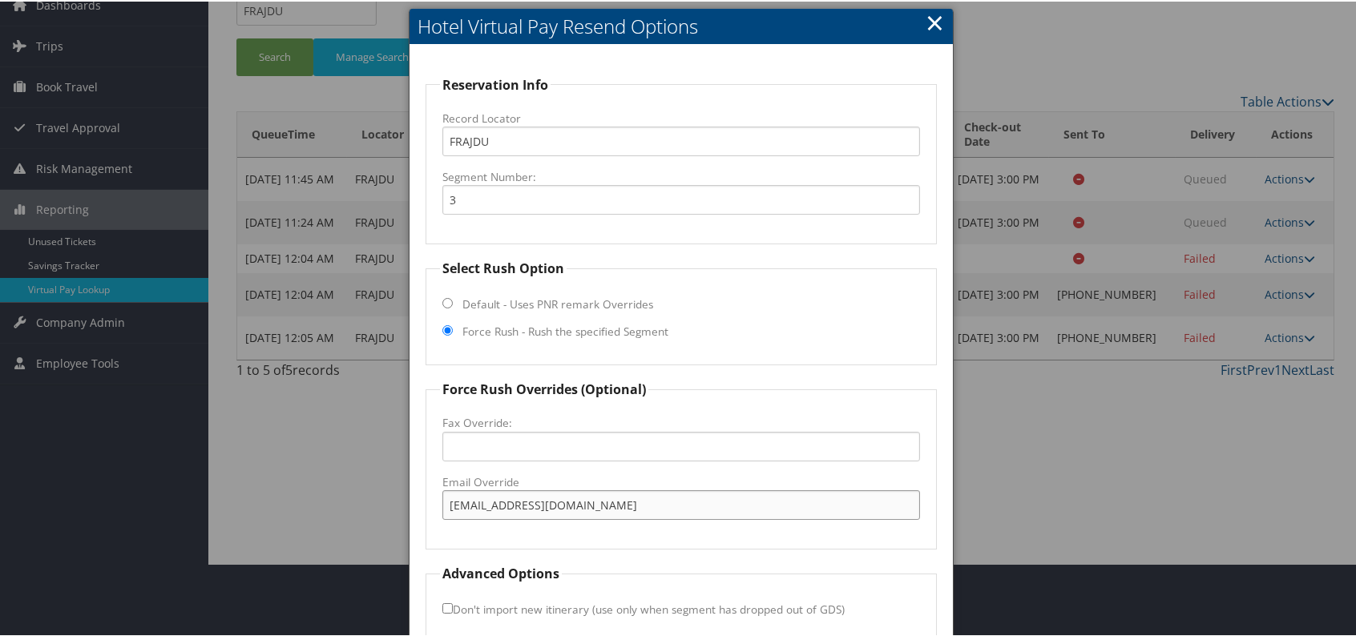
scroll to position [149, 0]
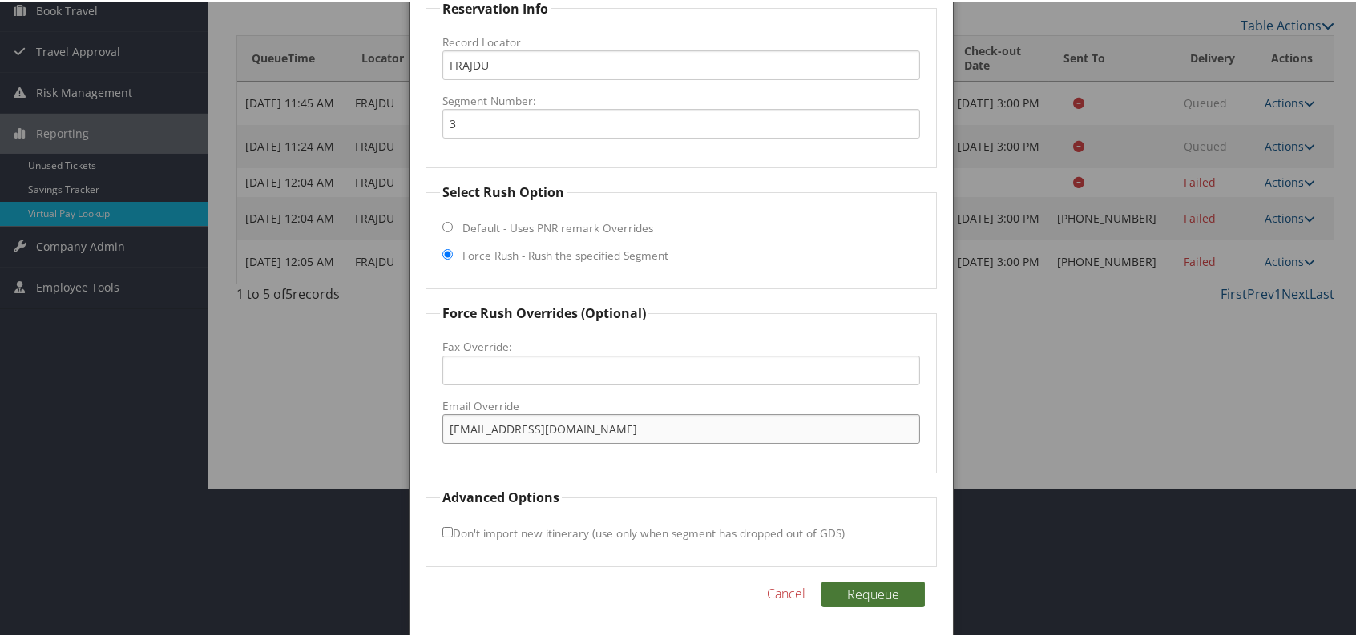
type input "HHHBF_GM@hilton.com"
click at [869, 587] on button "Requeue" at bounding box center [873, 593] width 103 height 26
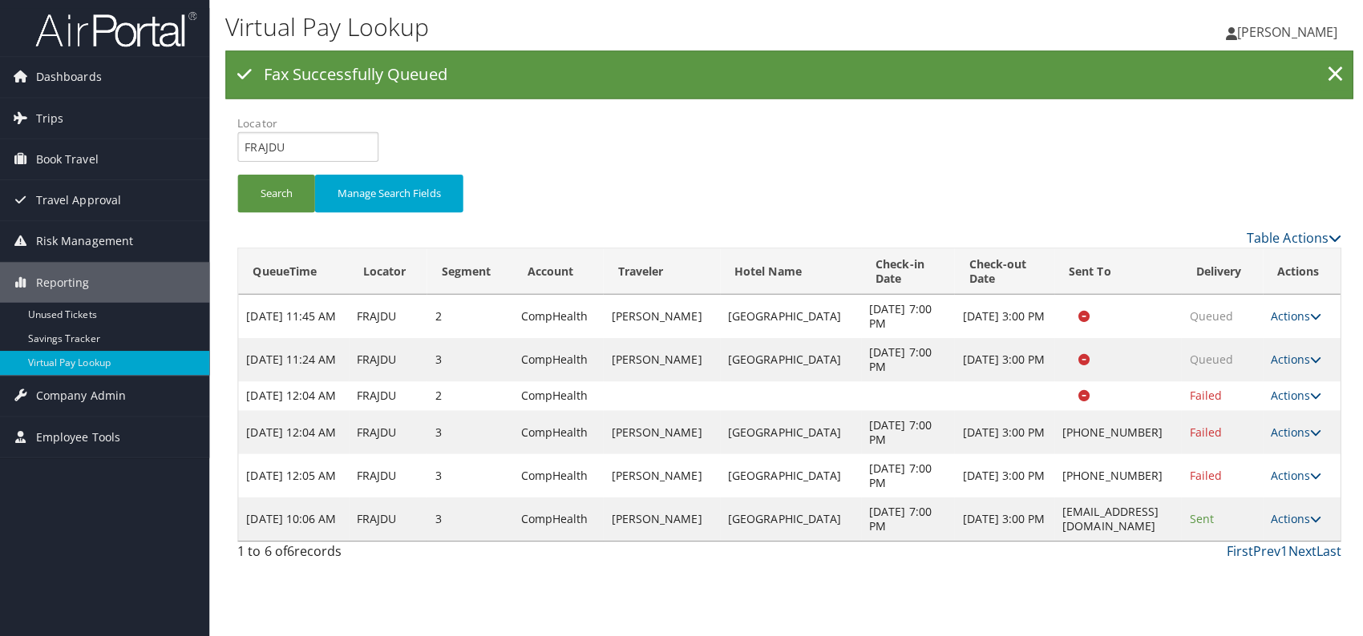
scroll to position [0, 0]
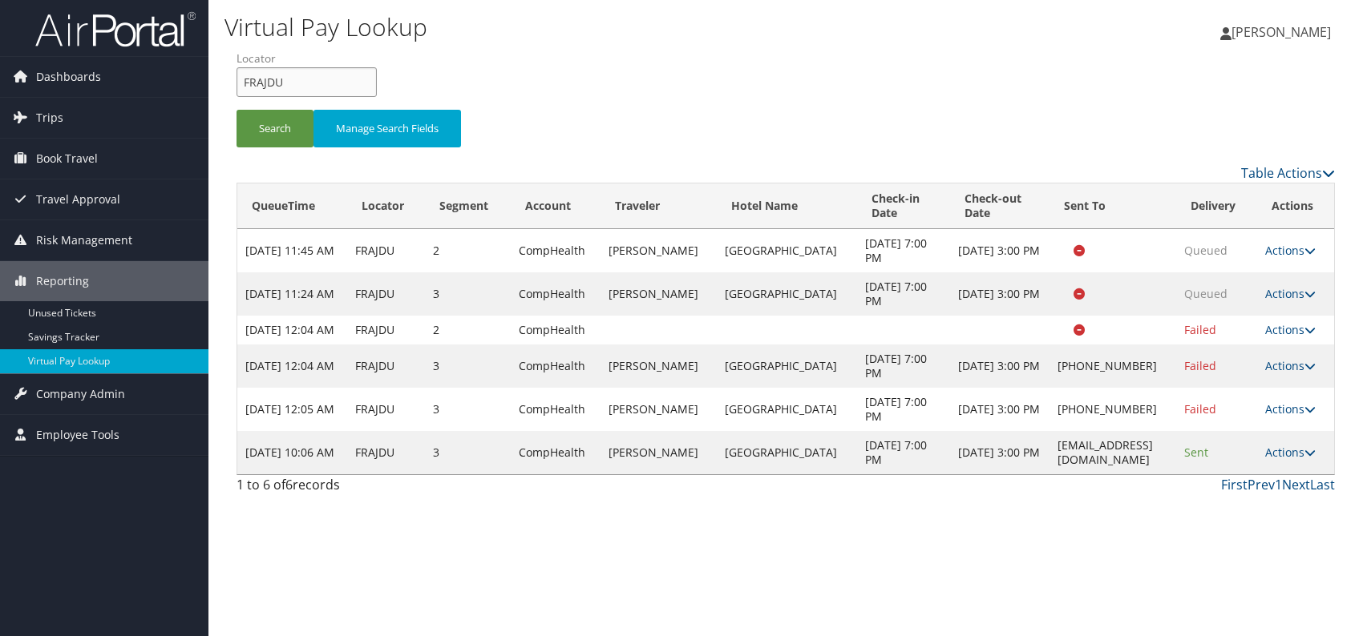
click at [236, 83] on form "QueueTime Locator FRAJDU Segment Account Traveler Hotel Name Check-in Date Chec…" at bounding box center [785, 106] width 1098 height 112
paste input "IKXEHT"
click at [271, 84] on input "IKXEHT" at bounding box center [306, 82] width 140 height 30
click at [276, 122] on button "Search" at bounding box center [274, 129] width 77 height 38
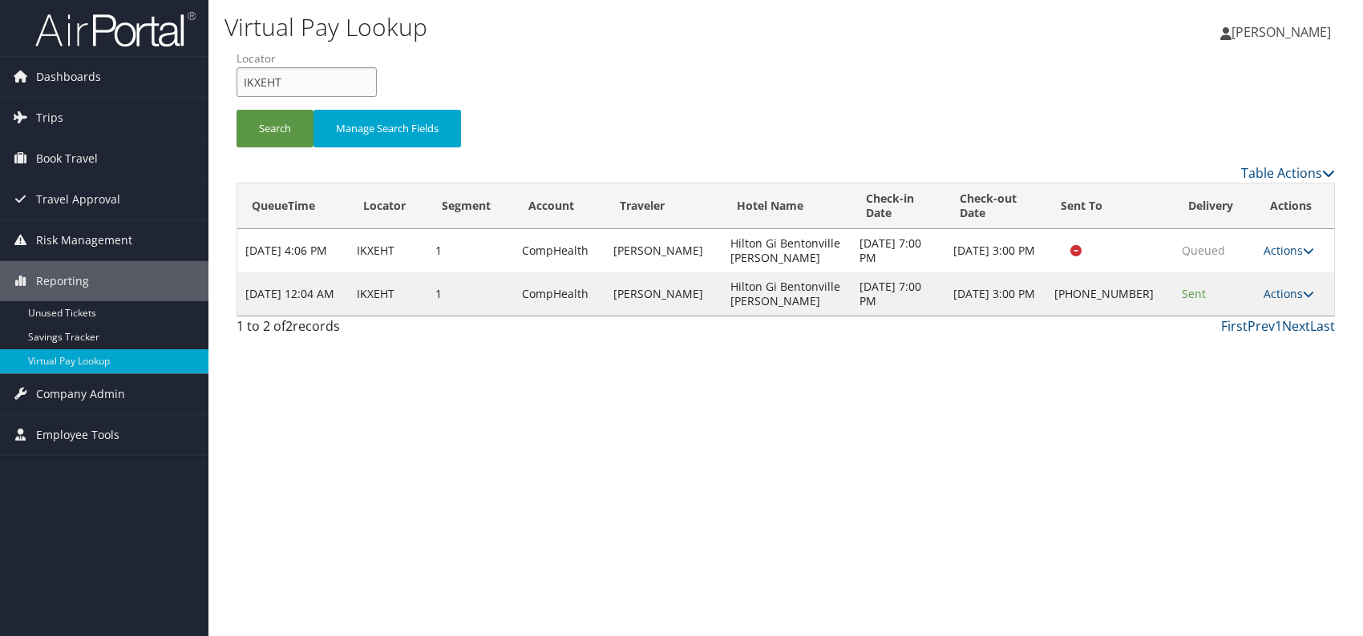
drag, startPoint x: 282, startPoint y: 89, endPoint x: 241, endPoint y: 87, distance: 40.9
click at [241, 87] on input "IKXEHT" at bounding box center [306, 82] width 140 height 30
paste input "DQWUML"
click at [269, 130] on button "Search" at bounding box center [274, 129] width 77 height 38
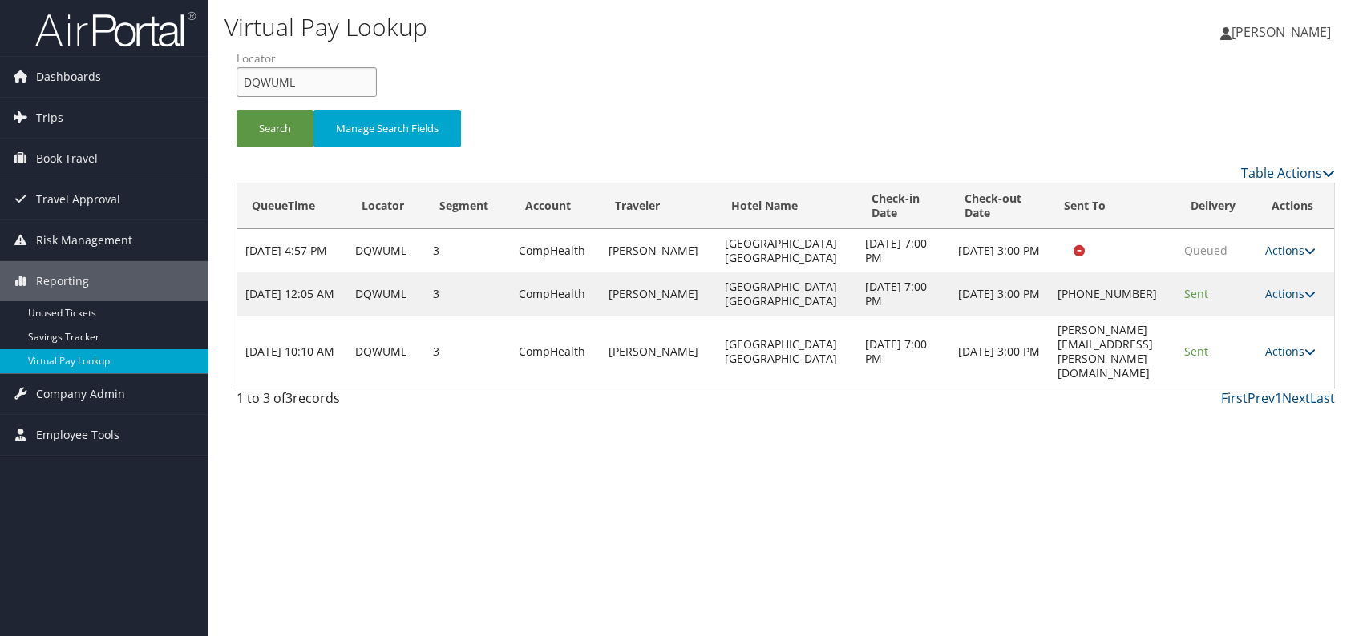
drag, startPoint x: 295, startPoint y: 84, endPoint x: 240, endPoint y: 87, distance: 54.6
click at [236, 91] on form "QueueTime Locator DQWUML Segment Account Traveler Hotel Name Check-in Date Chec…" at bounding box center [785, 106] width 1098 height 112
paste input "HWUNUC"
click at [273, 123] on button "Search" at bounding box center [274, 129] width 77 height 38
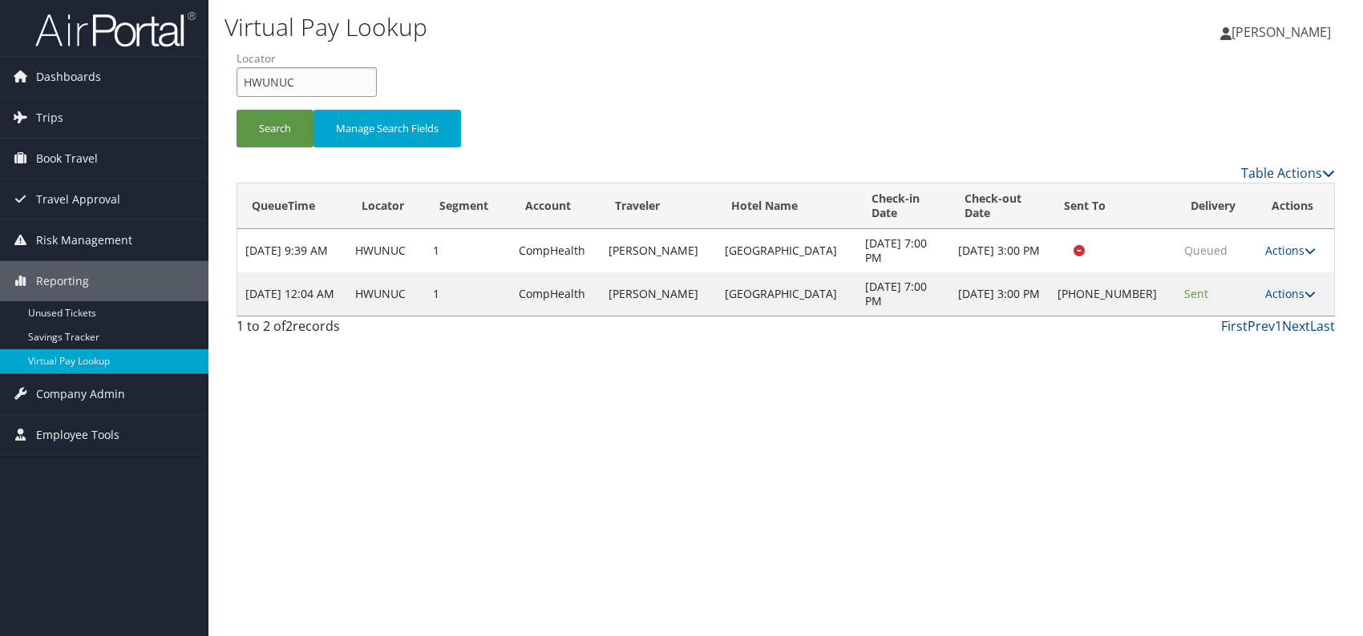
drag, startPoint x: 301, startPoint y: 80, endPoint x: 245, endPoint y: 84, distance: 55.5
click at [245, 84] on input "HWUNUC" at bounding box center [306, 82] width 140 height 30
paste input "HQIDNS"
click at [272, 80] on input "HQIDNS" at bounding box center [306, 82] width 140 height 30
type input "HQIDNS"
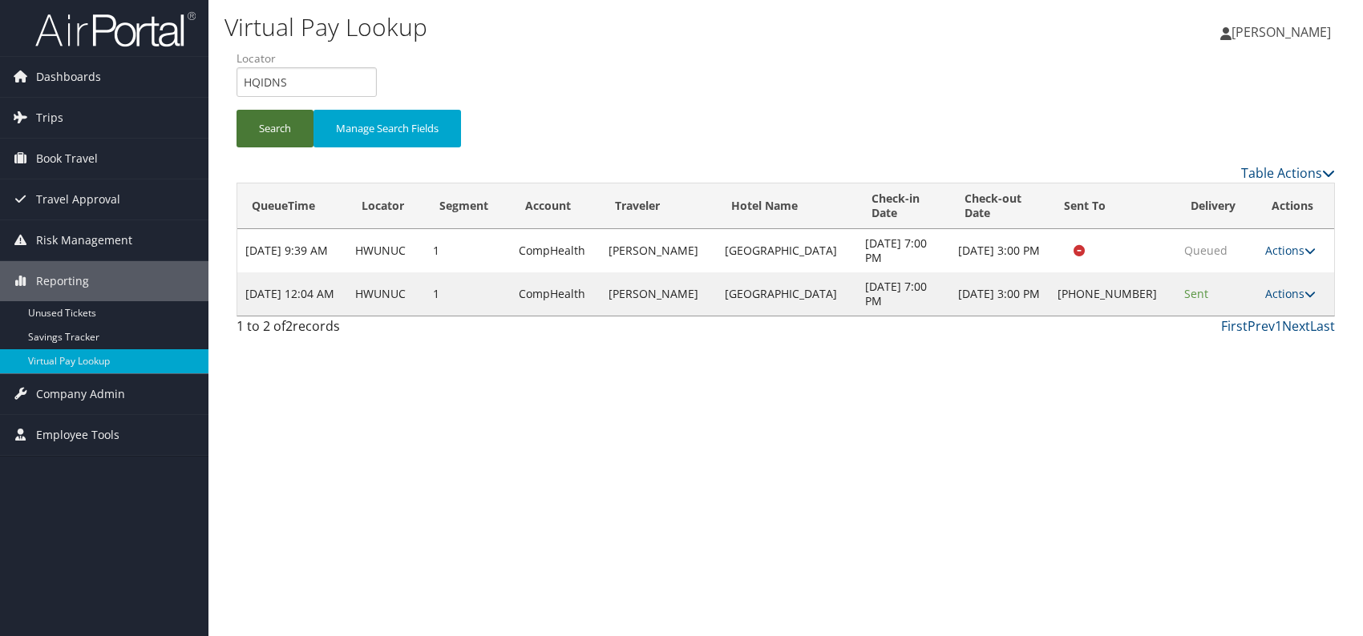
click at [274, 142] on button "Search" at bounding box center [274, 129] width 77 height 38
click at [1288, 289] on link "Actions" at bounding box center [1290, 293] width 50 height 15
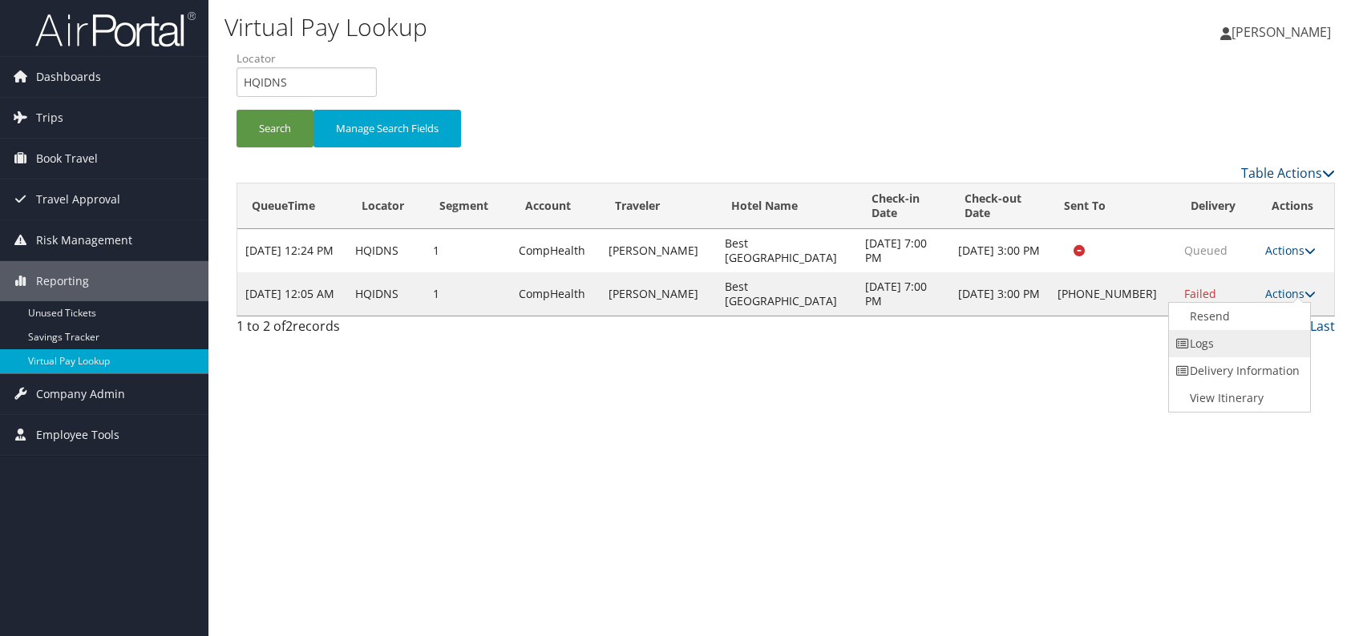
click at [1225, 346] on link "Logs" at bounding box center [1237, 343] width 137 height 27
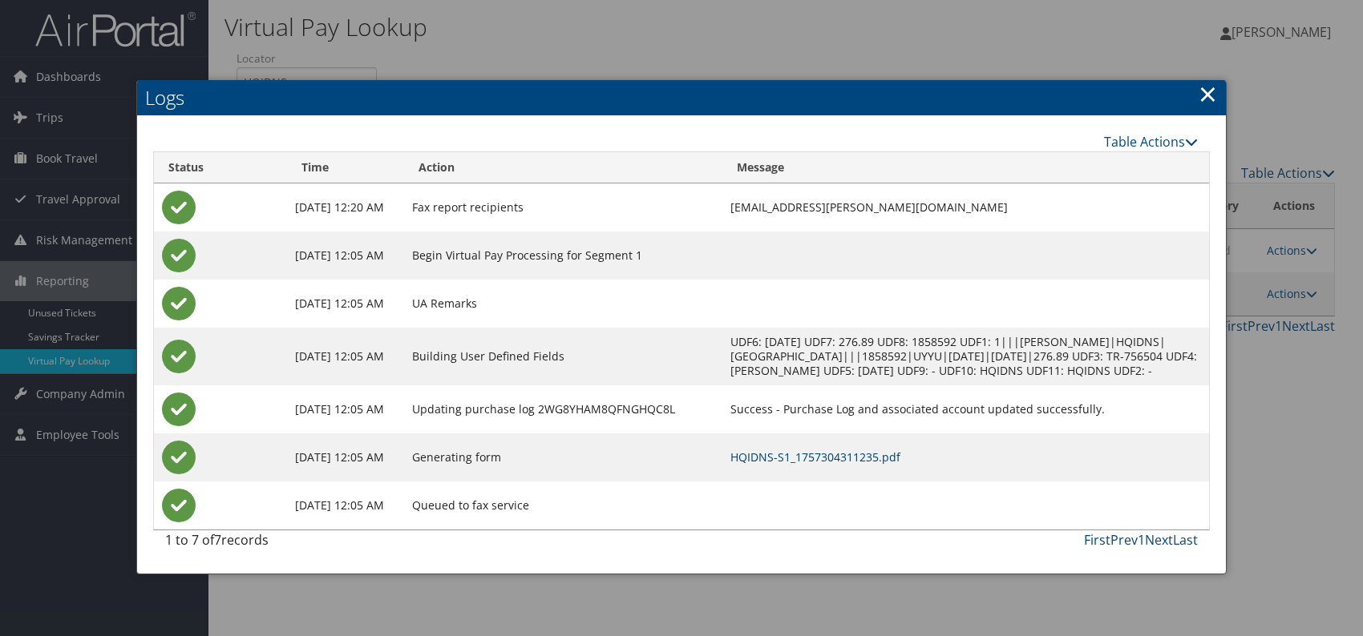
click at [900, 465] on link "HQIDNS-S1_1757304311235.pdf" at bounding box center [815, 457] width 170 height 15
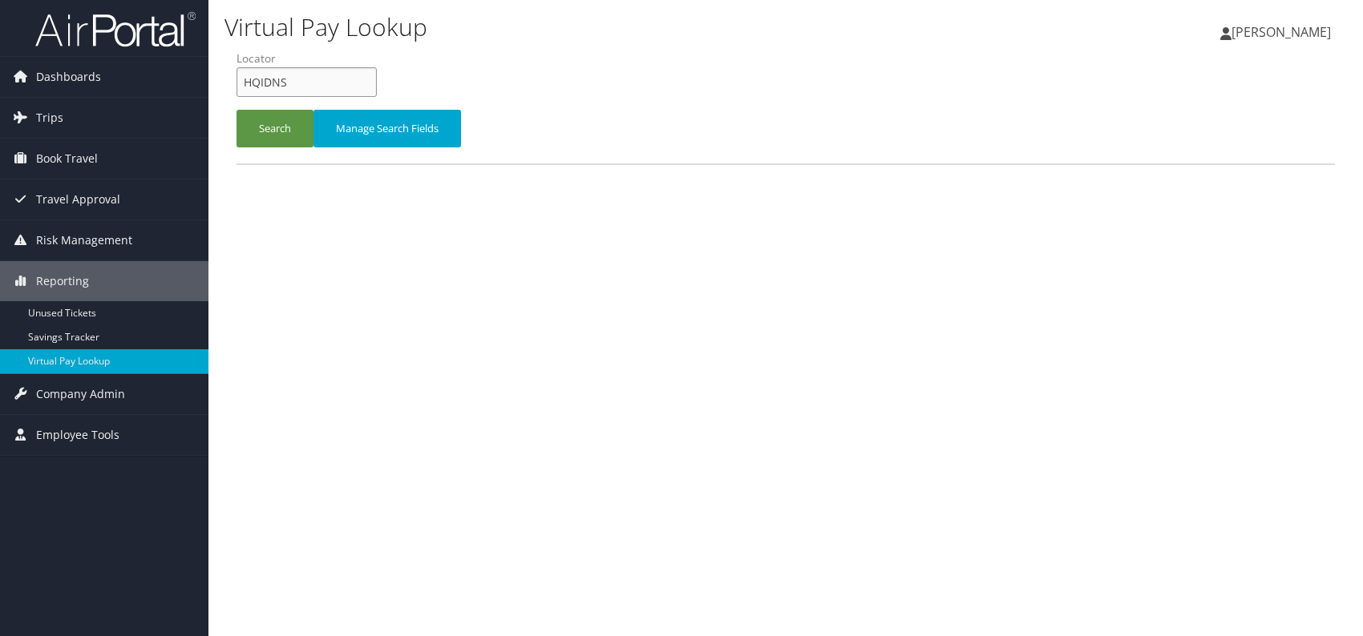
drag, startPoint x: 277, startPoint y: 77, endPoint x: 251, endPoint y: 79, distance: 26.5
click at [251, 79] on input "HQIDNS" at bounding box center [306, 82] width 140 height 30
drag, startPoint x: 308, startPoint y: 79, endPoint x: 254, endPoint y: 83, distance: 53.9
click at [236, 82] on form "QueueTime Locator HQIDNS Segment Account Traveler Hotel Name Check-in Date Chec…" at bounding box center [785, 106] width 1098 height 112
paste input "CNMCGO"
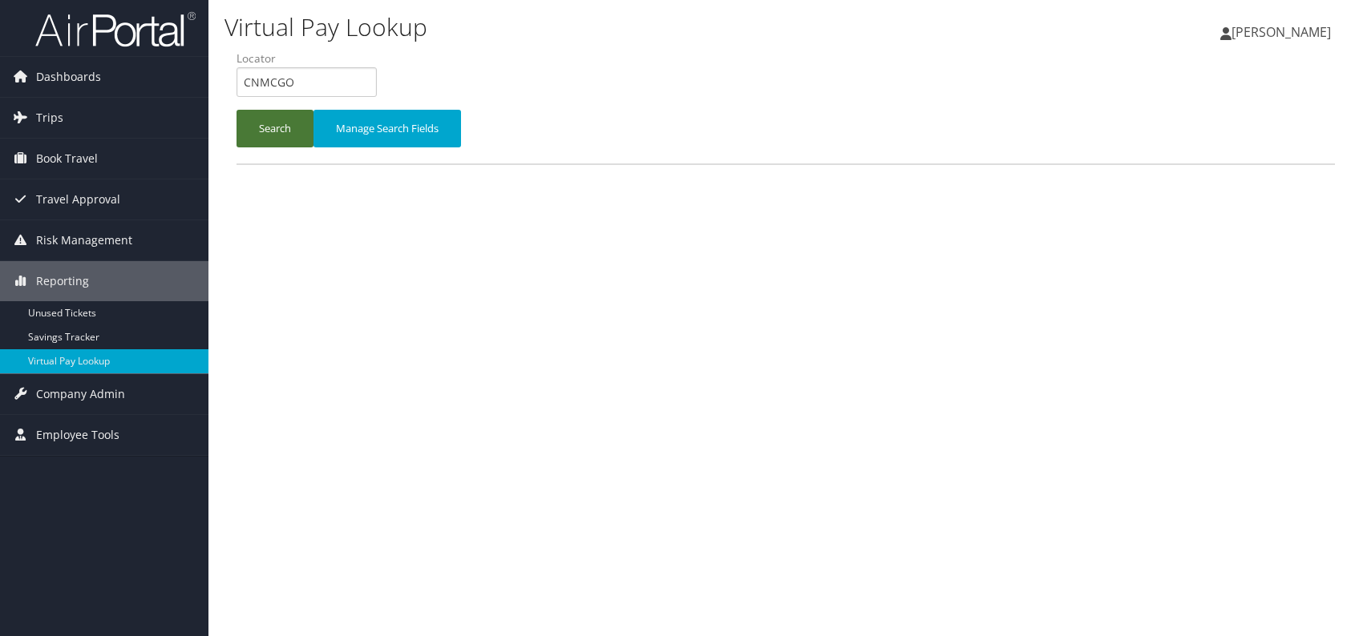
click at [252, 125] on button "Search" at bounding box center [274, 129] width 77 height 38
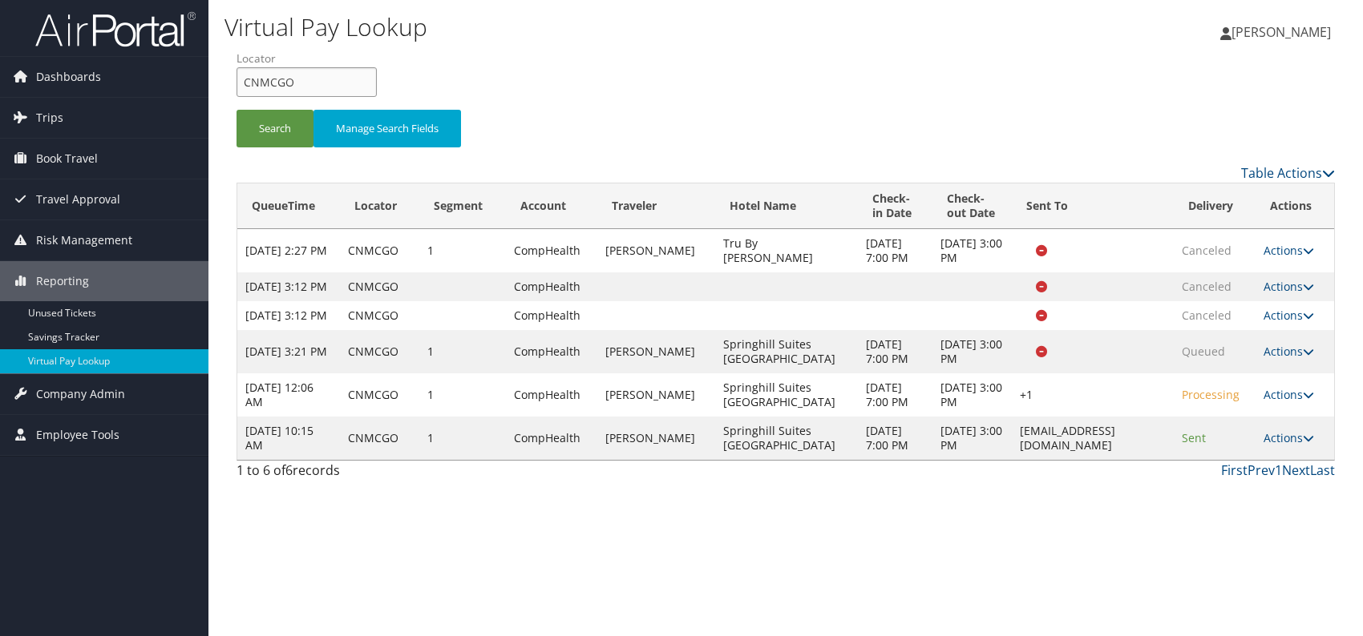
drag, startPoint x: 302, startPoint y: 82, endPoint x: 247, endPoint y: 89, distance: 55.8
click at [247, 89] on input "CNMCGO" at bounding box center [306, 82] width 140 height 30
type input "C"
paste input "KWBTMT"
click at [271, 79] on input "KWBTMT" at bounding box center [306, 82] width 140 height 30
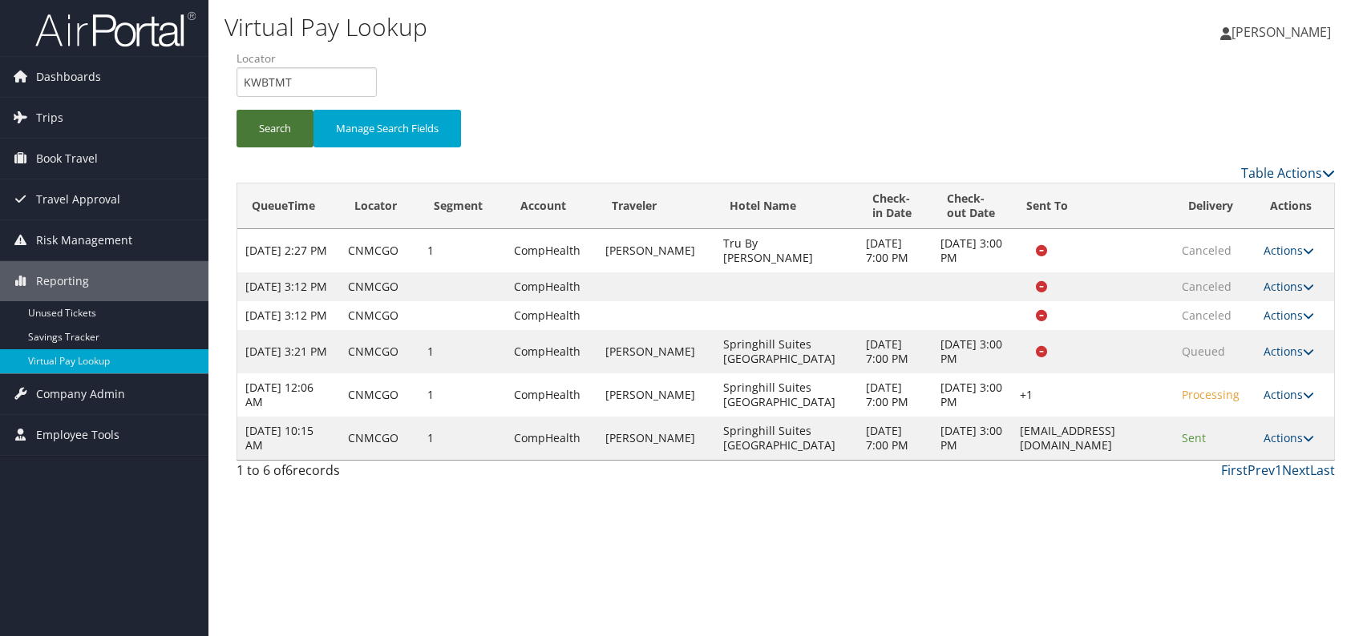
click at [254, 134] on button "Search" at bounding box center [274, 129] width 77 height 38
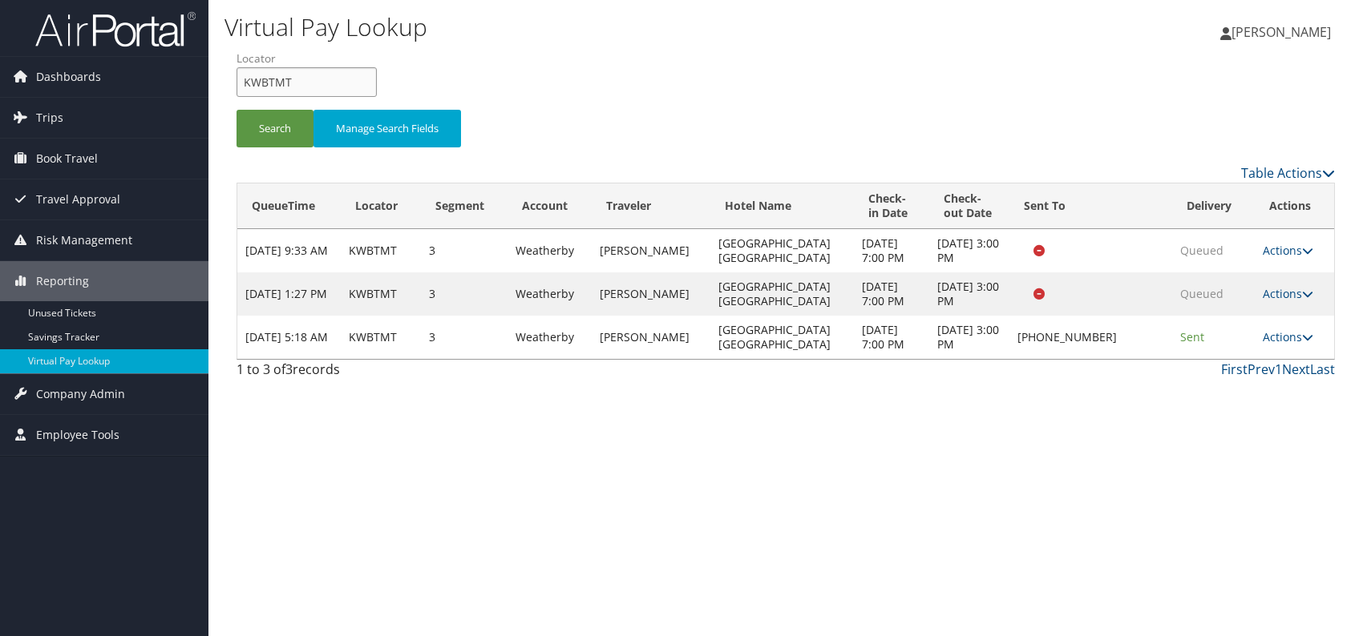
drag, startPoint x: 265, startPoint y: 87, endPoint x: 242, endPoint y: 86, distance: 22.5
click at [242, 86] on input "KWBTMT" at bounding box center [306, 82] width 140 height 30
paste input "SUAWUY"
type input "SUAWUY"
click at [277, 111] on button "Search" at bounding box center [274, 129] width 77 height 38
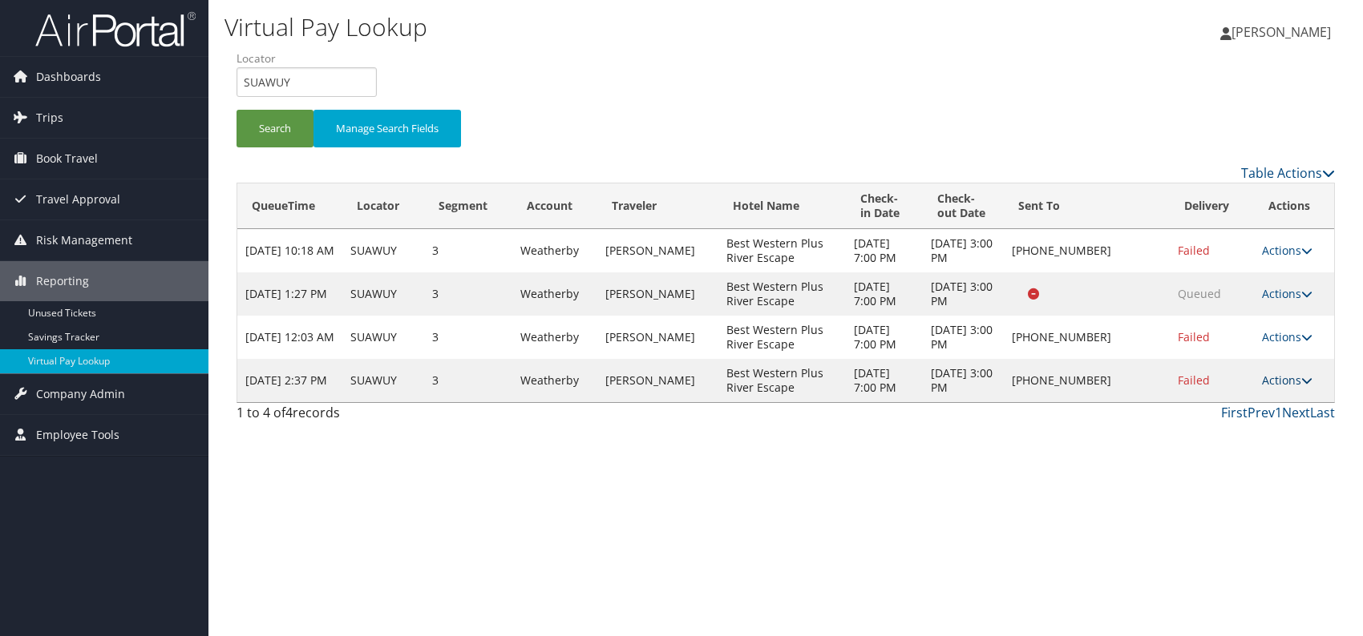
click at [1301, 382] on icon at bounding box center [1306, 380] width 11 height 11
click at [1202, 426] on link "Logs" at bounding box center [1237, 430] width 137 height 27
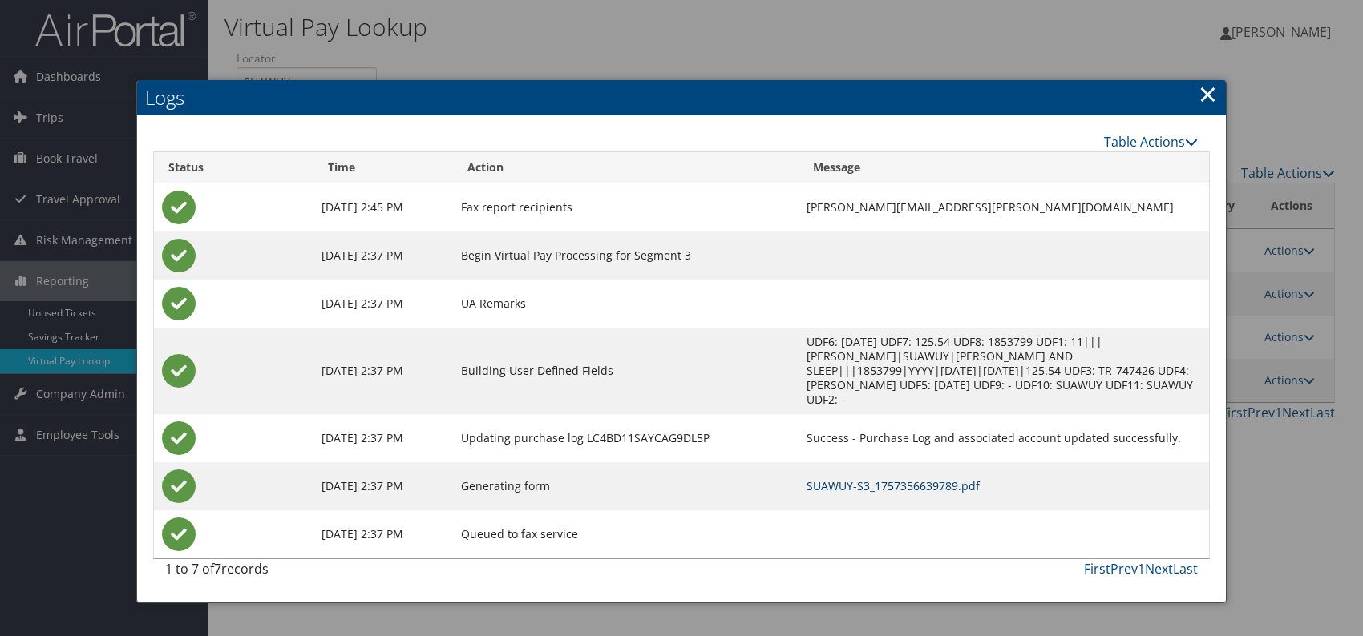
click at [919, 479] on link "SUAWUY-S3_1757356639789.pdf" at bounding box center [892, 486] width 173 height 15
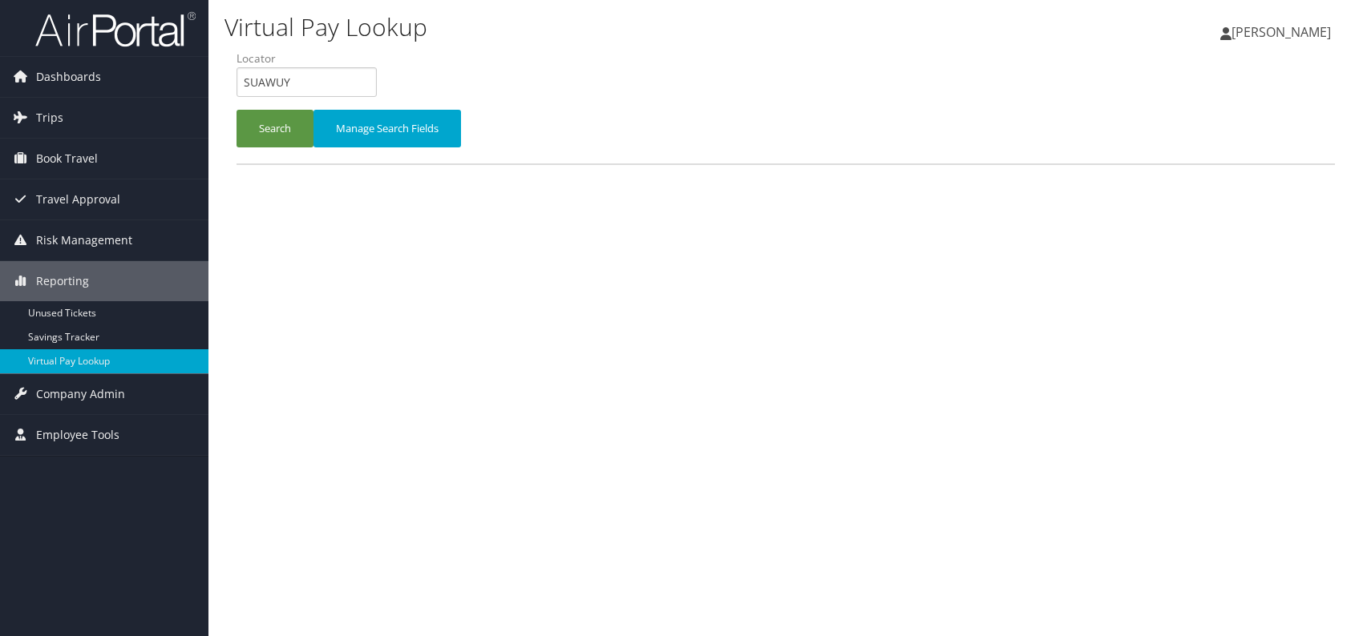
click at [240, 89] on input "SUAWUY" at bounding box center [306, 82] width 140 height 30
click at [269, 82] on input "WGBUNE" at bounding box center [306, 82] width 140 height 30
click at [268, 133] on button "Search" at bounding box center [274, 129] width 77 height 38
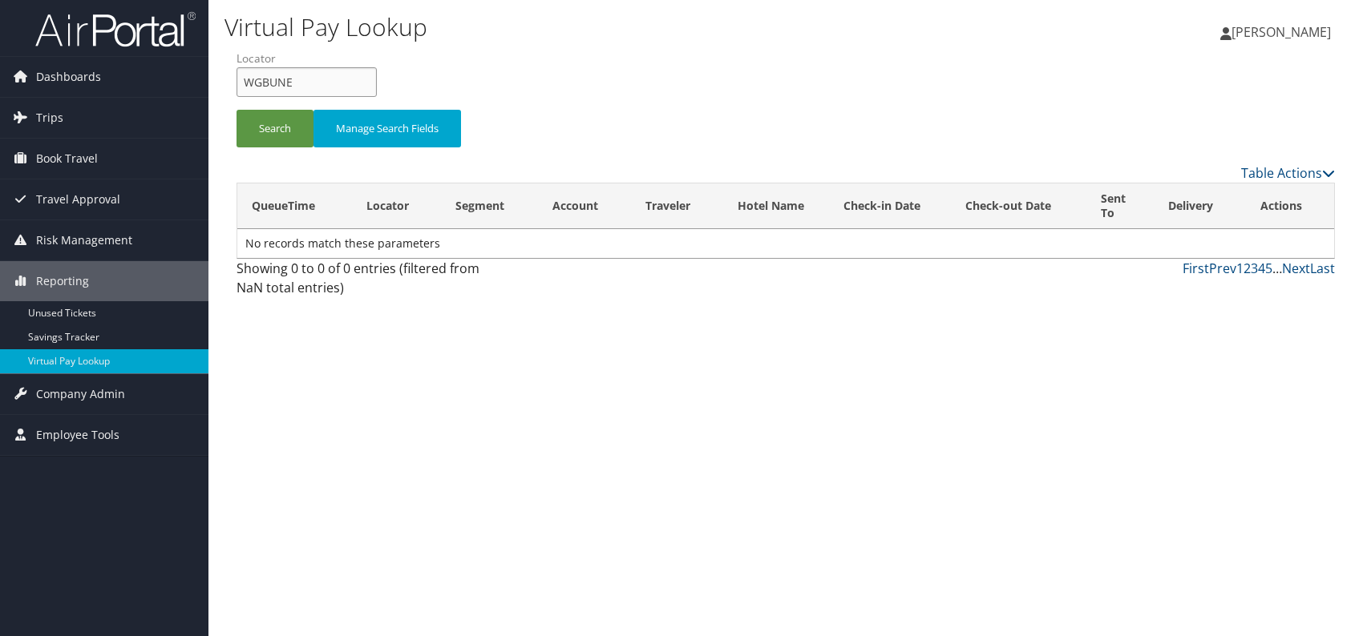
drag, startPoint x: 262, startPoint y: 85, endPoint x: 224, endPoint y: 85, distance: 37.7
click at [236, 85] on form "QueueTime Locator WGBUNE Segment Account Traveler Hotel Name Check-in Date Chec…" at bounding box center [785, 106] width 1098 height 112
paste input "MHOYFU"
click at [265, 128] on button "Search" at bounding box center [274, 129] width 77 height 38
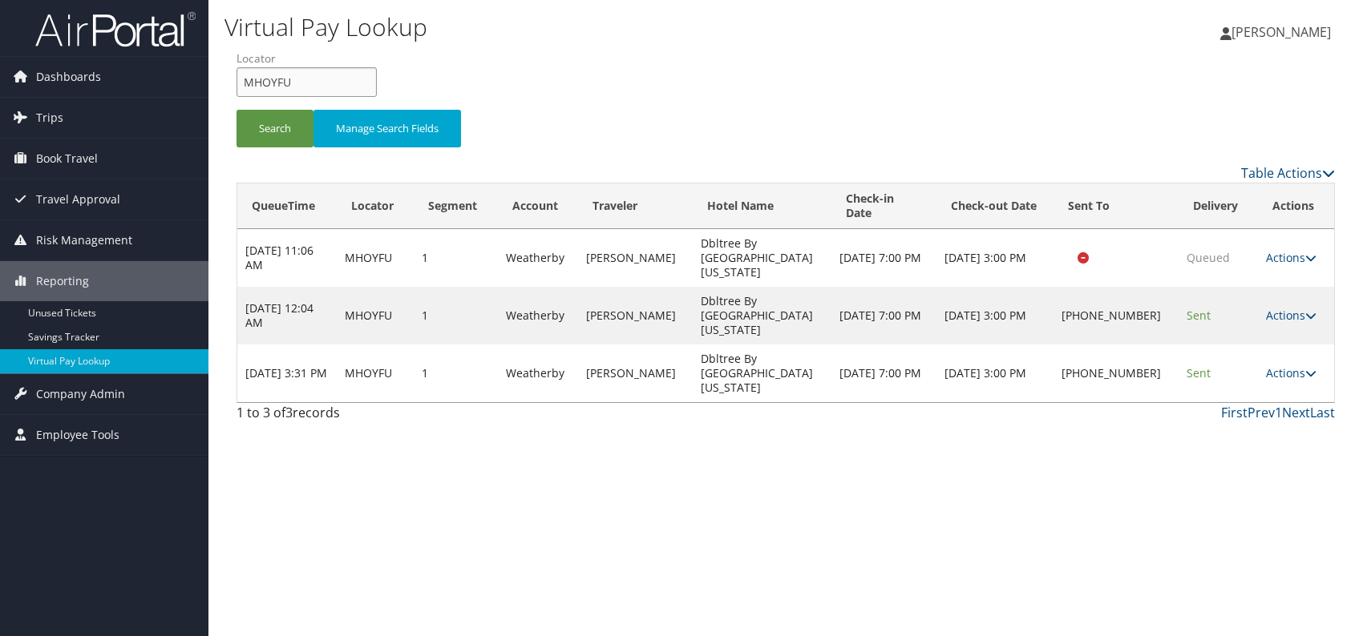
drag, startPoint x: 312, startPoint y: 83, endPoint x: 240, endPoint y: 82, distance: 71.4
click at [240, 82] on input "MHOYFU" at bounding box center [306, 82] width 140 height 30
paste input "JWZSMZ"
click at [265, 83] on input "JWZSMZ" at bounding box center [306, 82] width 140 height 30
click at [268, 84] on input "JWZSMZ" at bounding box center [306, 82] width 140 height 30
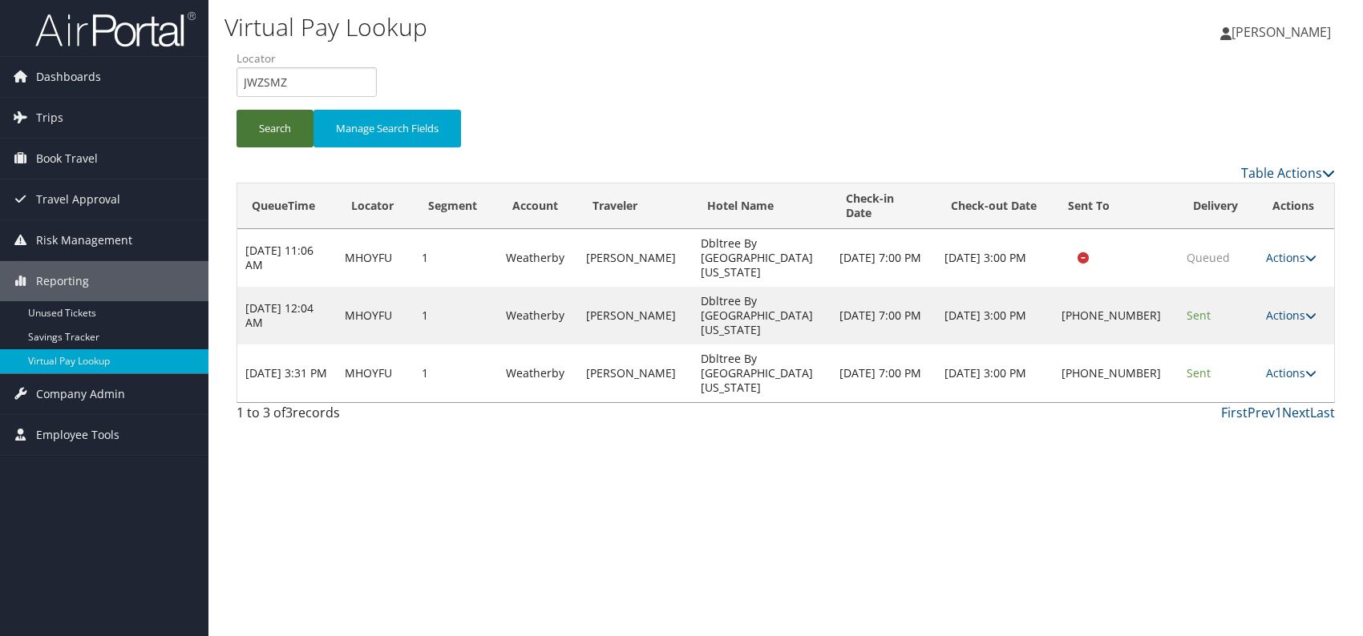
click at [278, 124] on button "Search" at bounding box center [274, 129] width 77 height 38
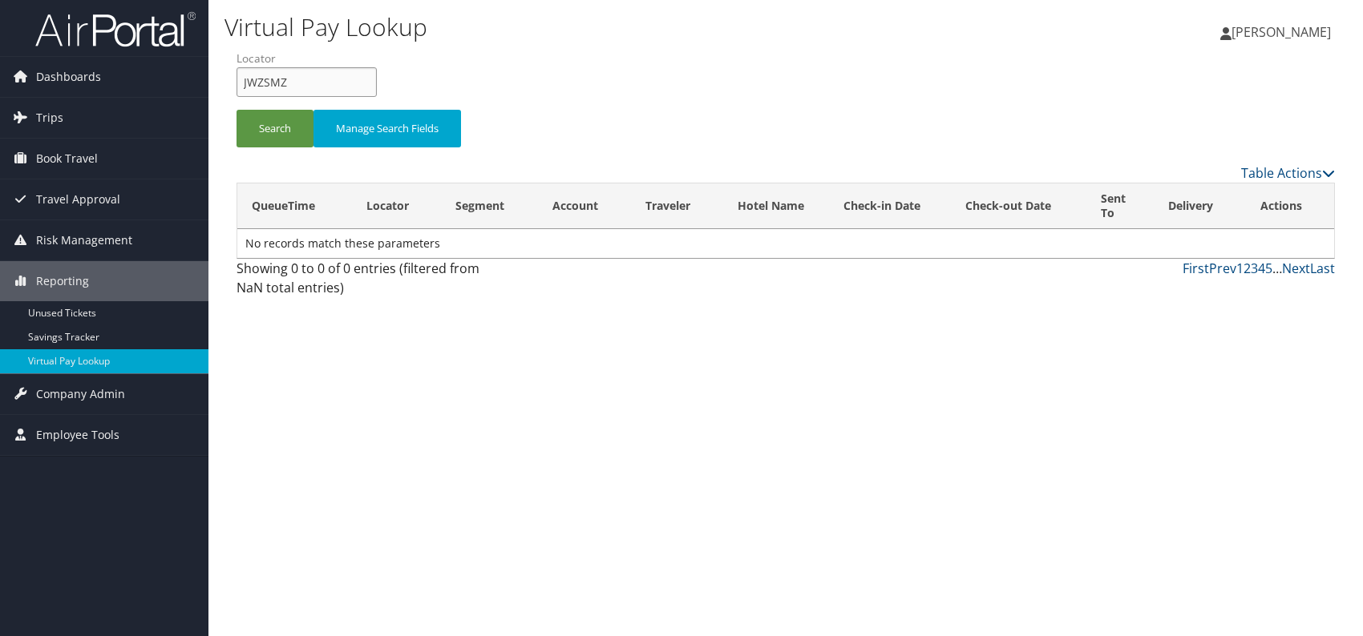
click at [245, 84] on input "JWZSMZ" at bounding box center [306, 82] width 140 height 30
type input "JWZSMZ"
click at [274, 113] on button "Search" at bounding box center [274, 129] width 77 height 38
